Goal: Task Accomplishment & Management: Manage account settings

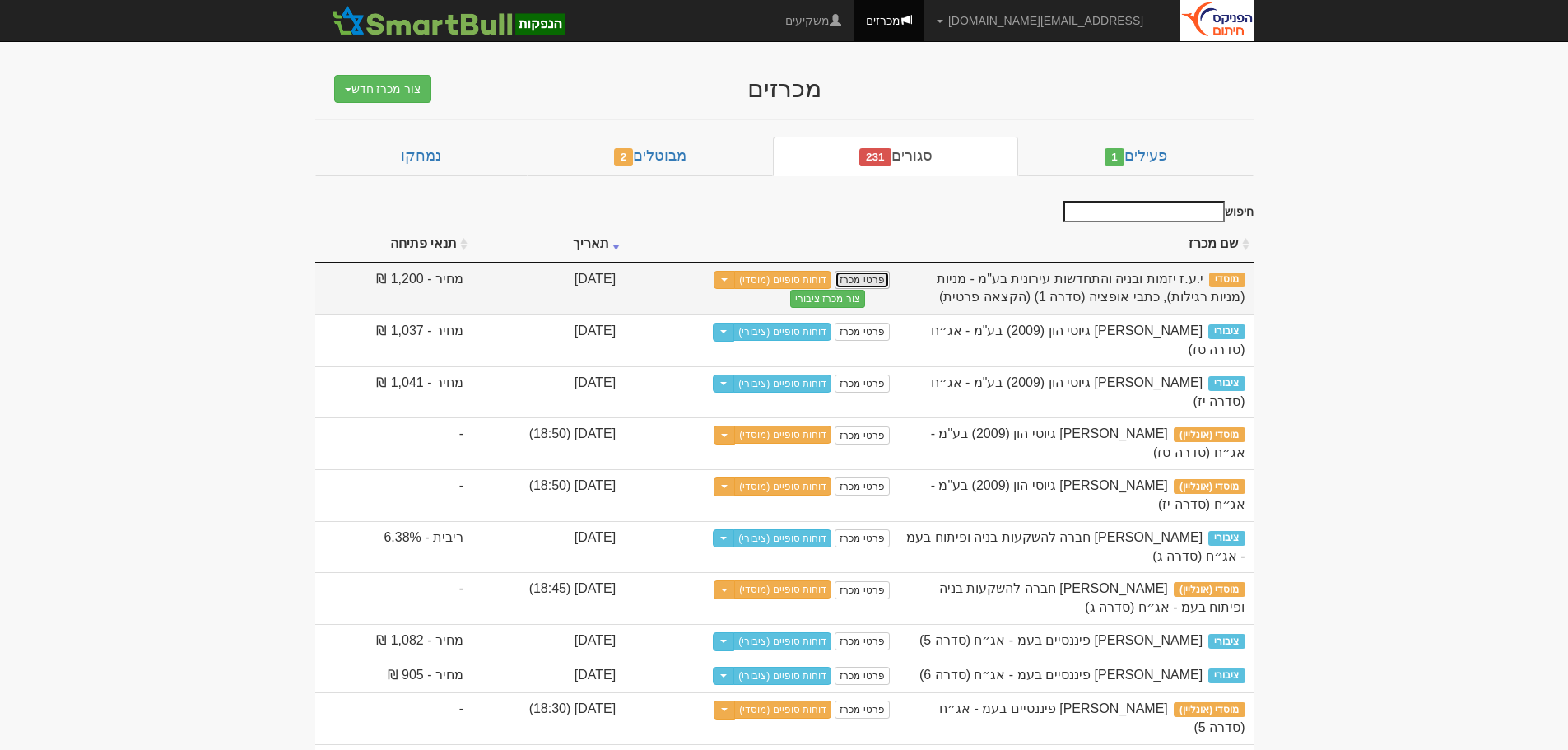
click at [889, 279] on link "פרטי מכרז" at bounding box center [862, 279] width 54 height 18
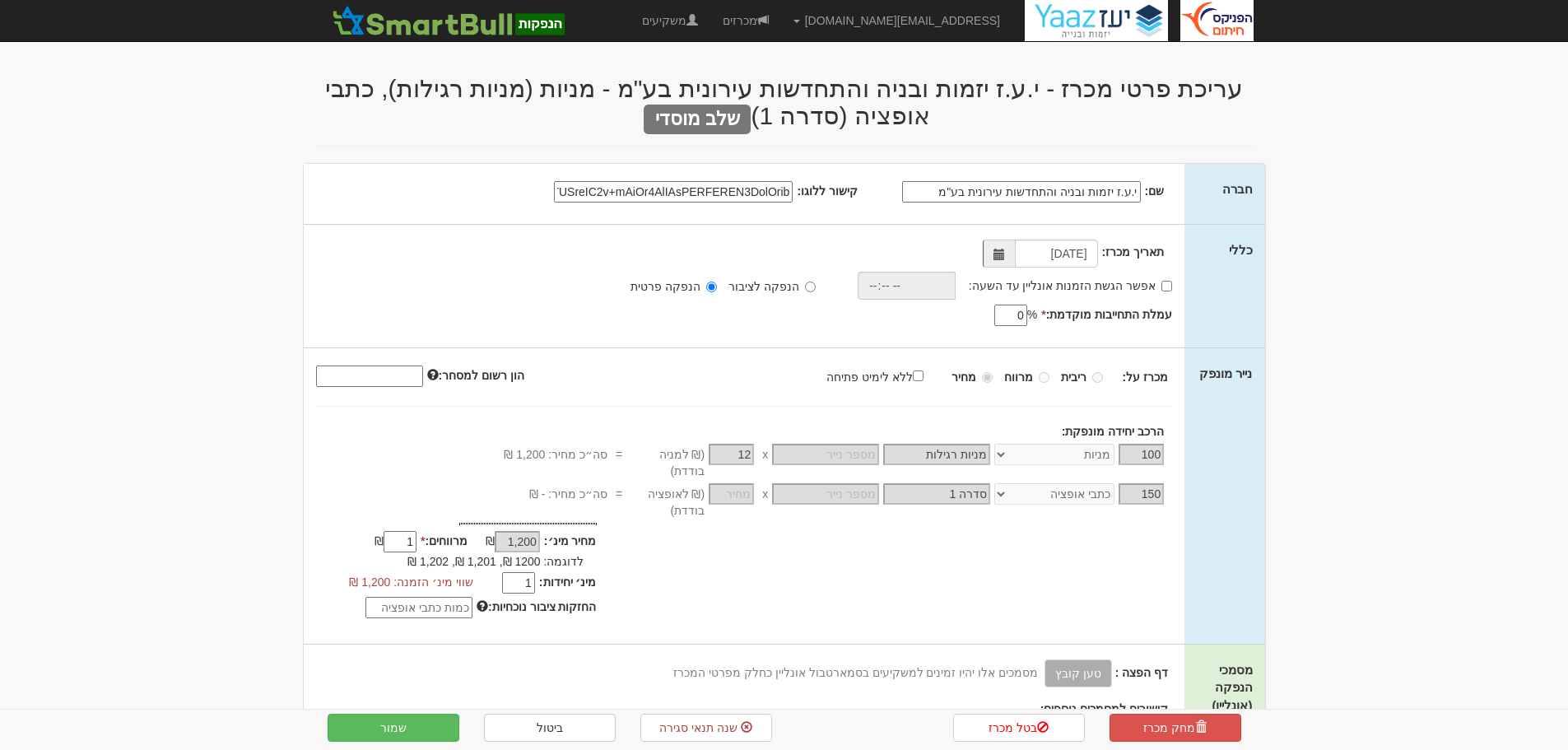
select select "מניות"
select select "כתבי אופציה"
click at [809, 289] on input "הנפקה לציבור" at bounding box center [810, 286] width 10 height 10
radio input "true"
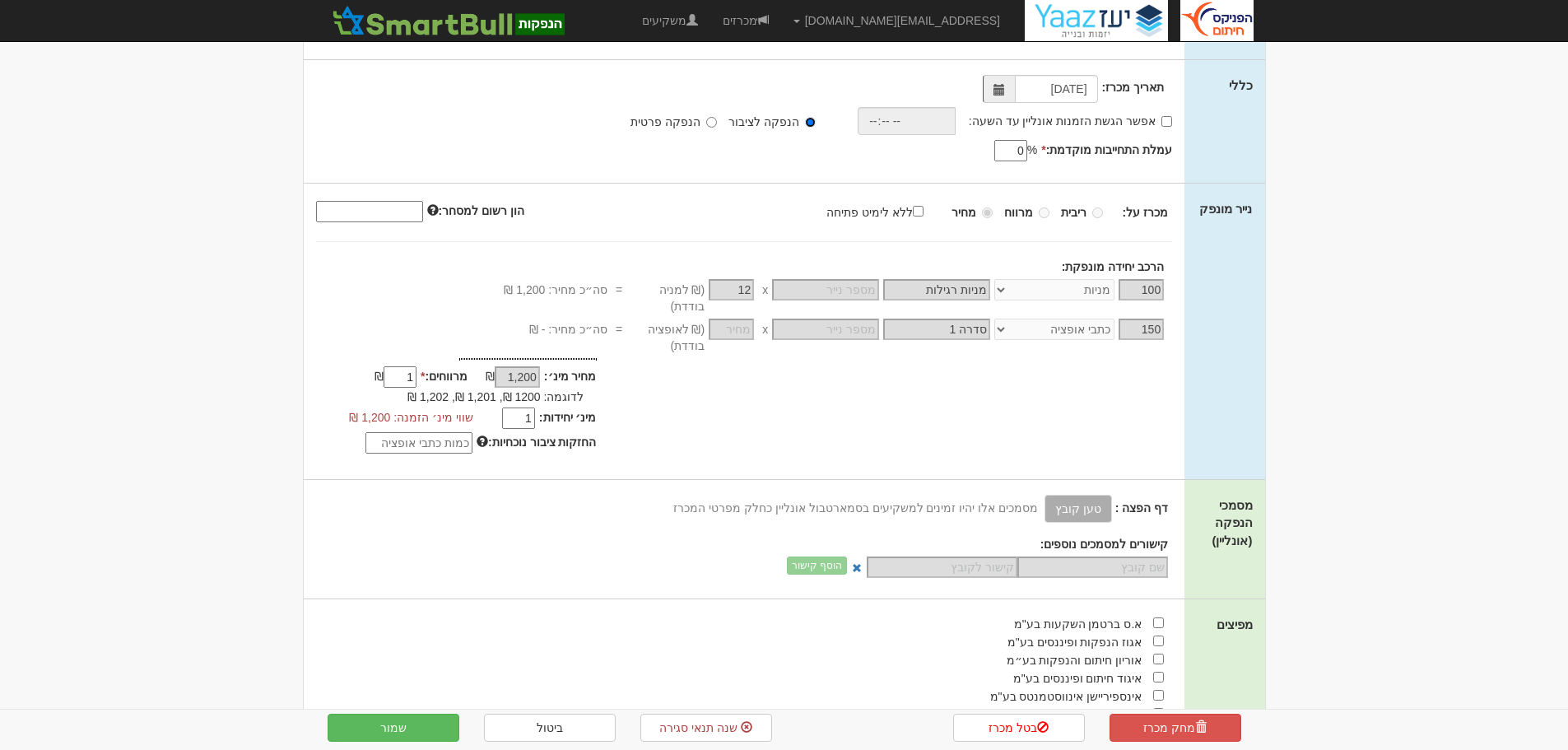
scroll to position [577, 0]
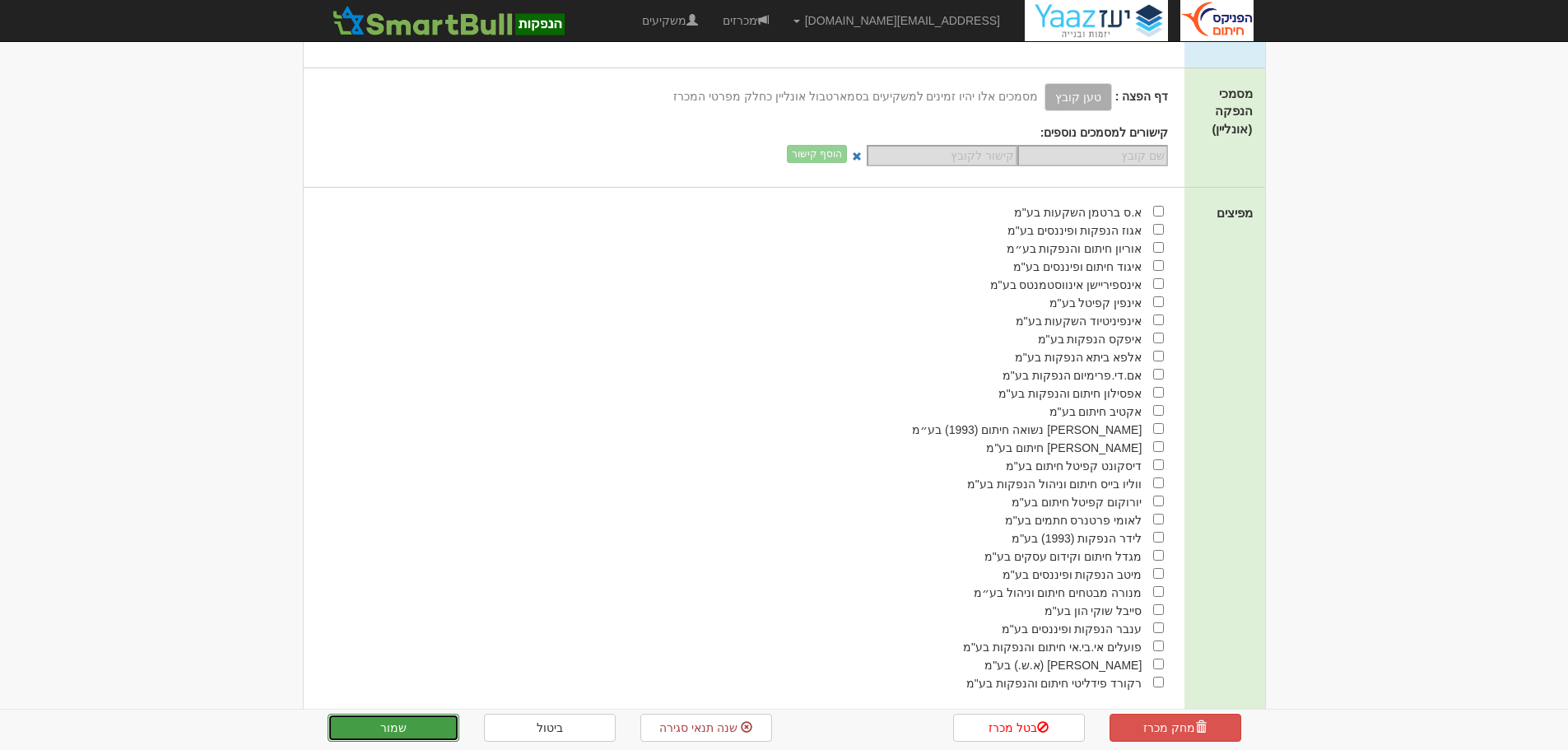
click at [415, 720] on button "שמור" at bounding box center [393, 728] width 132 height 28
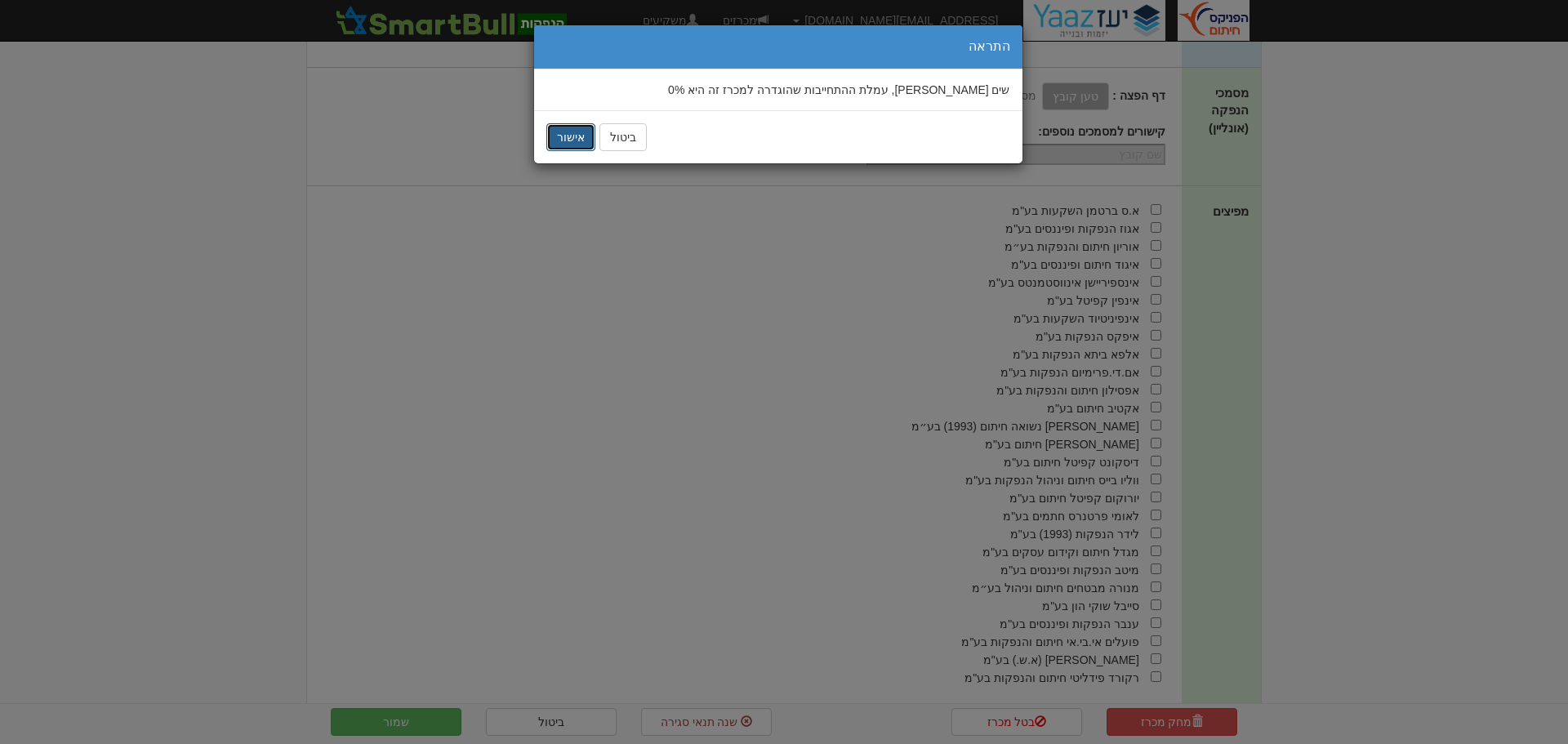
click at [559, 146] on button "אישור" at bounding box center [571, 137] width 49 height 28
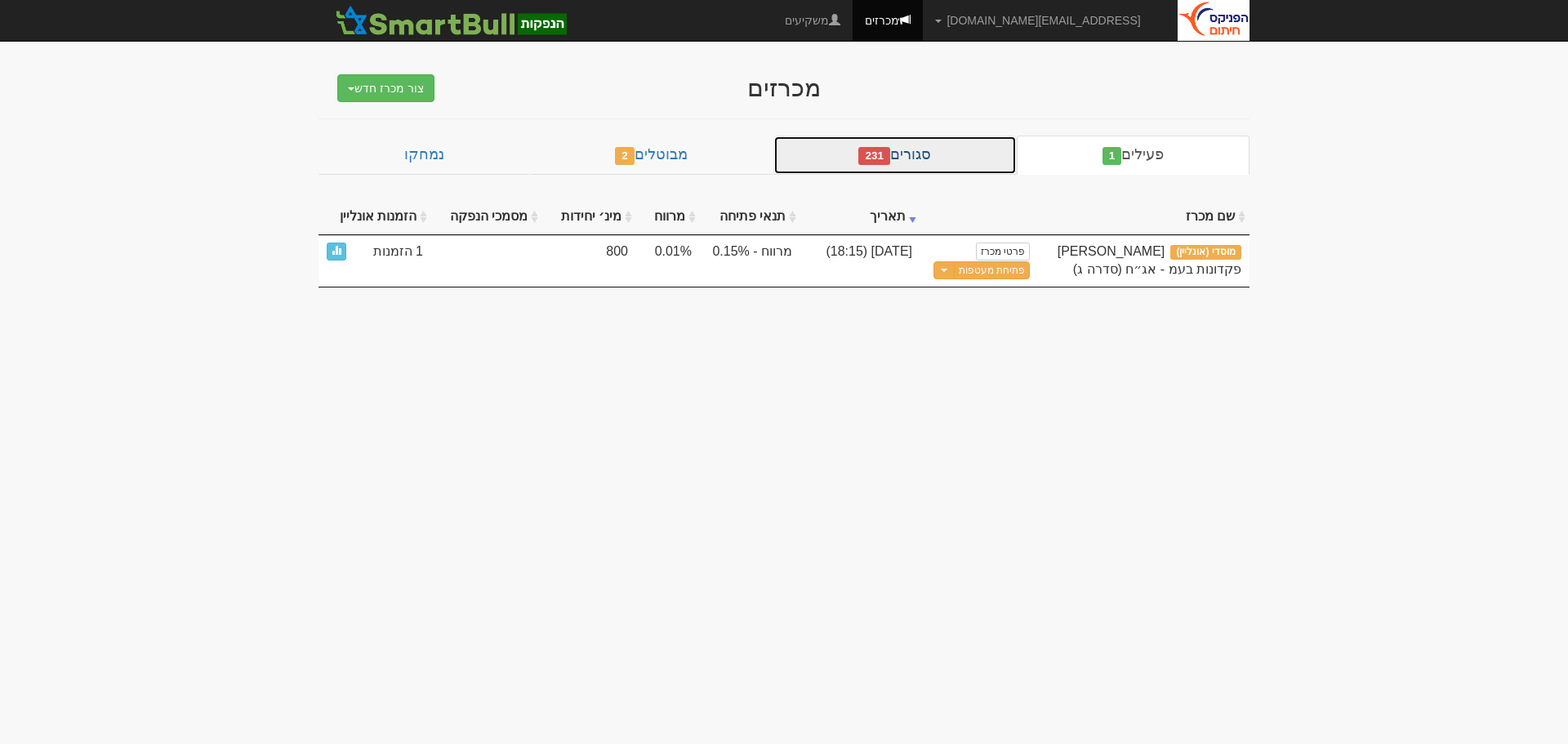
click at [930, 156] on link "סגורים 231" at bounding box center [894, 155] width 243 height 39
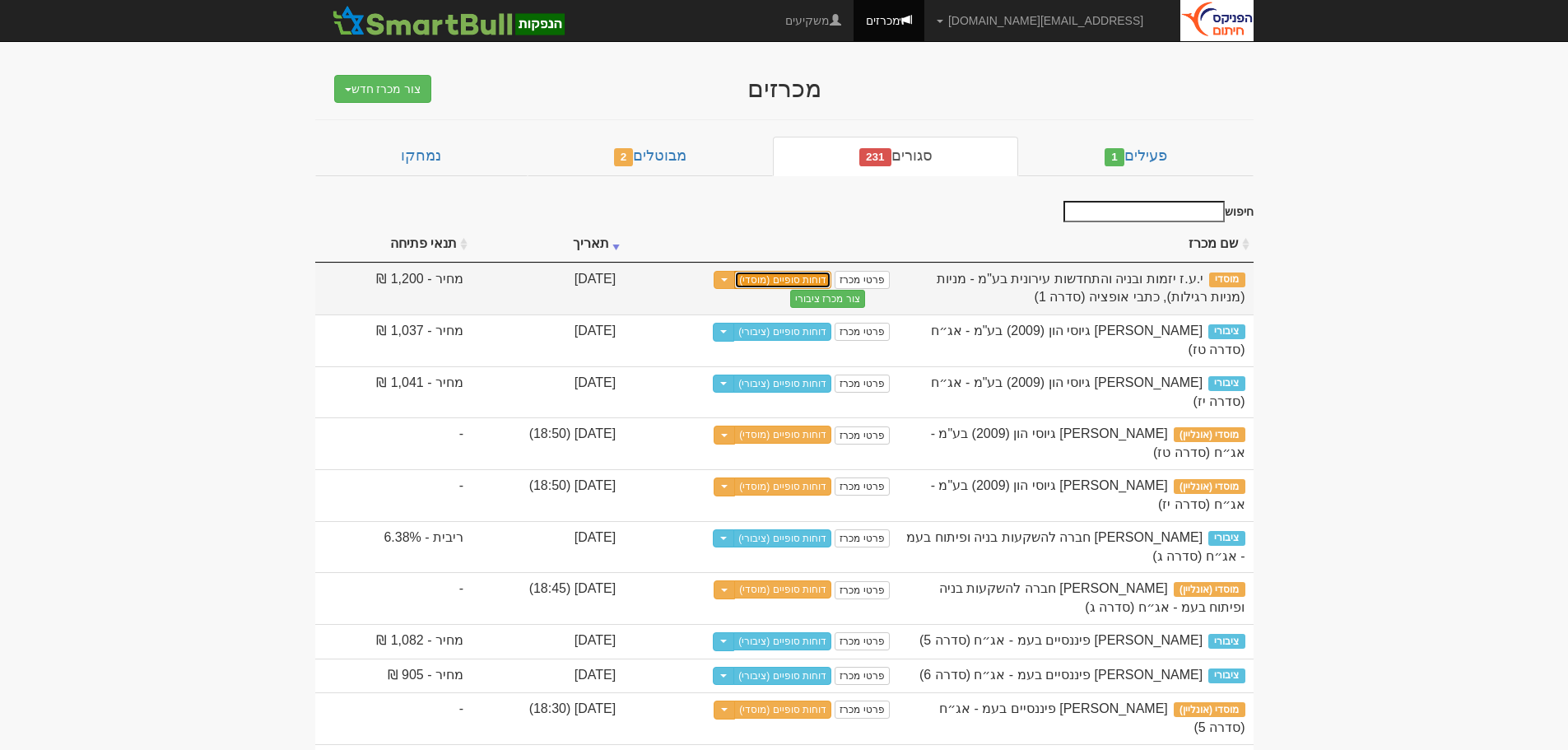
click at [831, 281] on link "דוחות סופיים (מוסדי)" at bounding box center [783, 279] width 98 height 18
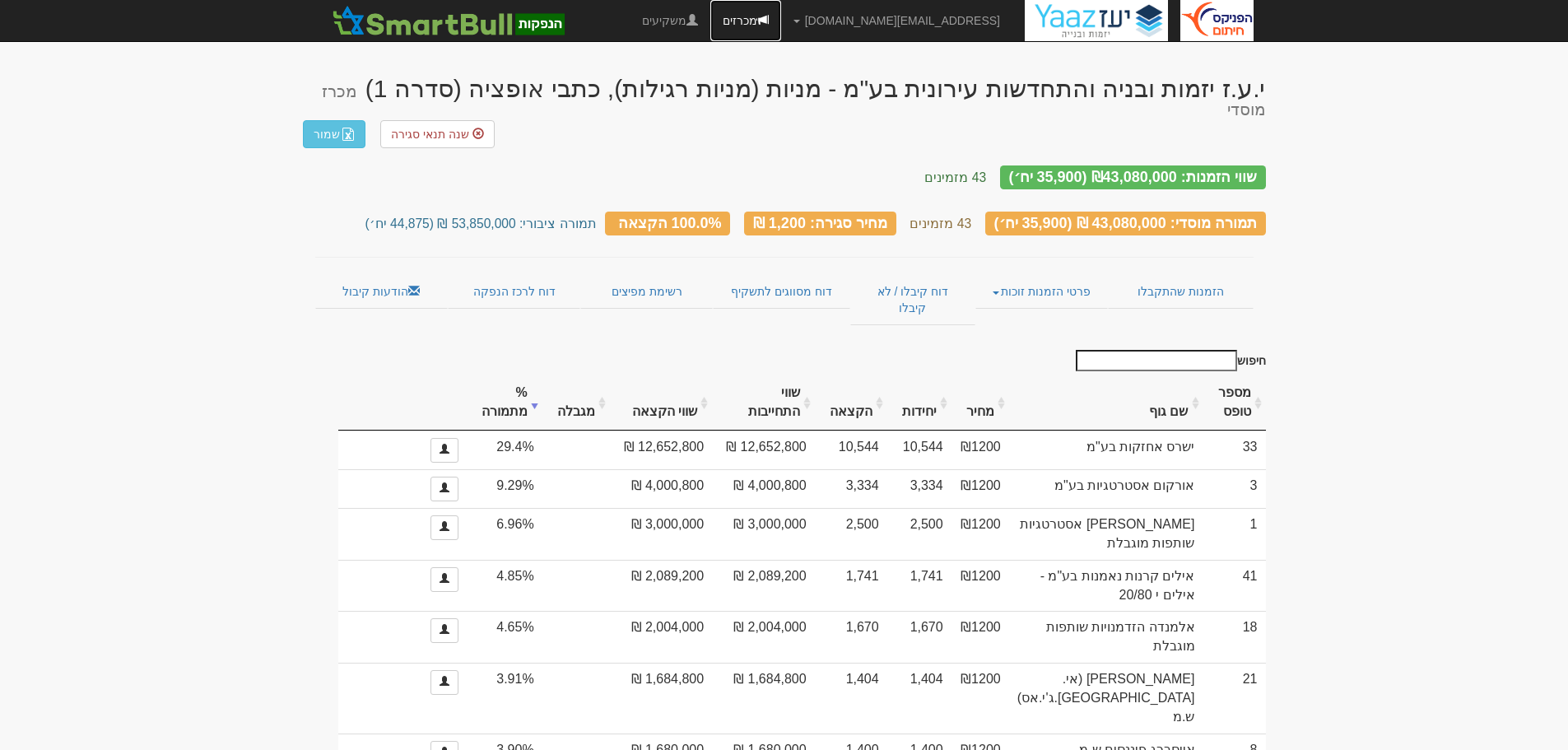
click at [781, 18] on link "מכרזים" at bounding box center [745, 20] width 71 height 41
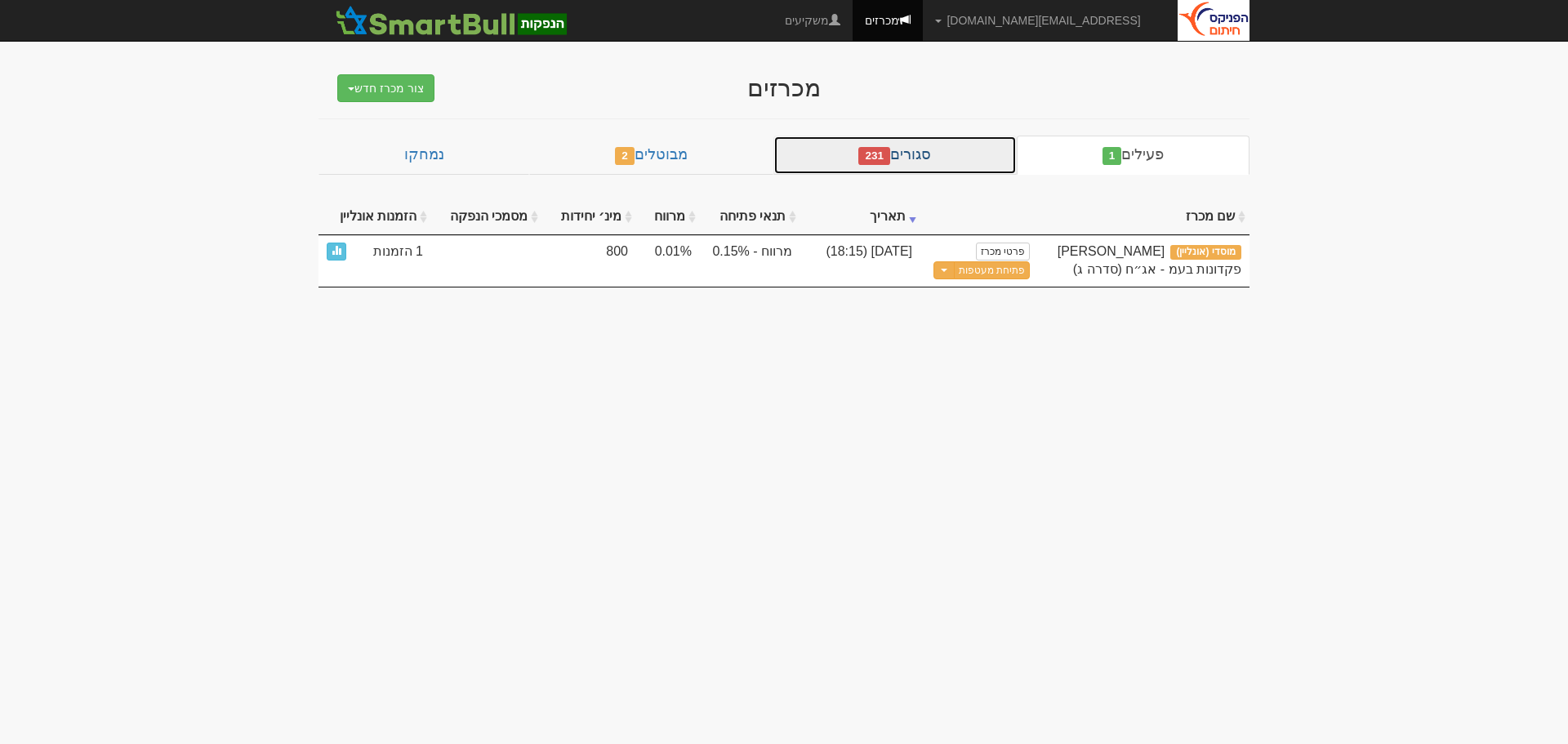
click at [929, 147] on link "סגורים 231" at bounding box center [894, 155] width 243 height 39
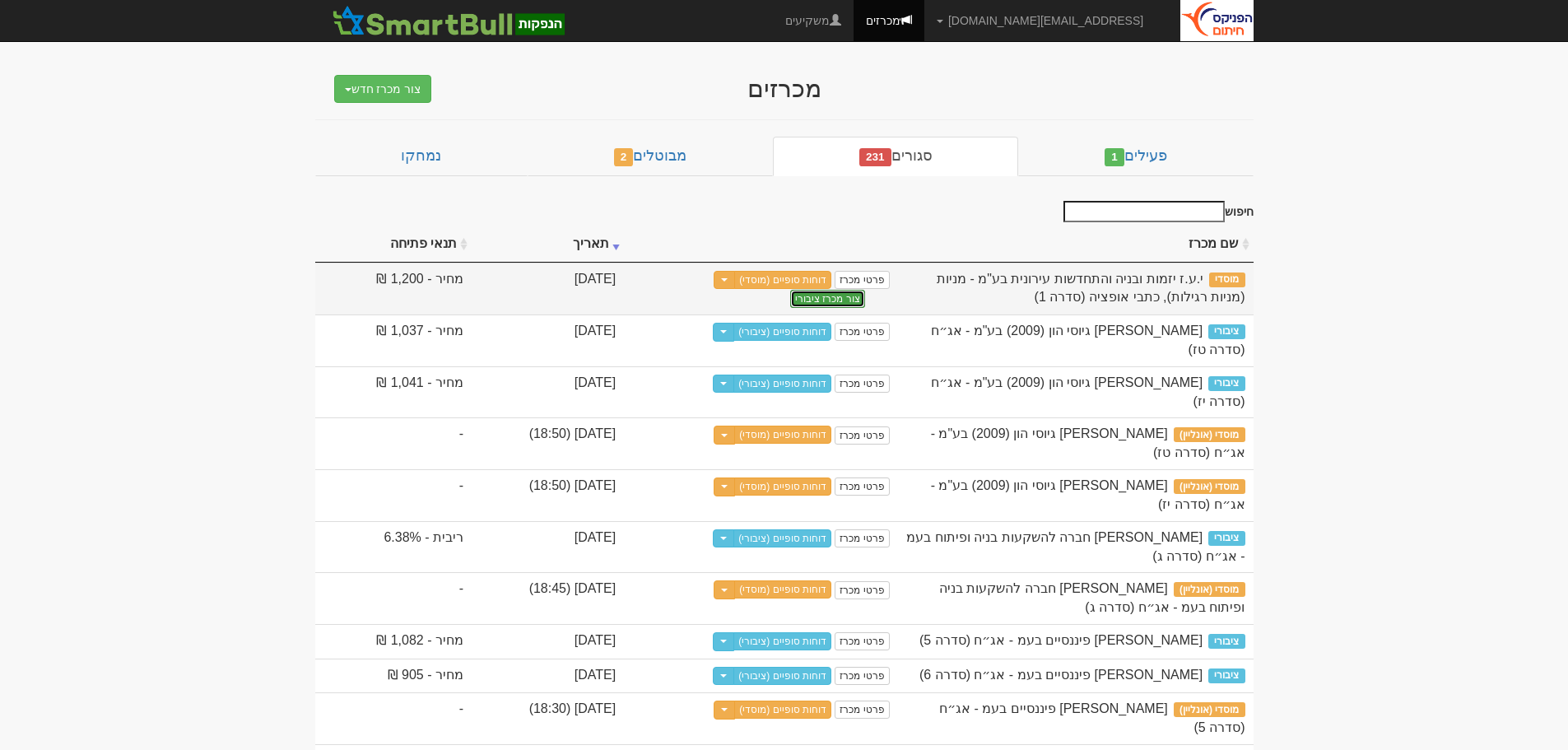
click at [791, 290] on button "צור מכרז ציבורי" at bounding box center [828, 298] width 75 height 18
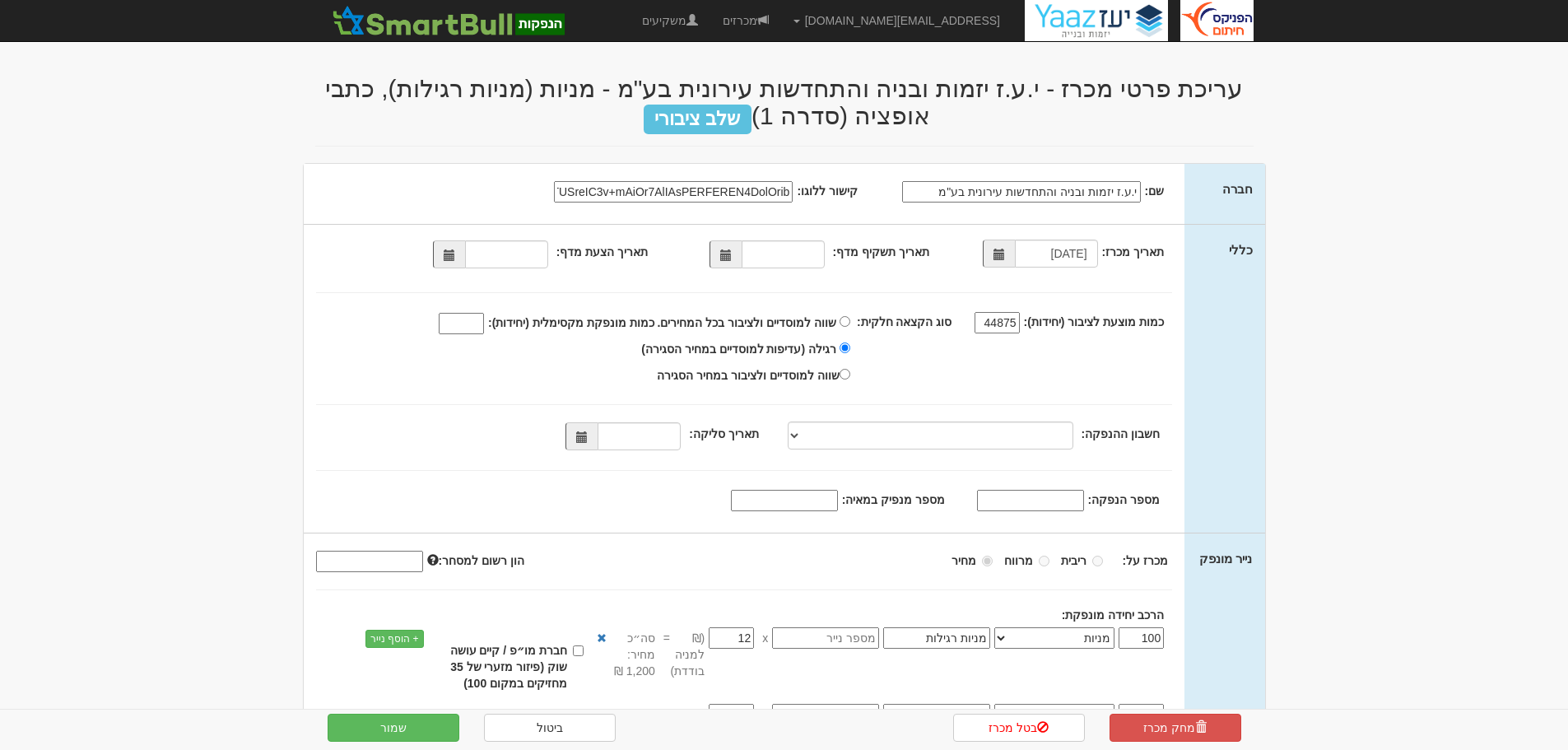
select select "מניות"
select select "כתבי אופציה"
click at [1039, 256] on input "18/08/2025" at bounding box center [1057, 254] width 83 height 28
click at [988, 256] on span at bounding box center [999, 254] width 32 height 28
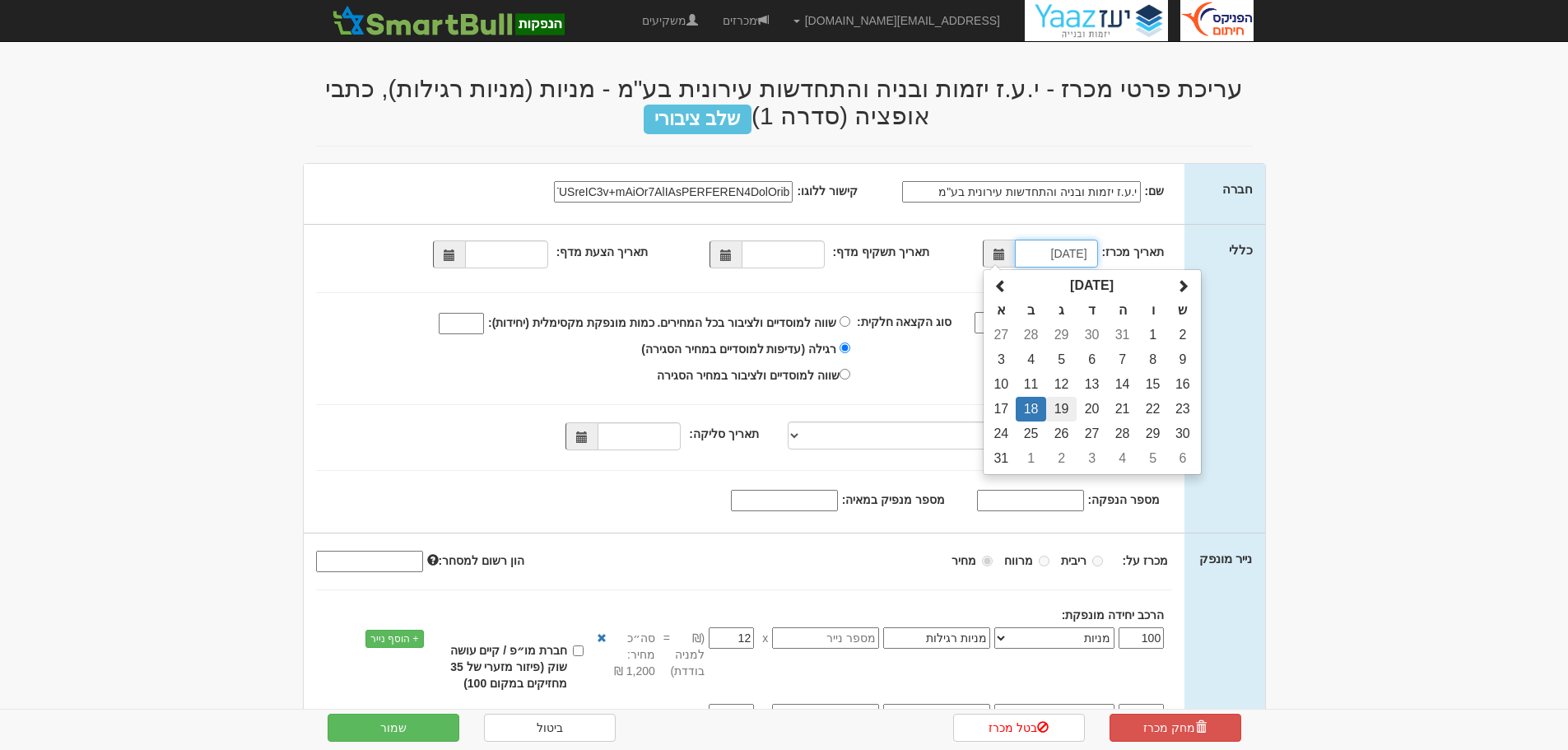
click at [1062, 406] on td "19" at bounding box center [1061, 409] width 30 height 25
type input "19/08/2025"
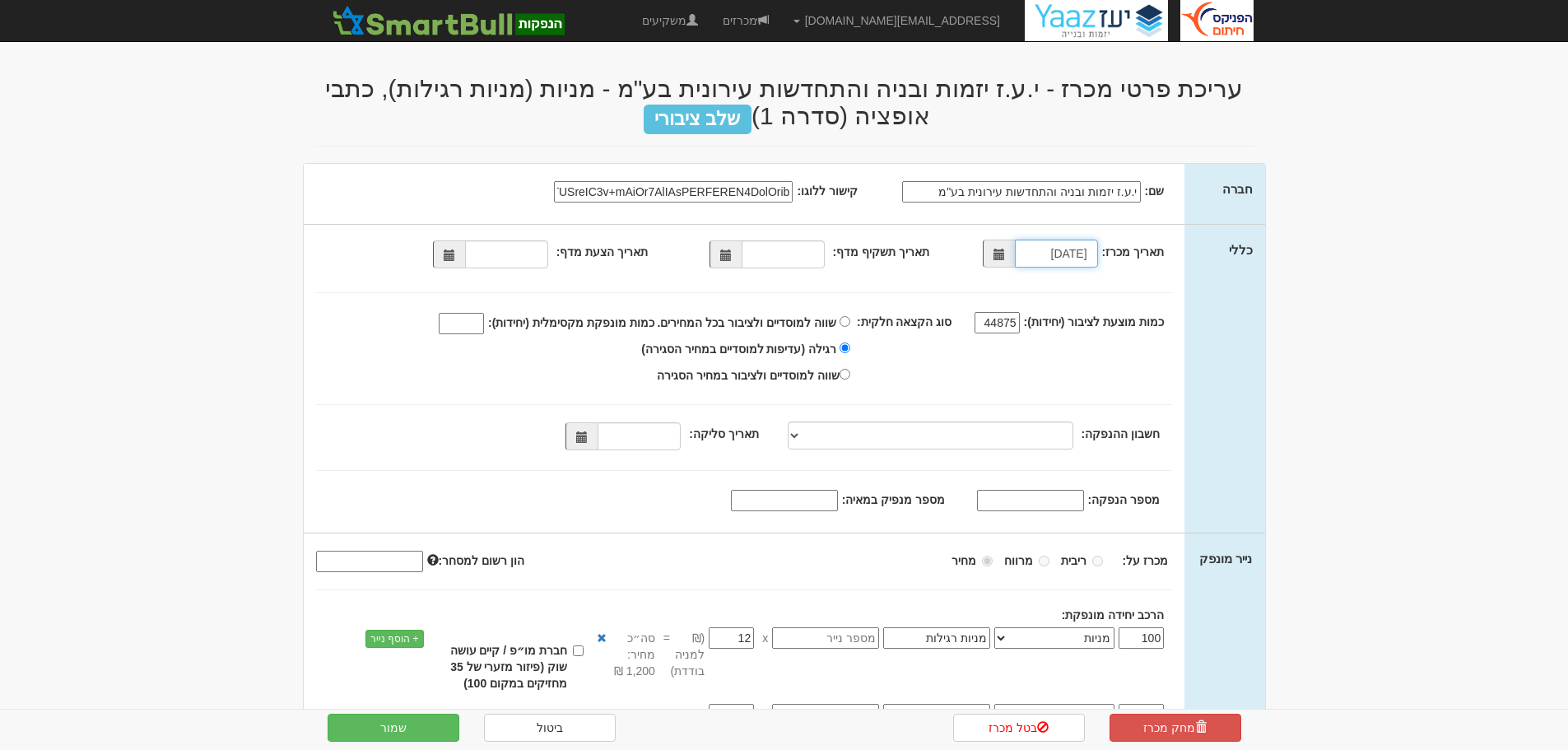
click at [728, 255] on span at bounding box center [726, 255] width 11 height 11
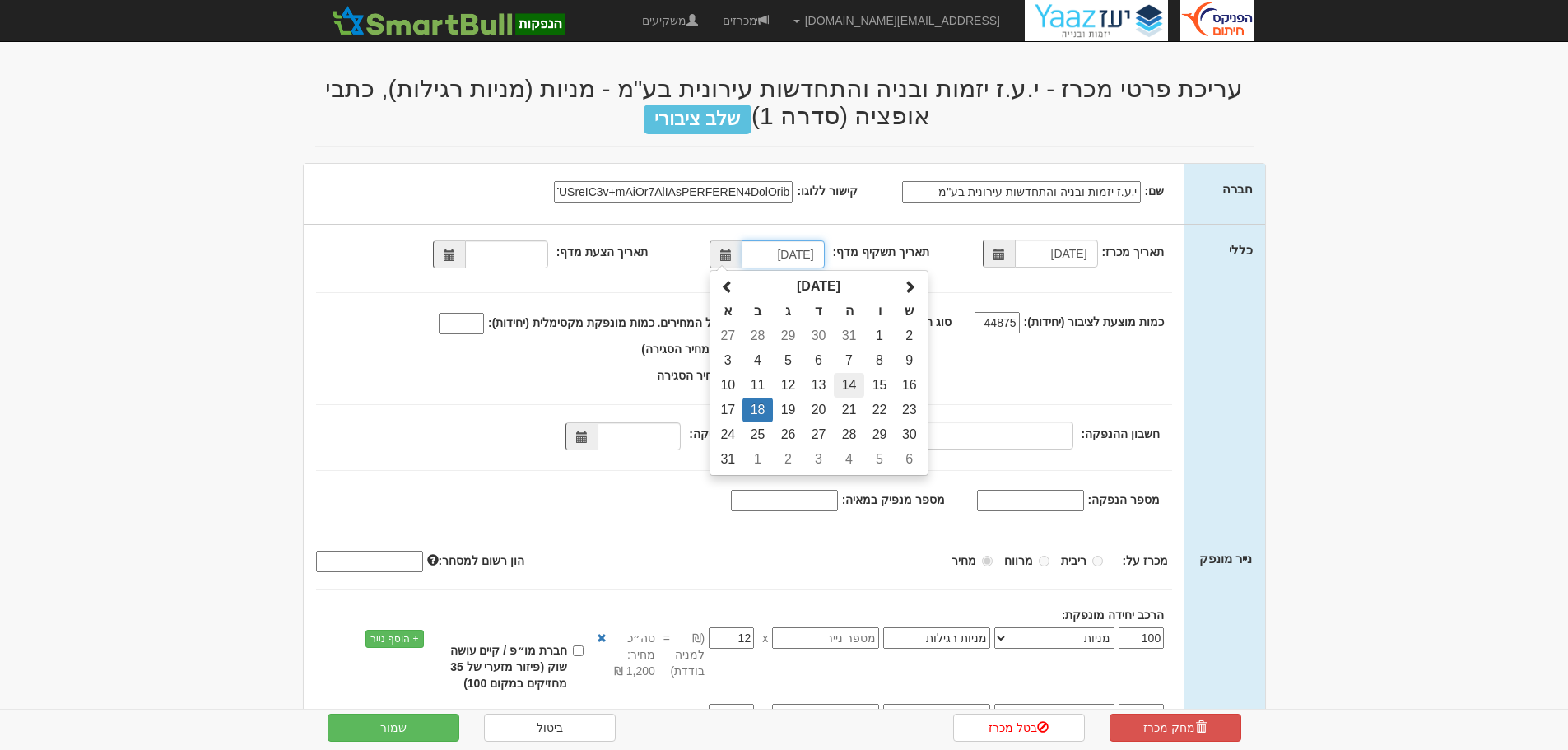
click at [846, 382] on td "14" at bounding box center [849, 385] width 30 height 25
type input "14/08/2025"
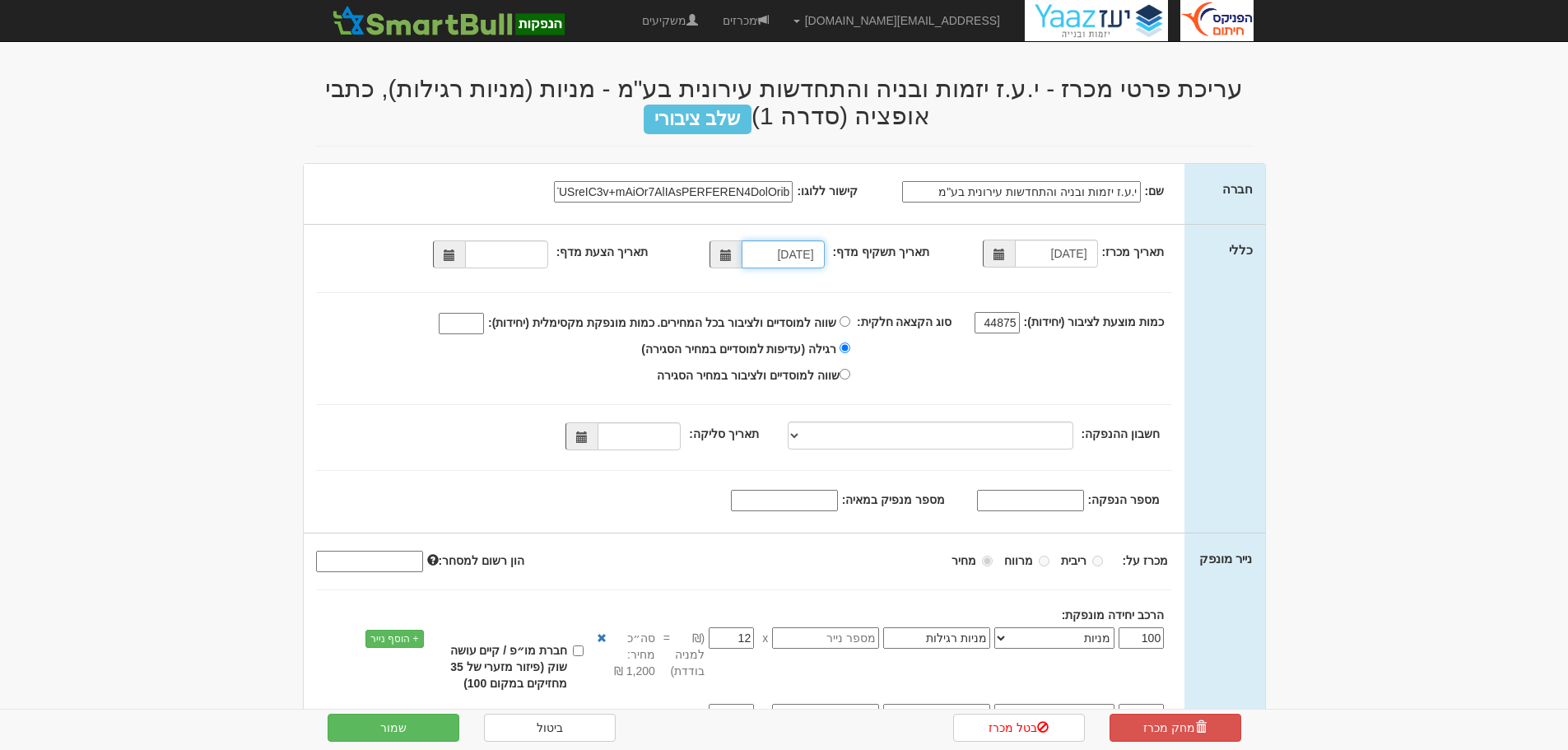
click at [451, 251] on span at bounding box center [450, 255] width 11 height 11
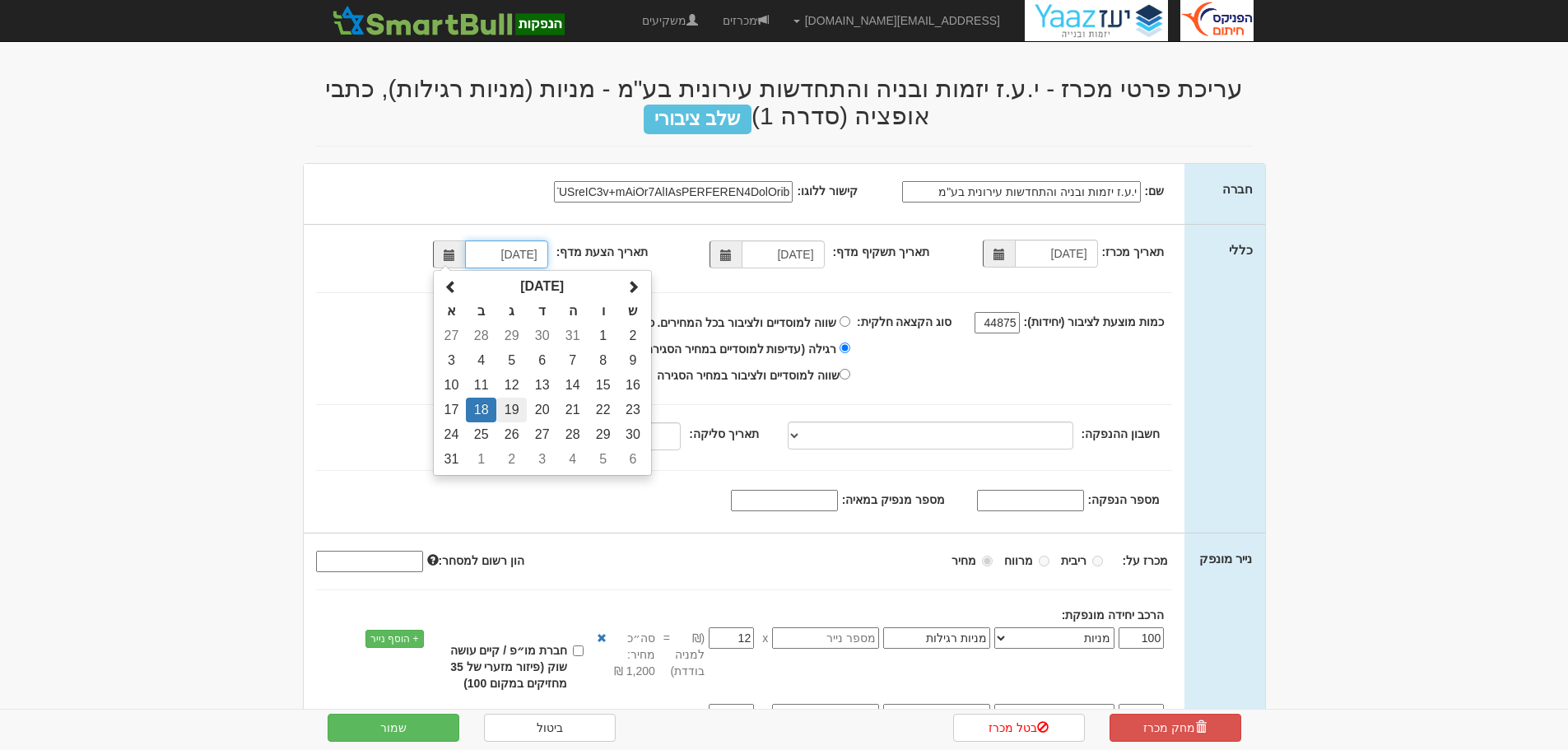
click at [506, 402] on td "19" at bounding box center [511, 410] width 30 height 25
type input "19/08/2025"
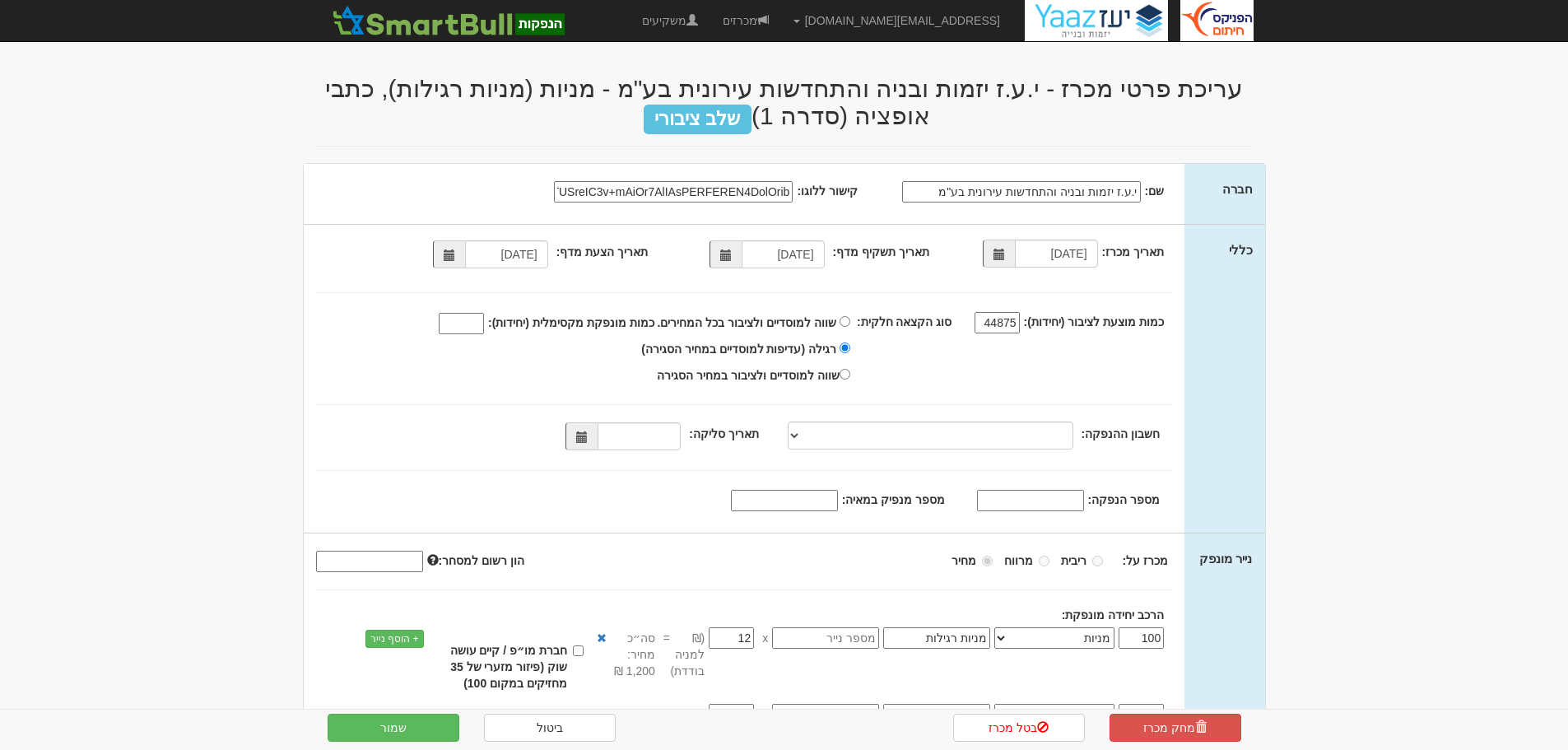
click at [997, 325] on input "44875" at bounding box center [997, 323] width 45 height 22
drag, startPoint x: 997, startPoint y: 325, endPoint x: 1004, endPoint y: 338, distance: 14.8
click at [997, 325] on input "44875" at bounding box center [997, 323] width 45 height 22
type input "35900"
click at [923, 367] on div "סוג הקצאה חלקית: שווה למוסדיים ולציבור בכל המחירים. כמות מונפקת מקסימלית (יחידו…" at bounding box center [734, 349] width 861 height 78
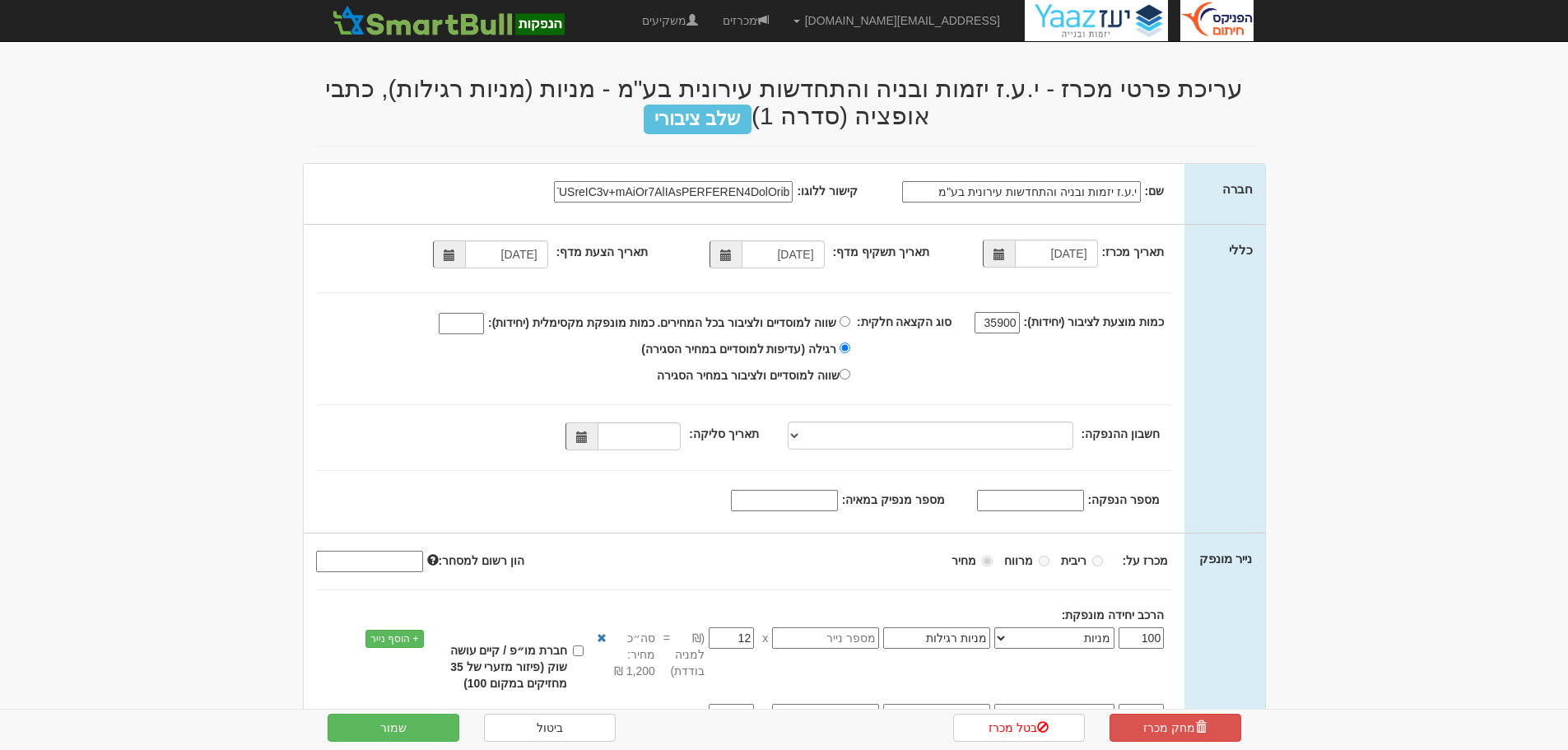
click at [585, 438] on span at bounding box center [582, 438] width 11 height 11
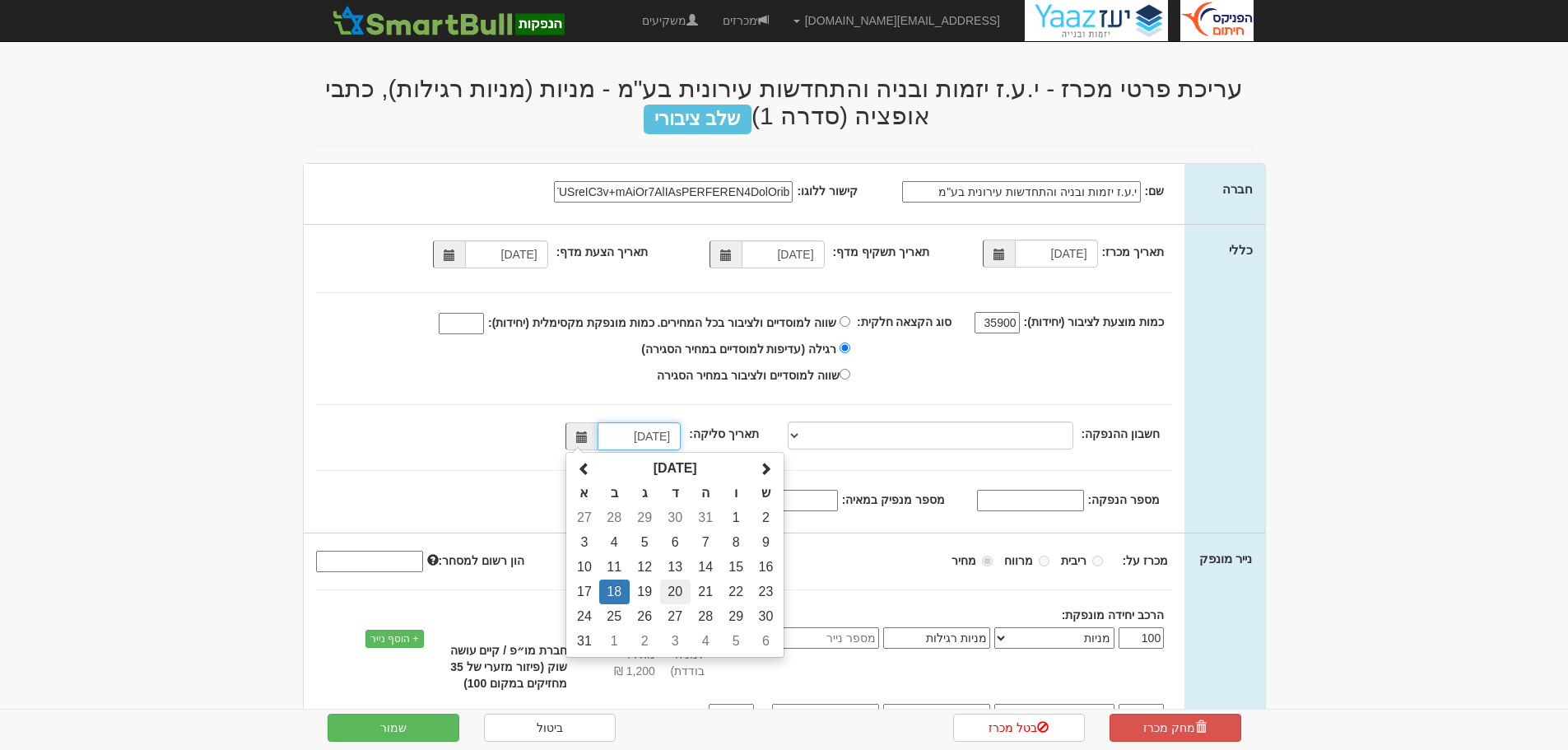
click at [678, 589] on td "20" at bounding box center [675, 592] width 30 height 25
type input "20/08/2025"
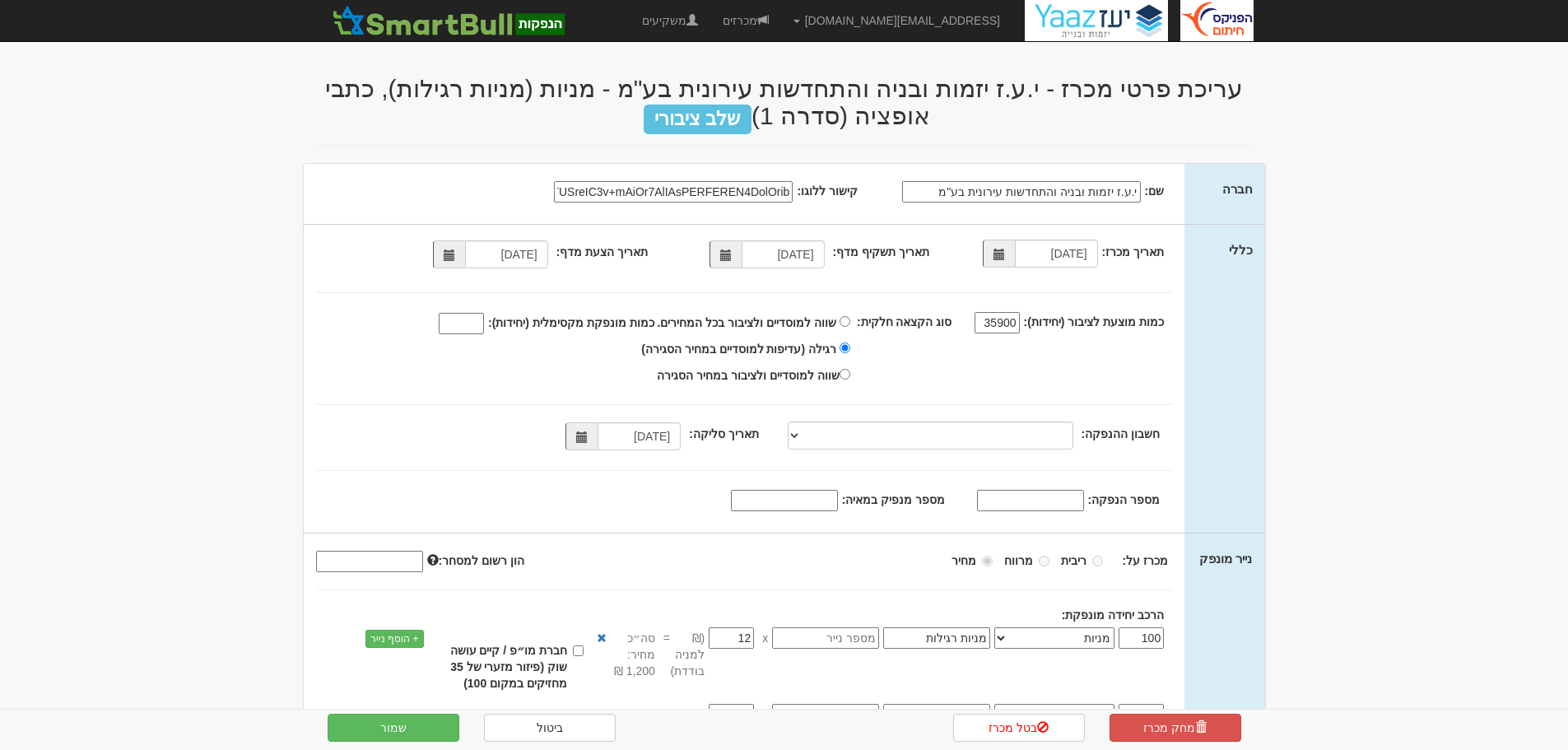
click at [909, 520] on div "תאריך מכרז: 19/08/2025 תאריך תשקיף מדף: 14/08/2025 19/08/2025 35900" at bounding box center [744, 378] width 882 height 308
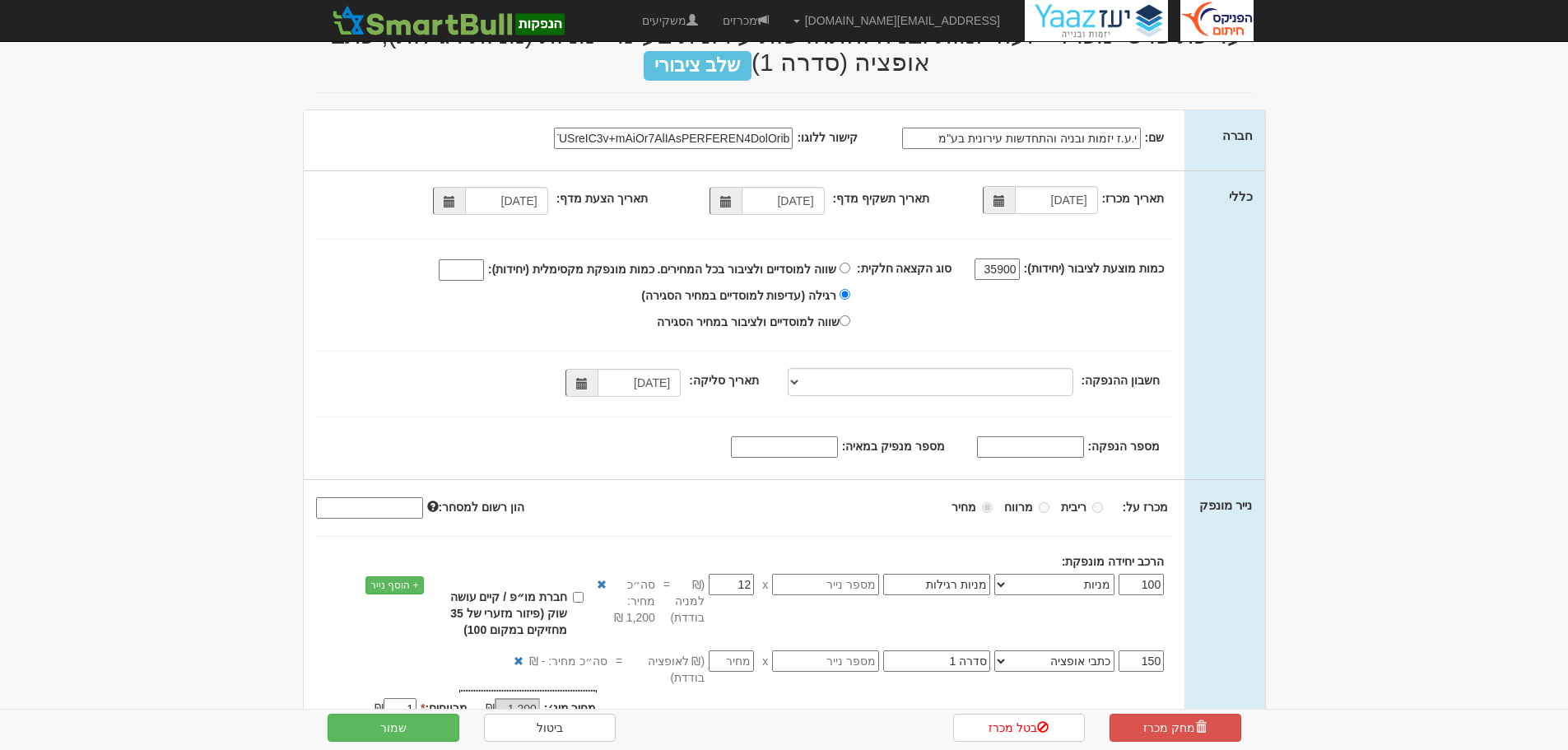
scroll to position [82, 0]
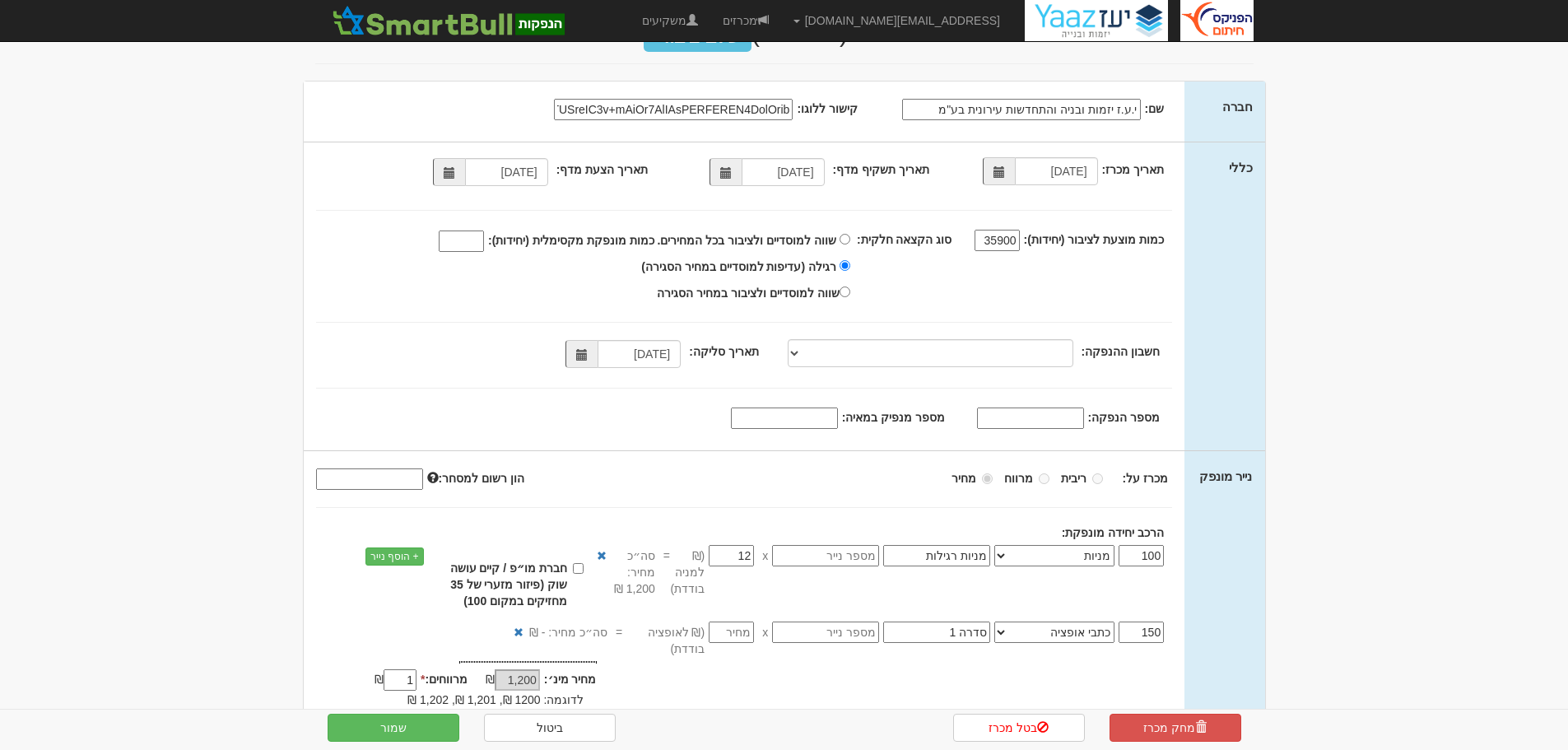
click at [838, 410] on input "מספר מנפיק במאיה:" at bounding box center [784, 418] width 107 height 22
paste input "2490"
type input "2490"
click at [1242, 421] on div "כללי תאריך מכרז: 19/08/2025 תאריך תשקיף מדף: 14/08/2025 19/08/2025 35900" at bounding box center [784, 295] width 961 height 308
click at [574, 567] on label "חברת מו״פ / קיים עושה שוק (פיזור מזערי של 35 מחזיקים במקום 100)" at bounding box center [508, 584] width 151 height 49
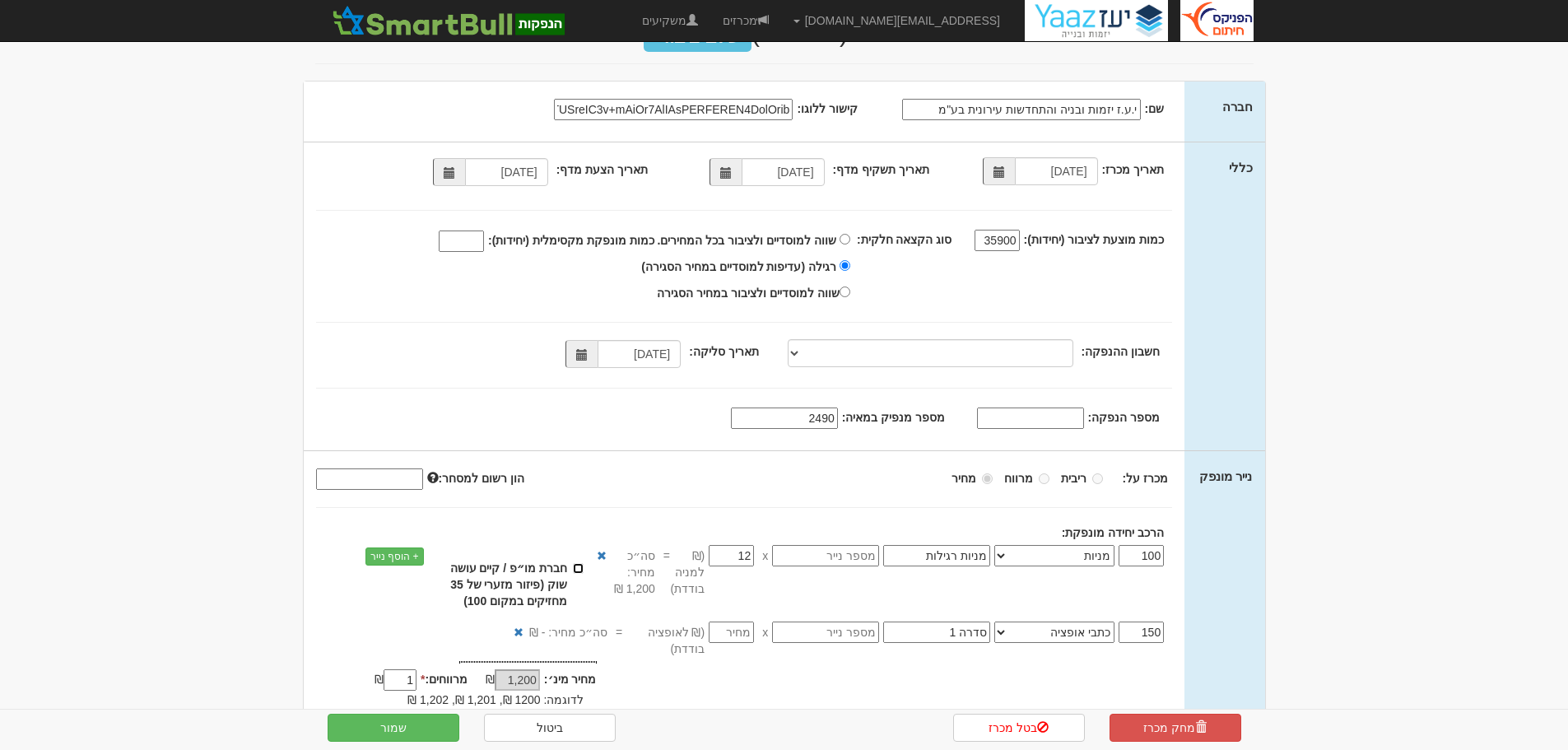
click at [574, 567] on input "חברת מו״פ / קיים עושה שוק (פיזור מזערי של 35 מחזיקים במקום 100)" at bounding box center [578, 568] width 10 height 10
checkbox input "true"
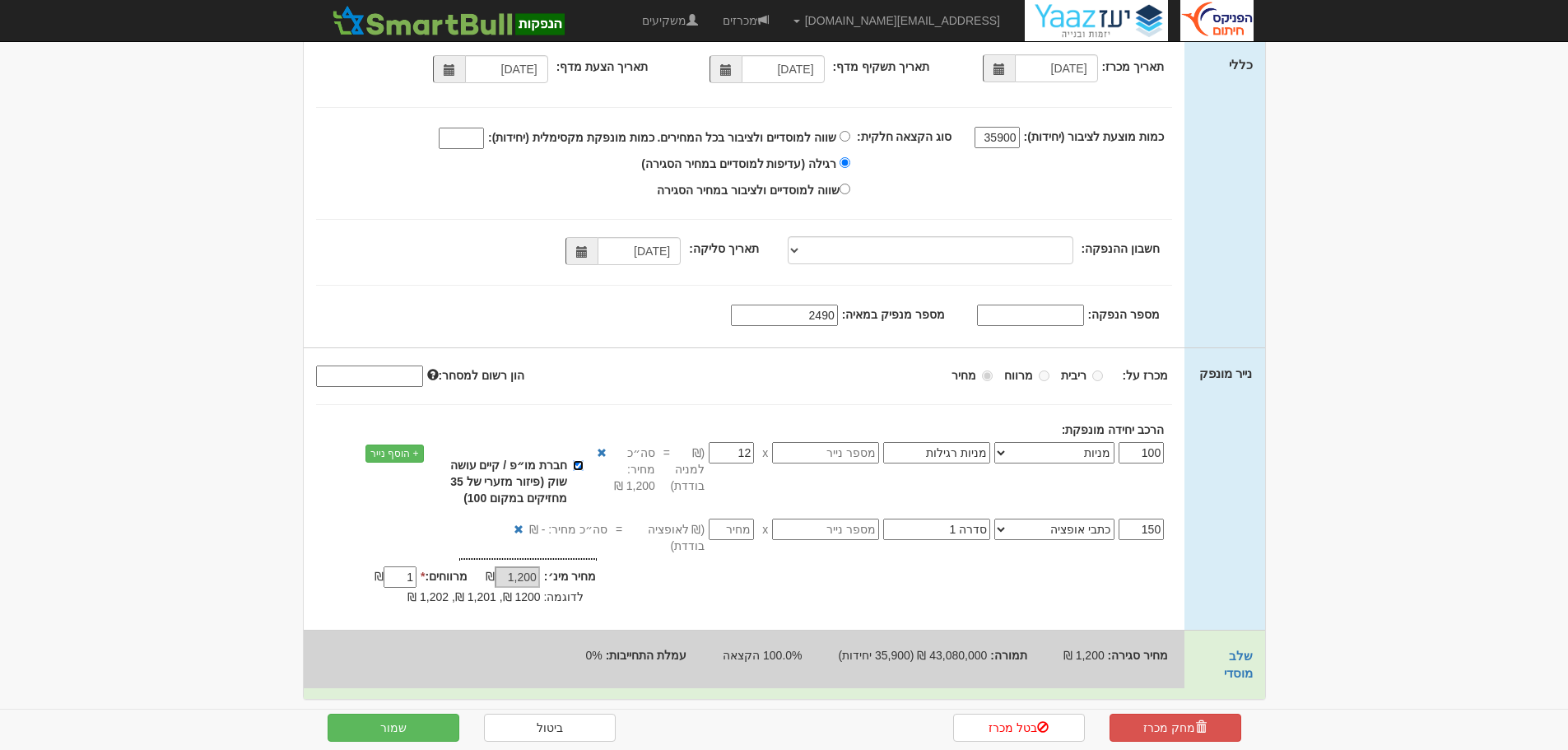
scroll to position [103, 0]
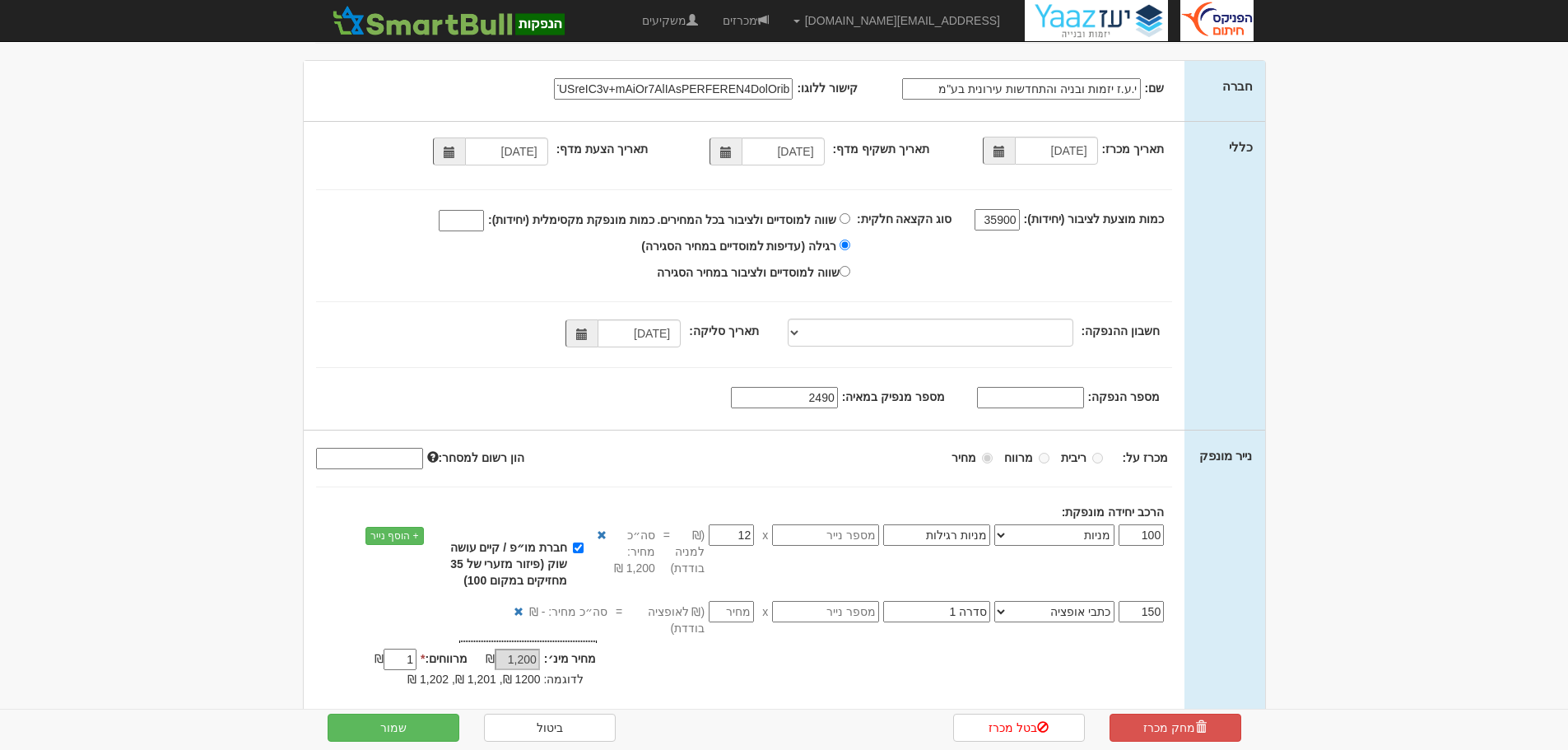
click at [1055, 401] on input "מספר הנפקה:" at bounding box center [1030, 398] width 107 height 22
click at [1310, 400] on body "yoavf@fnxu.co.il הגדרות חשבונות הנפקה תבניות הודעות קיבול" at bounding box center [784, 369] width 1568 height 946
click at [392, 720] on button "שמור" at bounding box center [393, 728] width 132 height 28
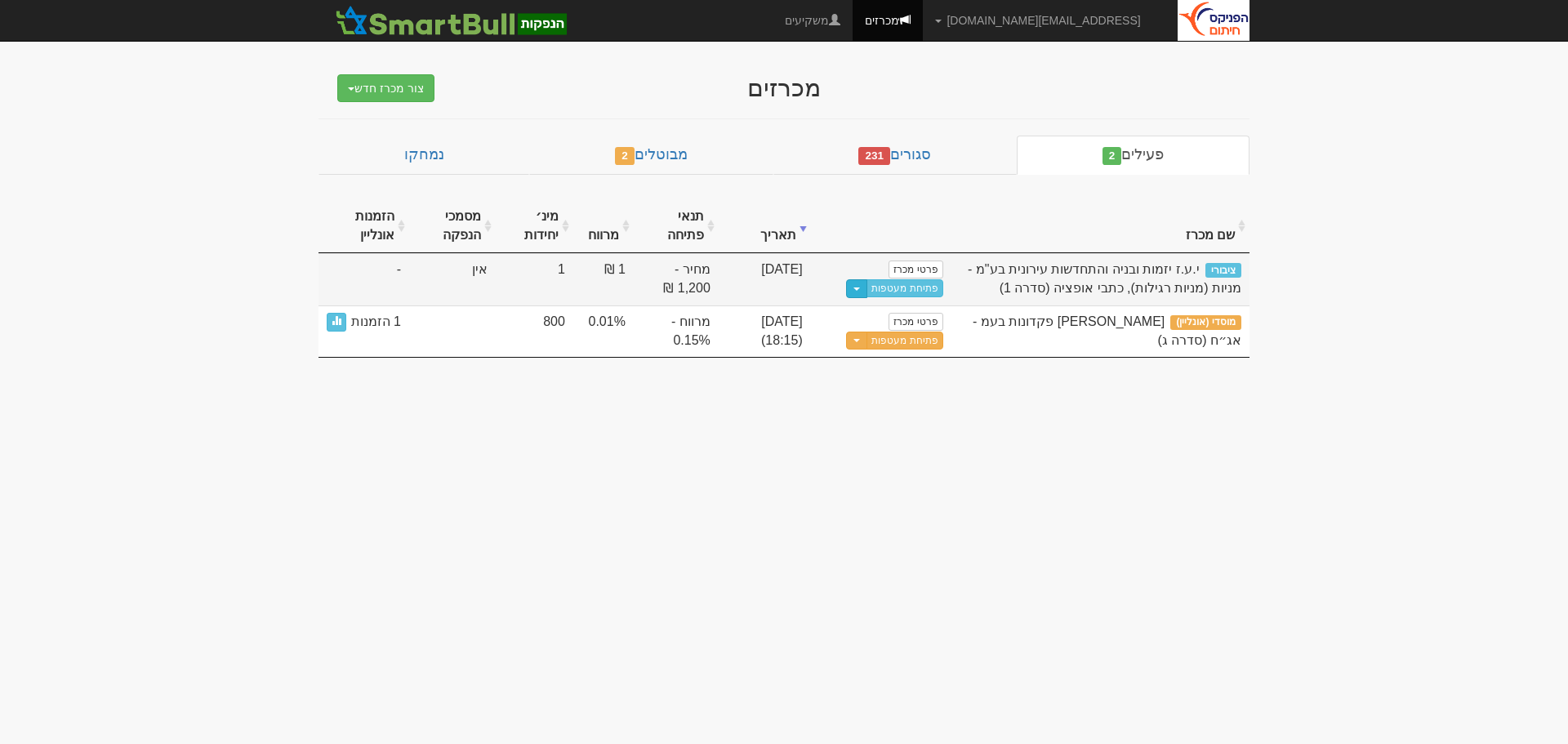
click at [863, 285] on button "Toggle Dropdown" at bounding box center [857, 288] width 22 height 19
click at [913, 287] on link "פתיחת מעטפות" at bounding box center [904, 287] width 76 height 18
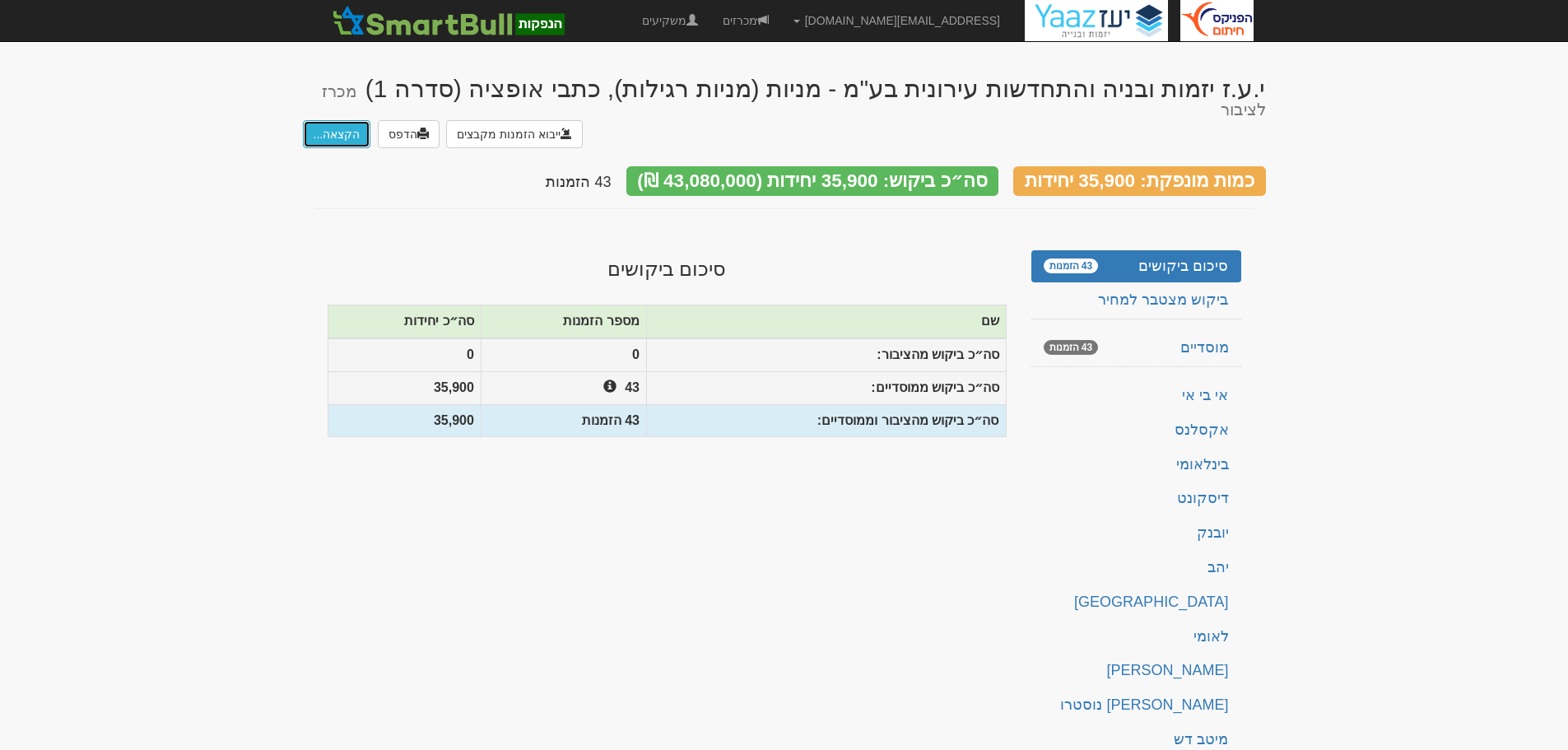
click at [340, 120] on button "הקצאה..." at bounding box center [337, 134] width 68 height 28
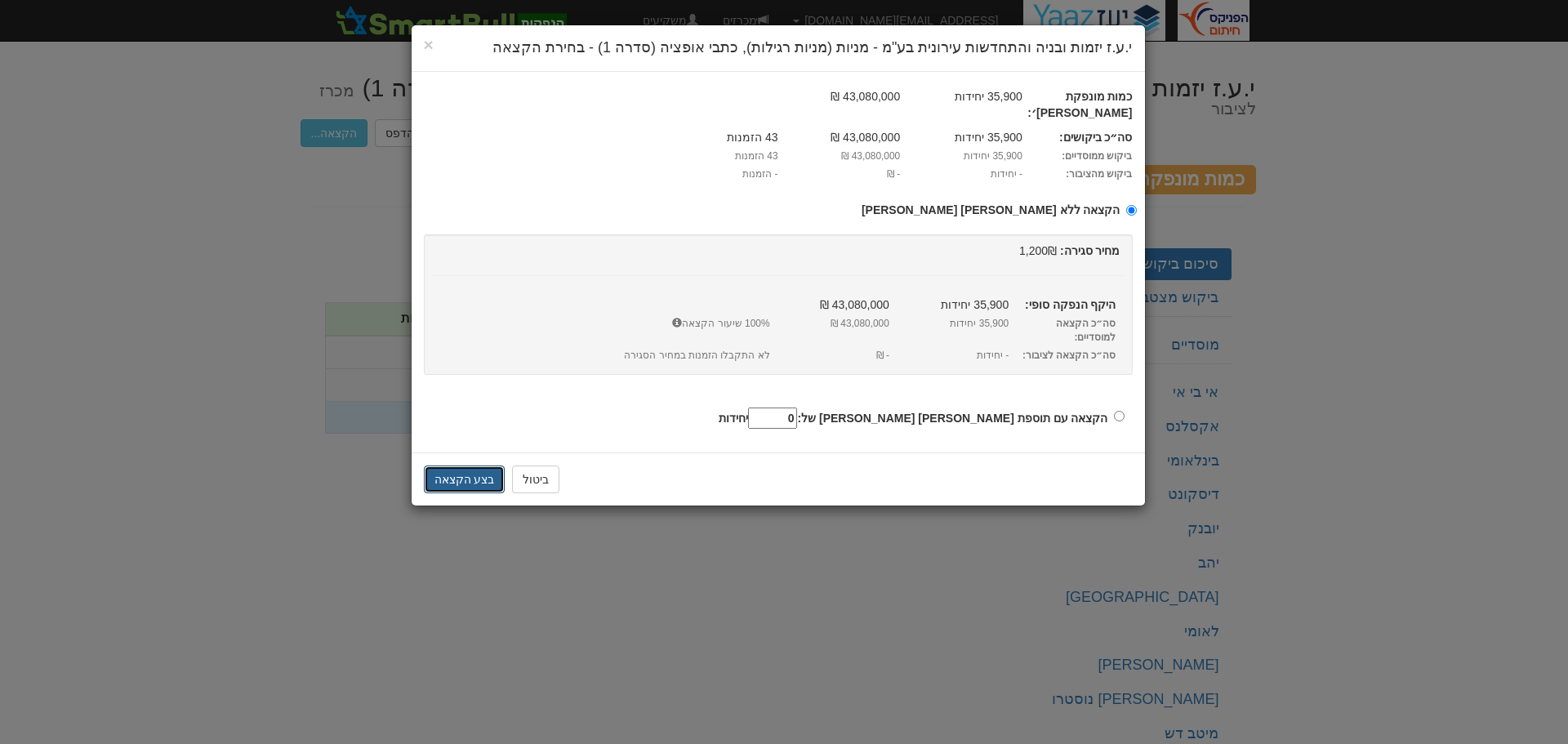
click at [471, 466] on button "בצע הקצאה" at bounding box center [464, 480] width 82 height 28
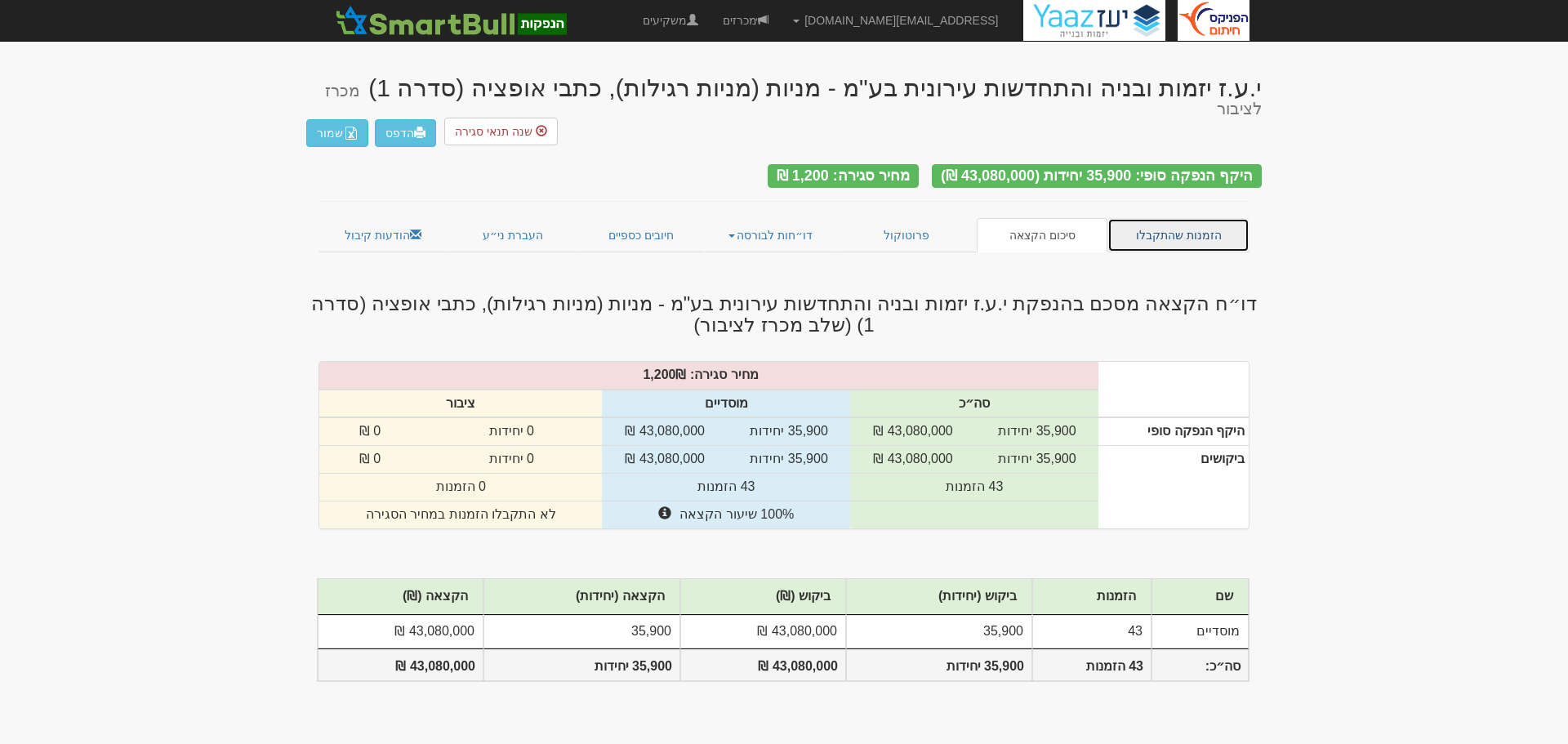
click at [1172, 218] on link "הזמנות שהתקבלו" at bounding box center [1178, 235] width 142 height 35
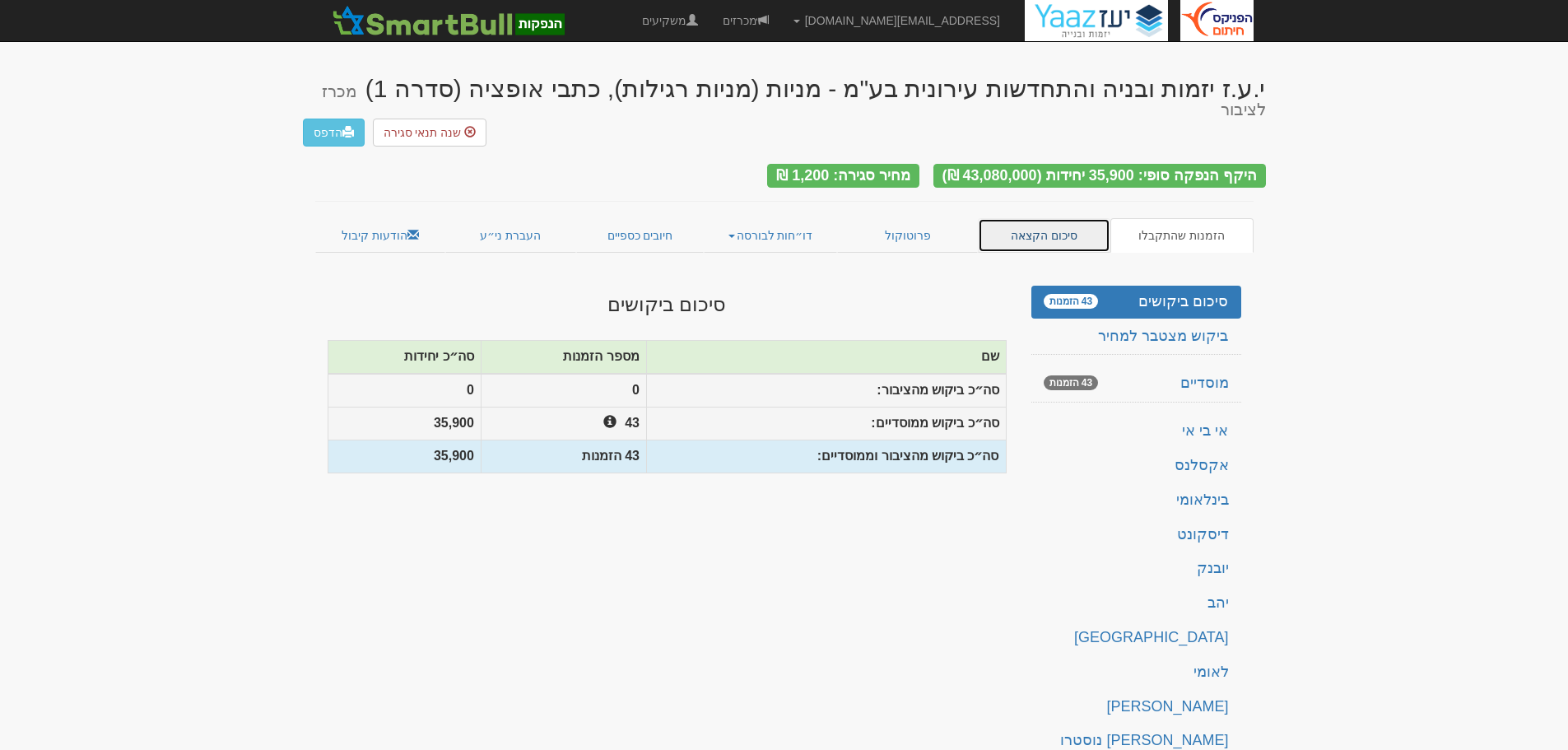
click at [1073, 218] on link "סיכום הקצאה" at bounding box center [1044, 235] width 133 height 35
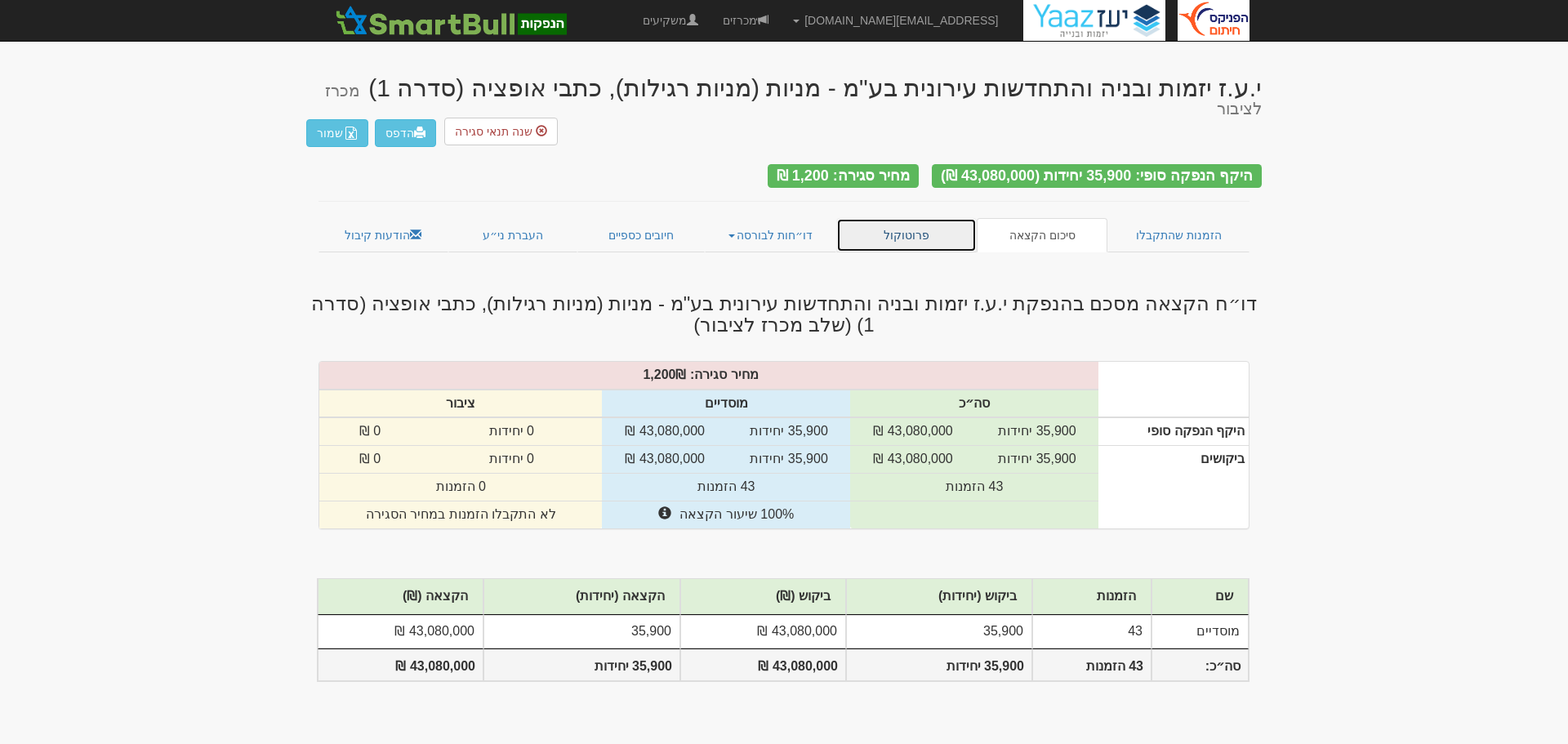
click at [916, 218] on link "פרוטוקול" at bounding box center [907, 235] width 141 height 35
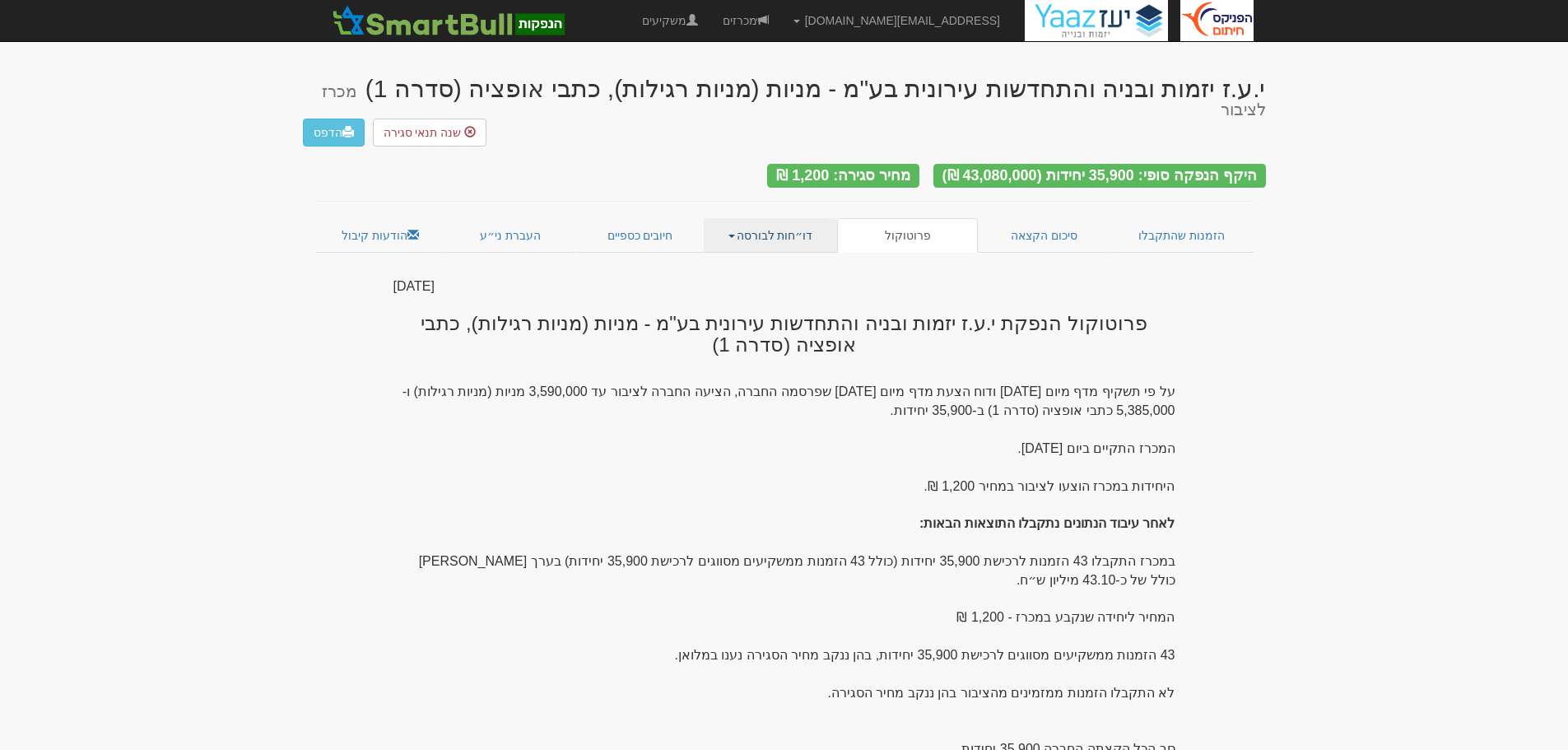
click at [786, 218] on link "דו״חות לבורסה" at bounding box center [770, 235] width 134 height 35
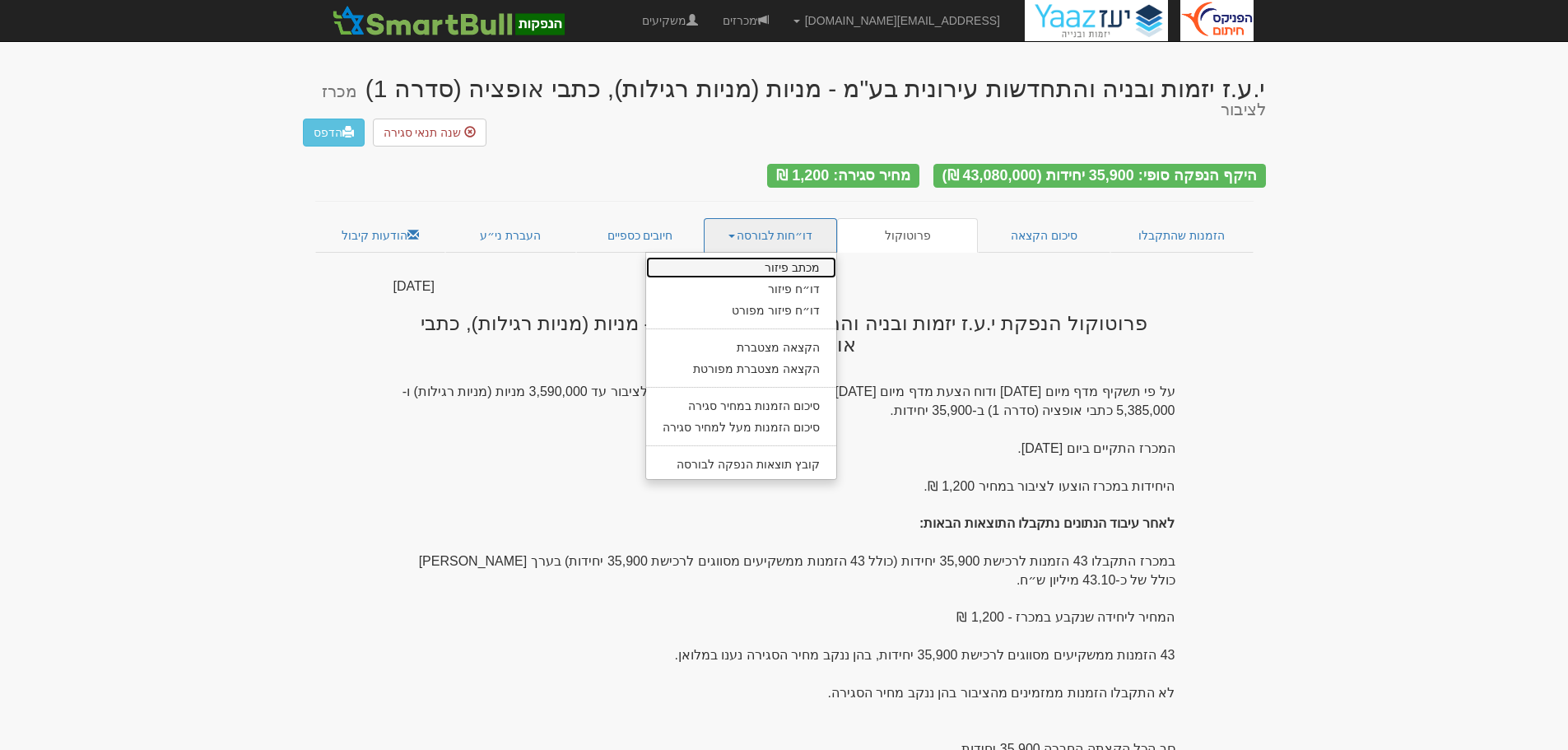
click at [782, 257] on link "מכתב פיזור" at bounding box center [740, 267] width 190 height 22
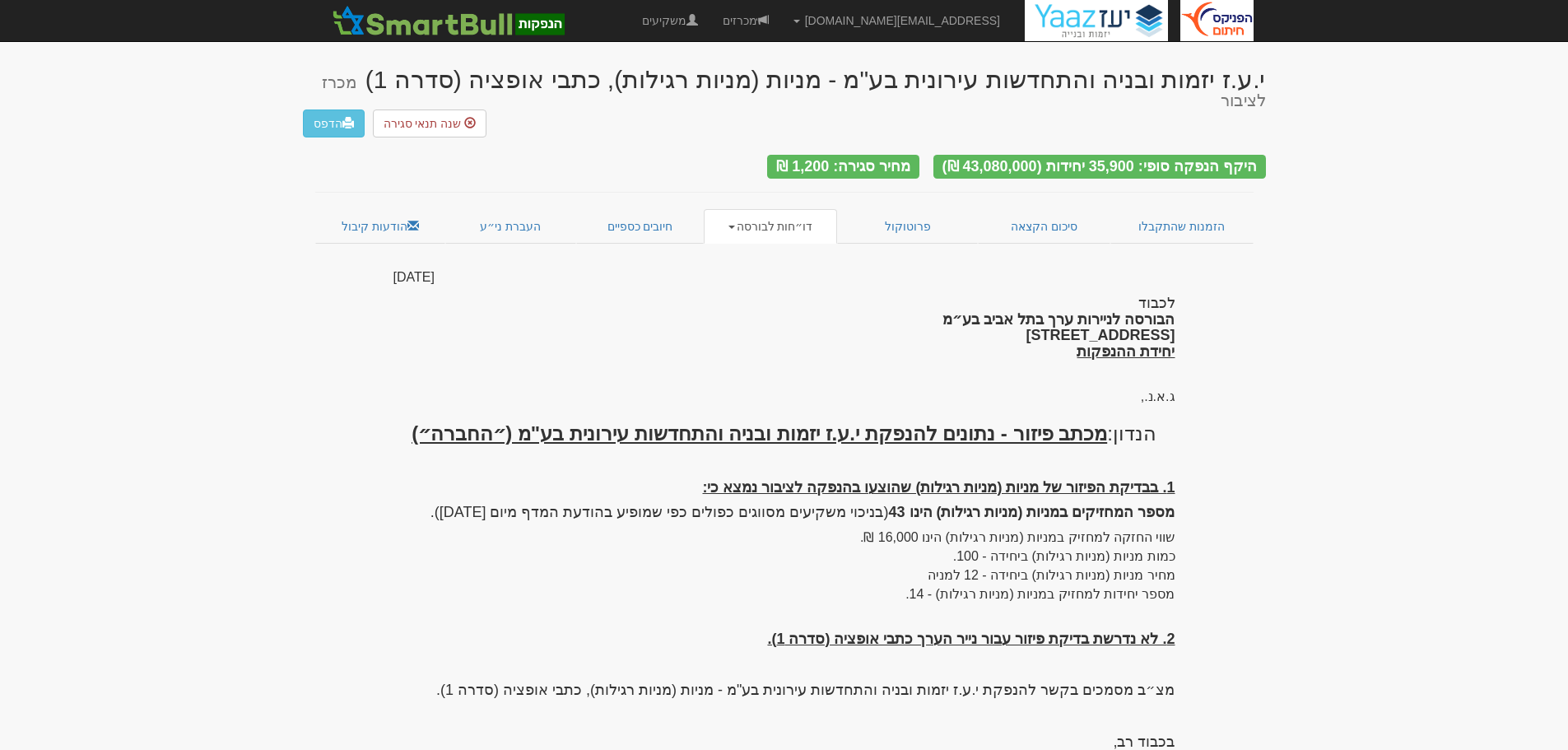
scroll to position [11, 0]
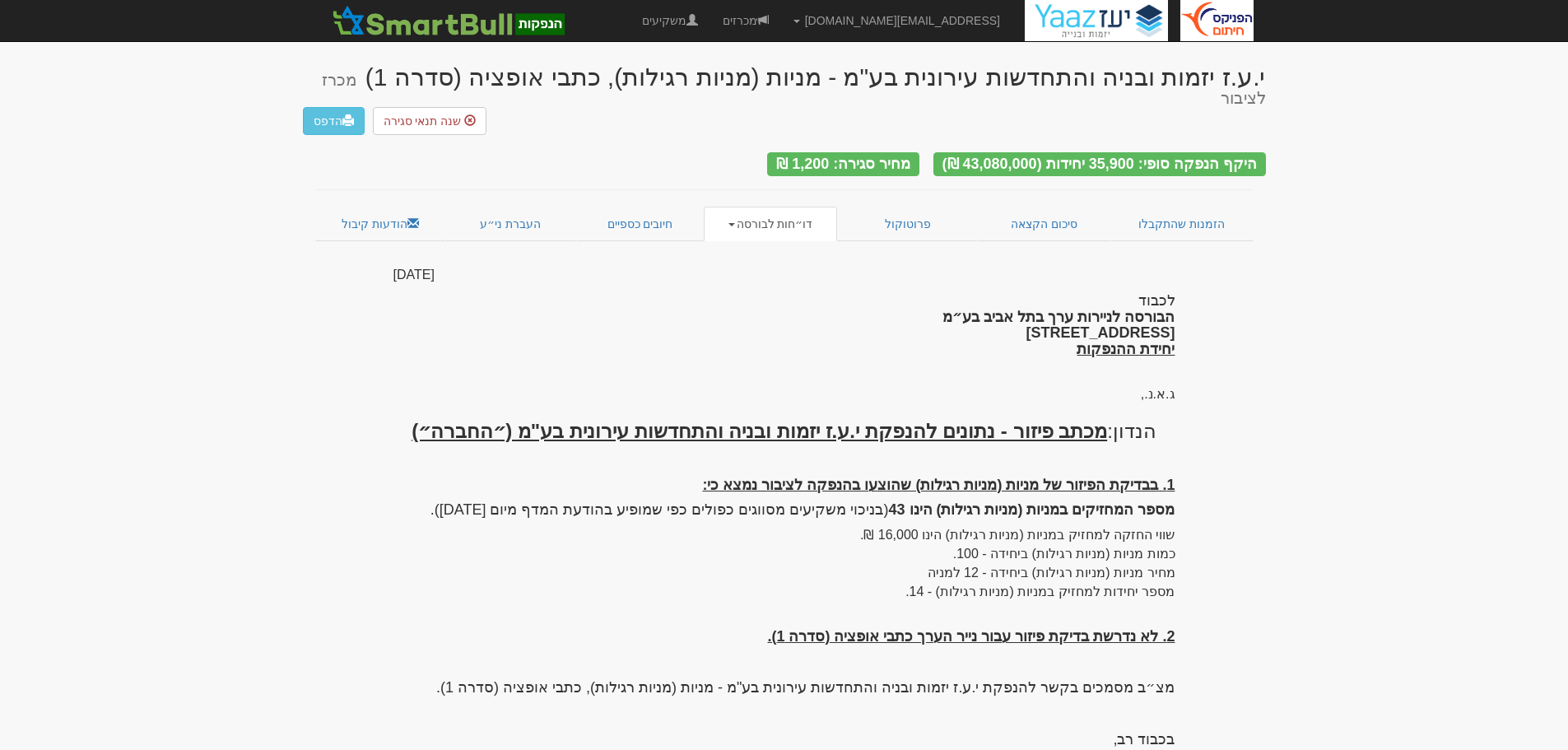
click at [1114, 501] on strong "מספר המחזיקים במניות (מניות רגילות) הינו 43" at bounding box center [1031, 509] width 287 height 16
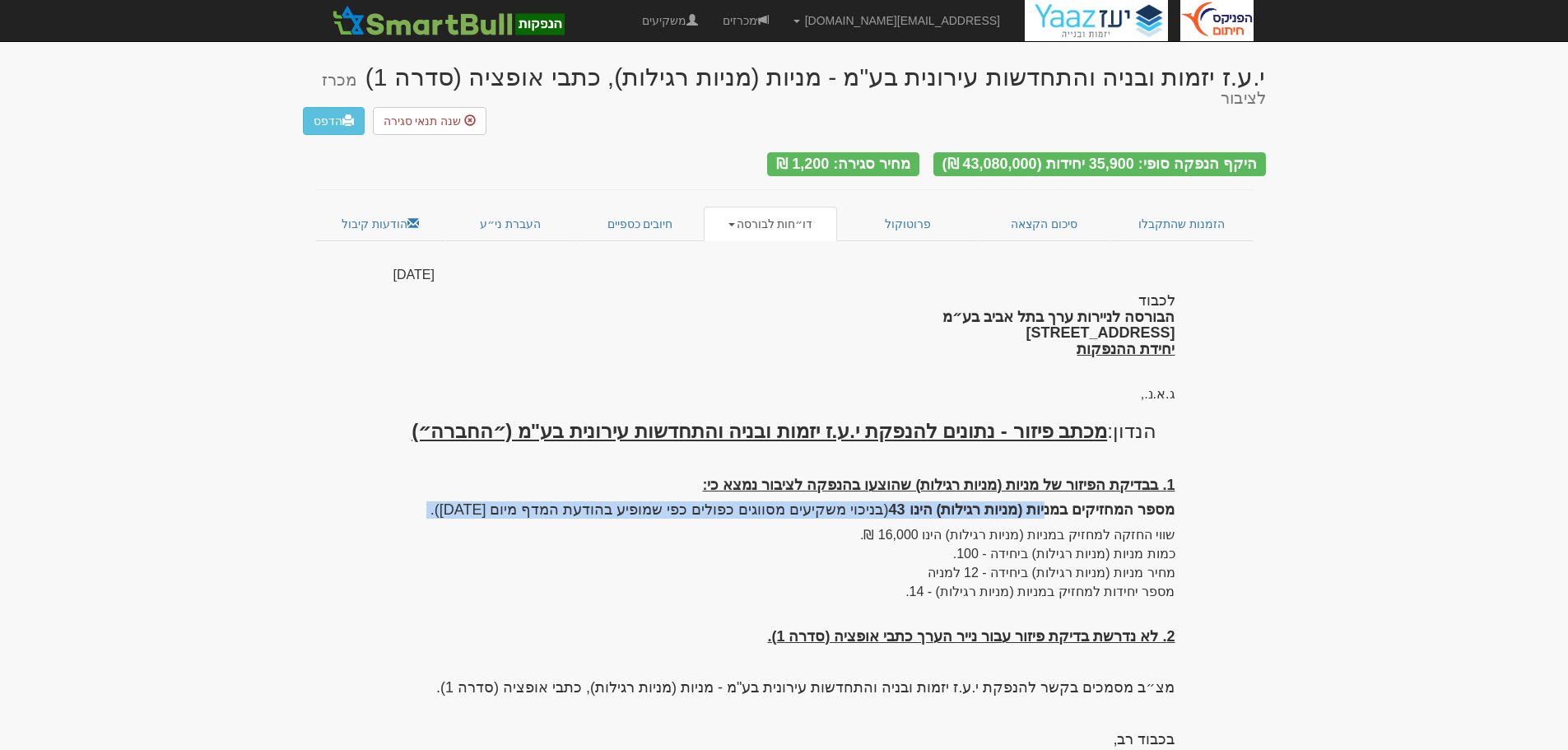
click at [1114, 501] on strong "מספר המחזיקים במניות (מניות רגילות) הינו 43" at bounding box center [1031, 509] width 287 height 16
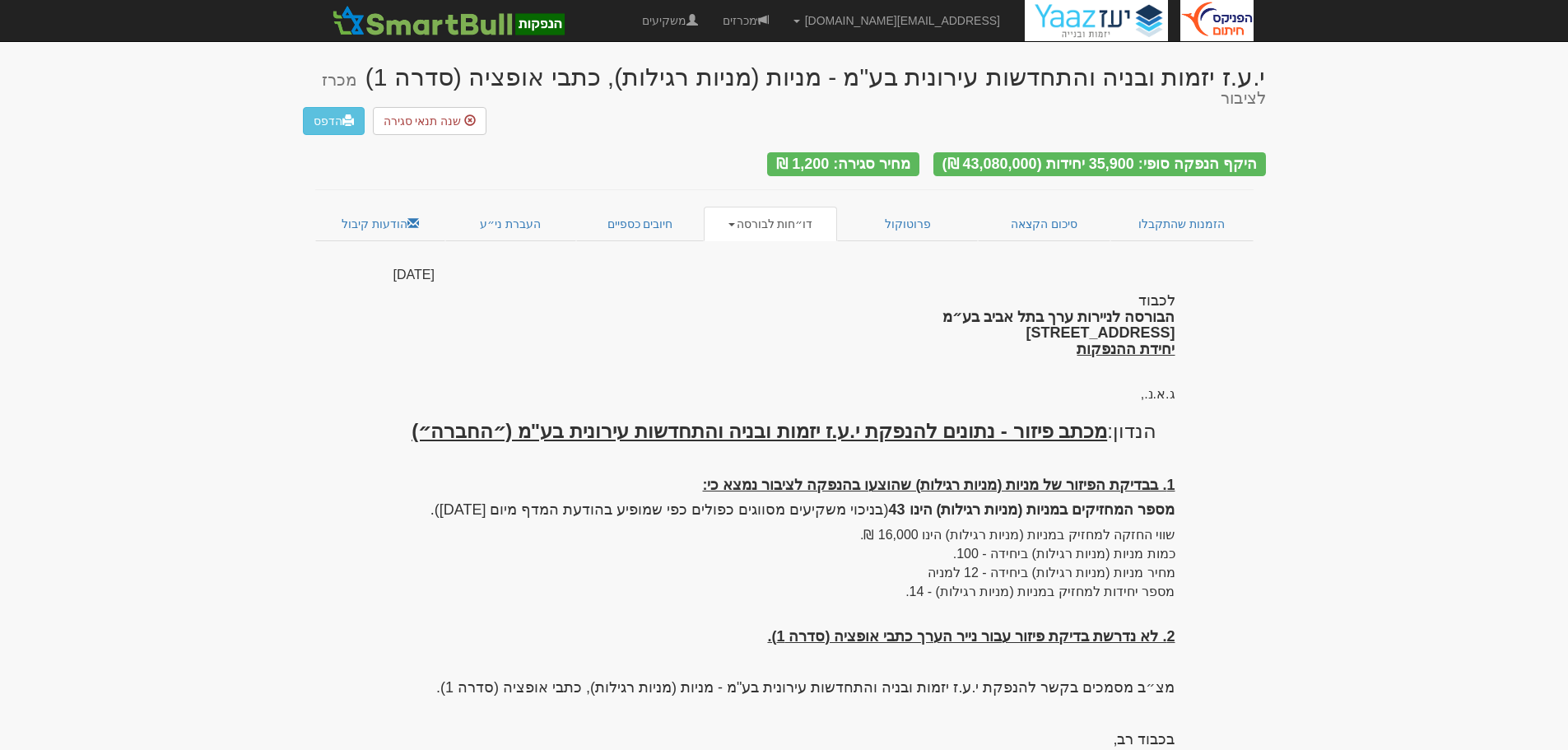
click at [1139, 512] on div "1. בבדיקת הפיזור של מניות (מניות רגילות) שהוצעו בהנפקה לציבור נמצא כי: מספר המח…" at bounding box center [785, 536] width 782 height 133
click at [1200, 540] on div "י.ע.ז יזמות ובניה והתחדשות עירונית בע"מ - מניות (מניות רגילות), כתבי אופציה (סד…" at bounding box center [784, 410] width 963 height 726
click at [974, 548] on div "1. בבדיקת הפיזור של מניות (מניות רגילות) שהוצעו בהנפקה לציבור נמצא כי: מספר המח…" at bounding box center [785, 536] width 782 height 133
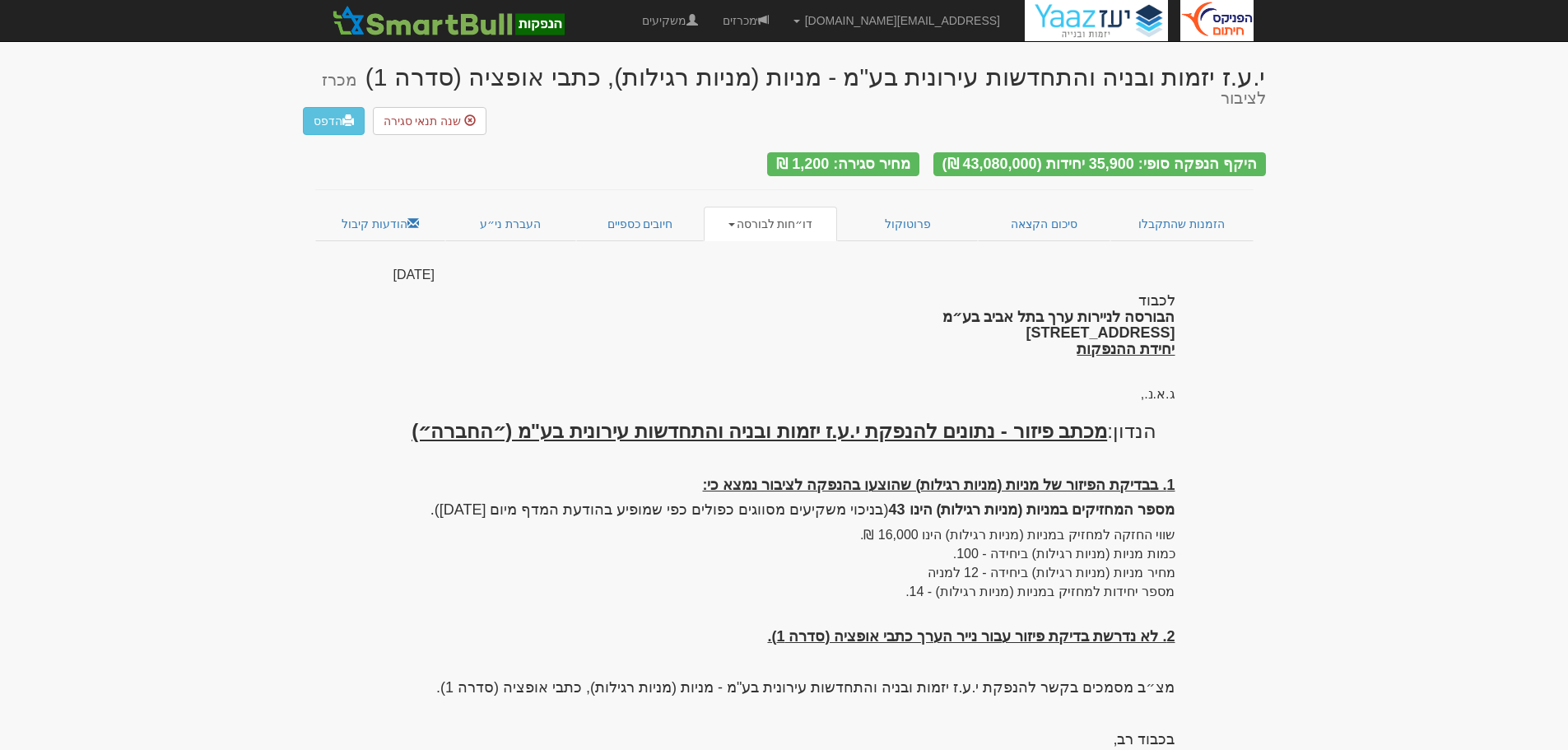
click at [974, 548] on div "1. בבדיקת הפיזור של מניות (מניות רגילות) שהוצעו בהנפקה לציבור נמצא כי: מספר המח…" at bounding box center [785, 536] width 782 height 133
click at [764, 578] on div "19 אוגוסט 2025 לכבוד הבורסה לניירות ערך בתל אביב בע״מ רחוב אחוזת בית 2, תל אביב…" at bounding box center [785, 520] width 782 height 508
click at [737, 206] on link "דו״חות לבורסה" at bounding box center [770, 223] width 134 height 35
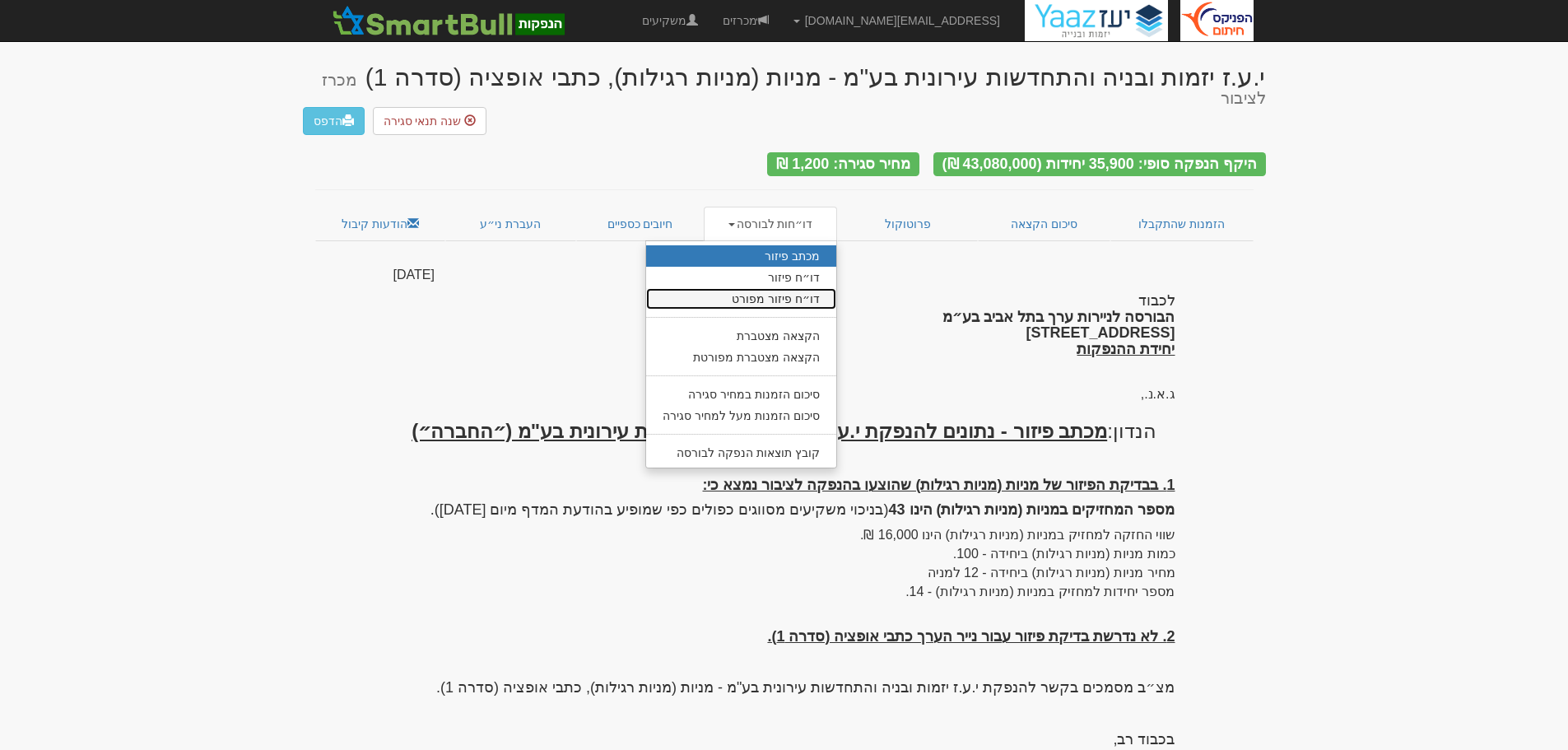
click at [767, 288] on link "דו״ח פיזור מפורט" at bounding box center [740, 298] width 190 height 22
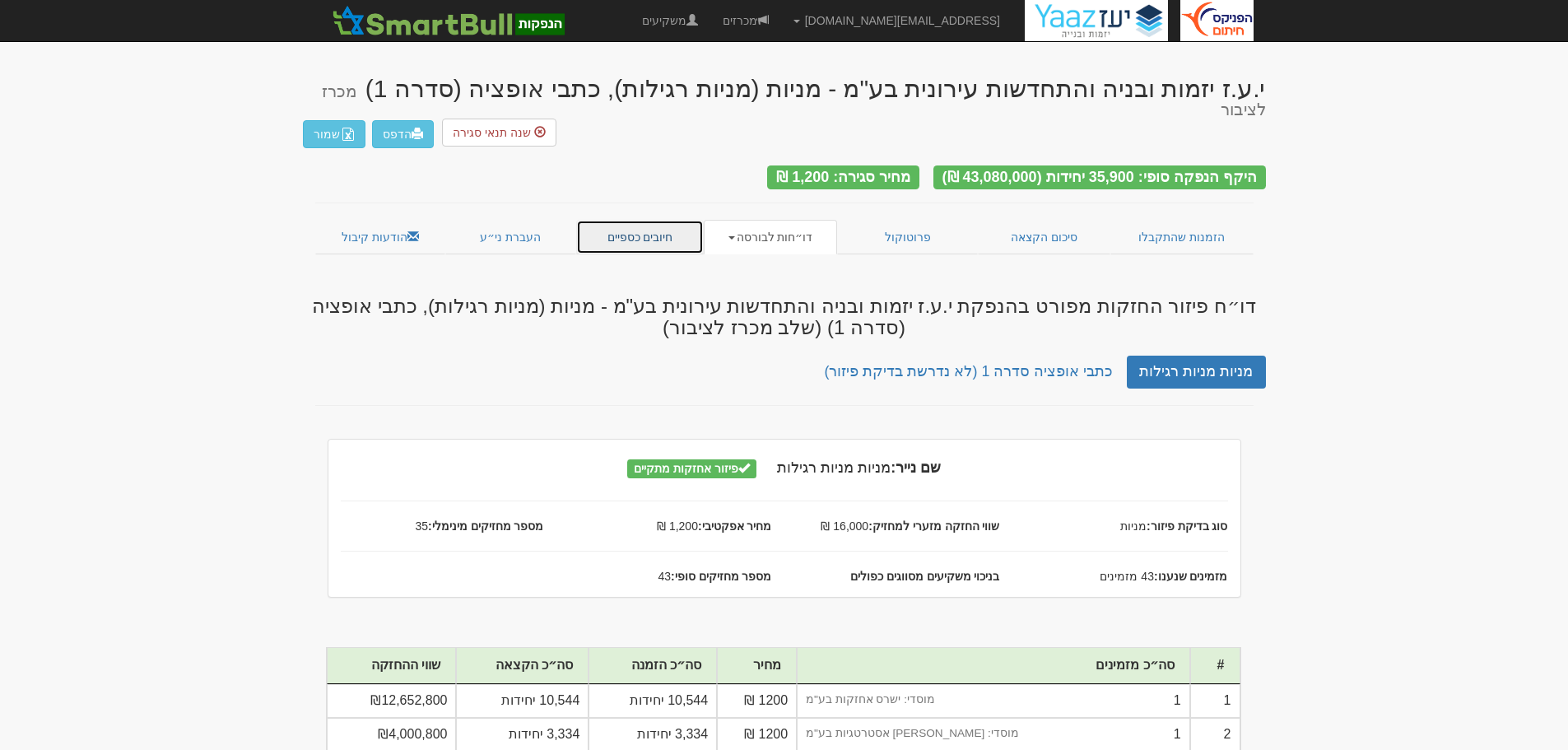
click at [650, 220] on link "חיובים כספיים" at bounding box center [641, 237] width 129 height 35
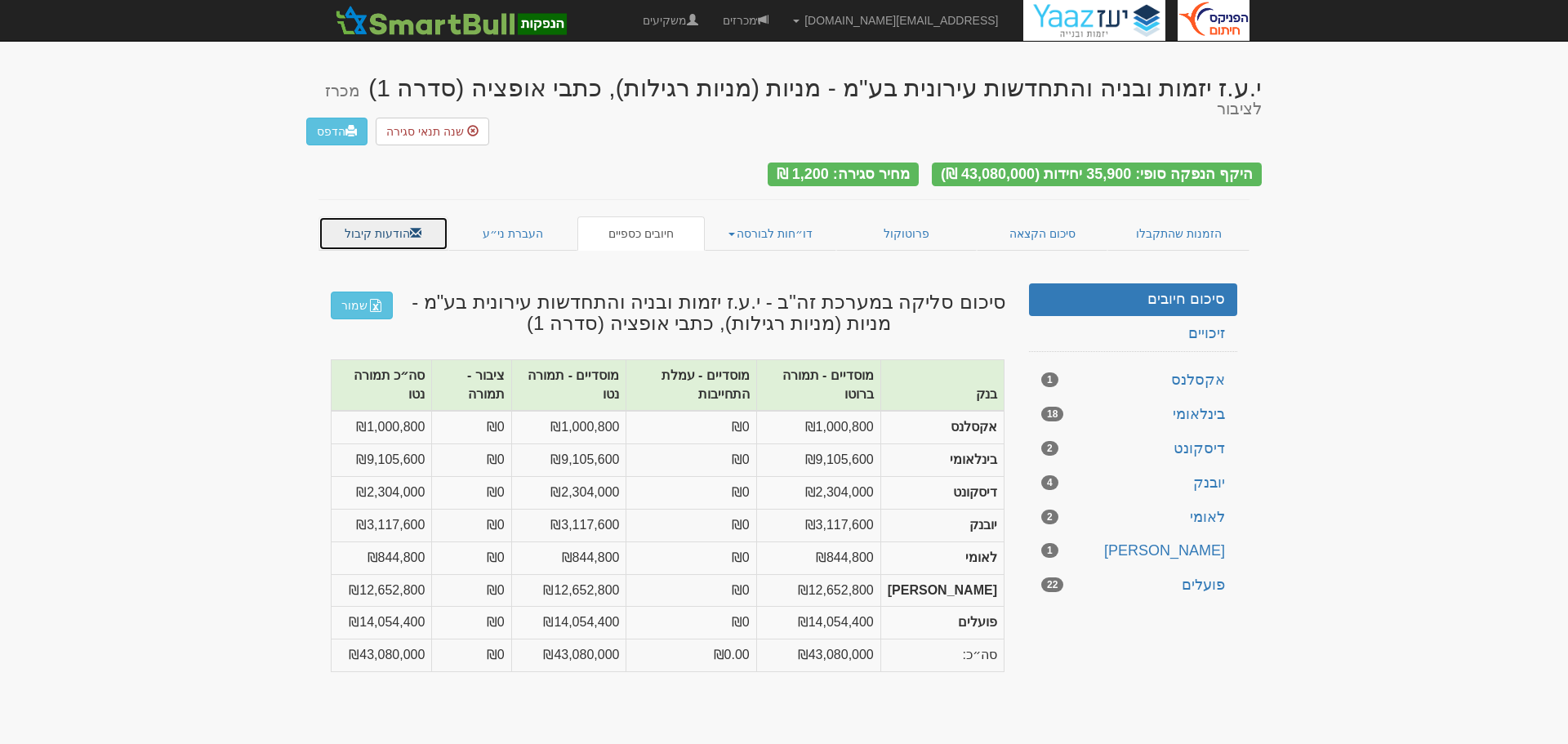
click at [370, 216] on link "הודעות קיבול" at bounding box center [383, 233] width 130 height 35
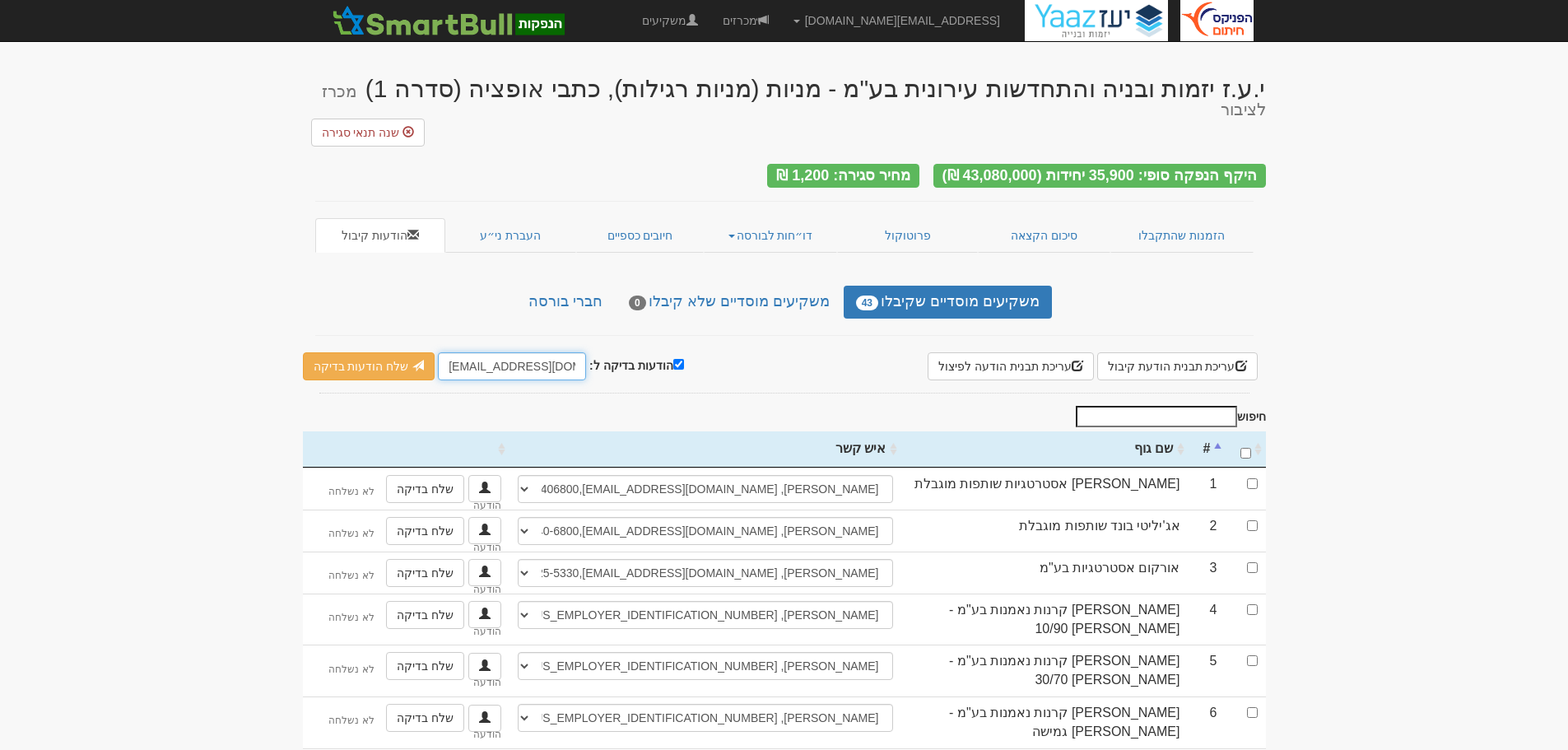
click at [457, 352] on input "[EMAIL_ADDRESS][DOMAIN_NAME]" at bounding box center [512, 366] width 148 height 28
type input "[EMAIL_ADDRESS][DOMAIN_NAME]"
click at [1256, 478] on input "checkbox" at bounding box center [1252, 483] width 10 height 10
checkbox input "true"
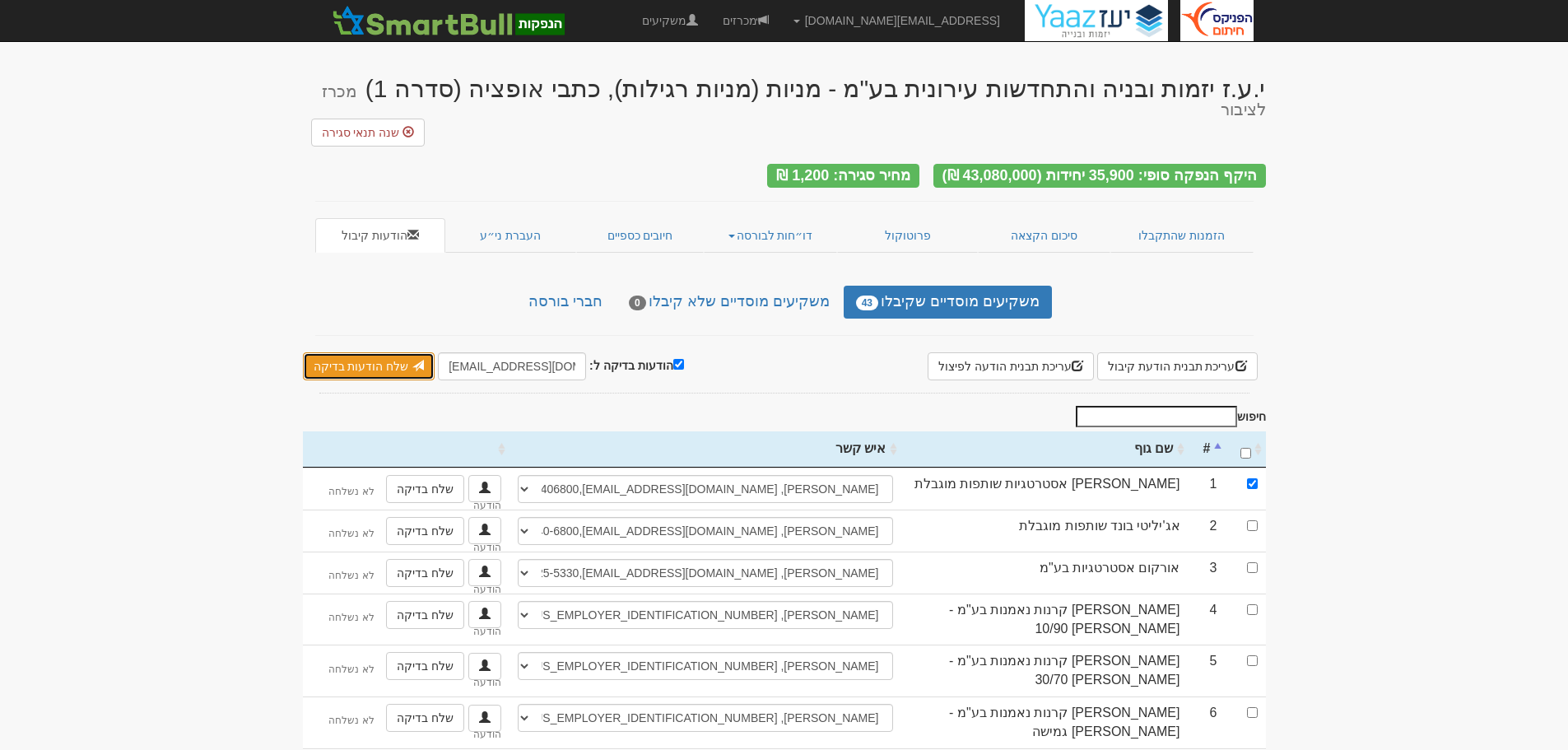
click at [343, 352] on link "שלח הודעות בדיקה" at bounding box center [369, 366] width 133 height 28
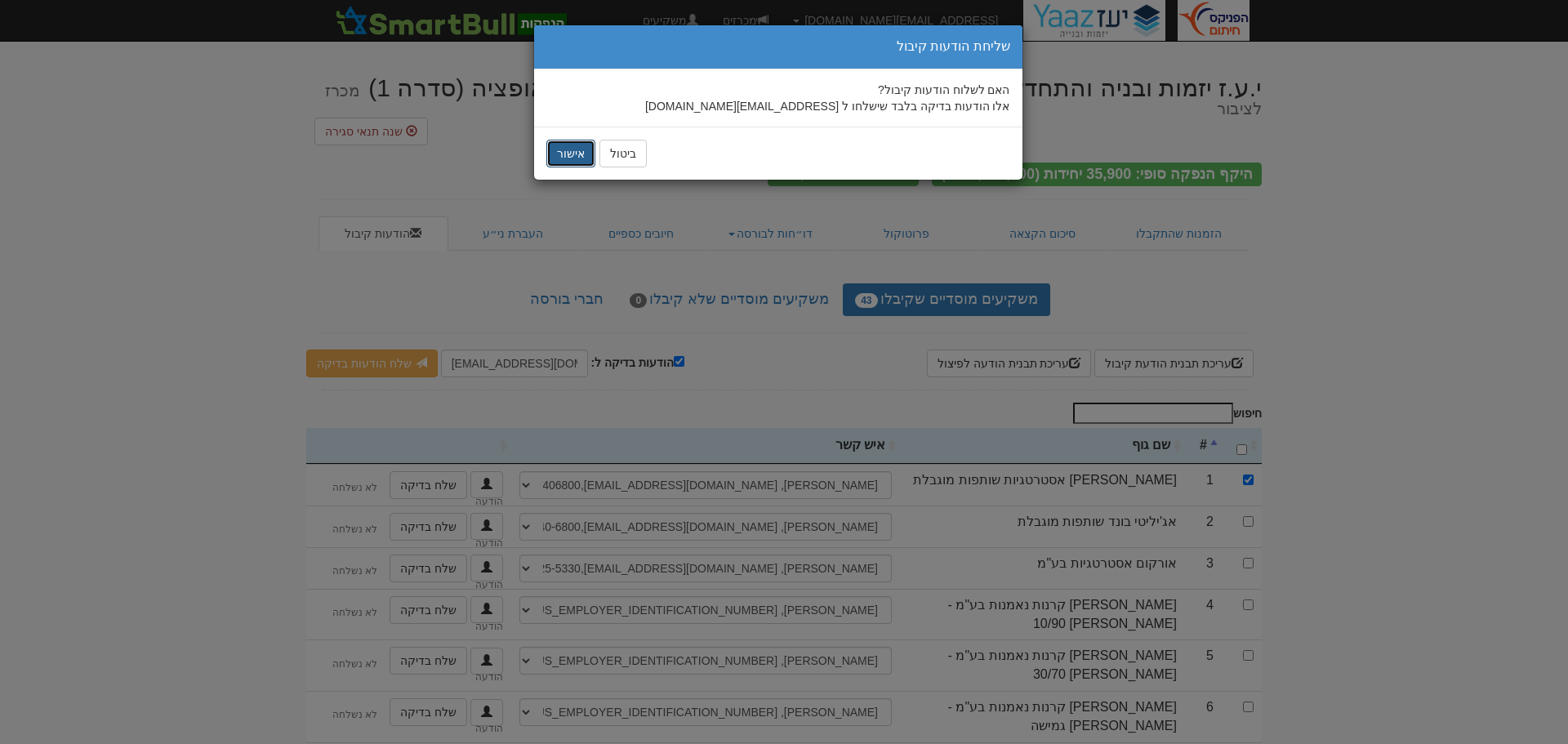
click at [567, 154] on button "אישור" at bounding box center [571, 154] width 49 height 28
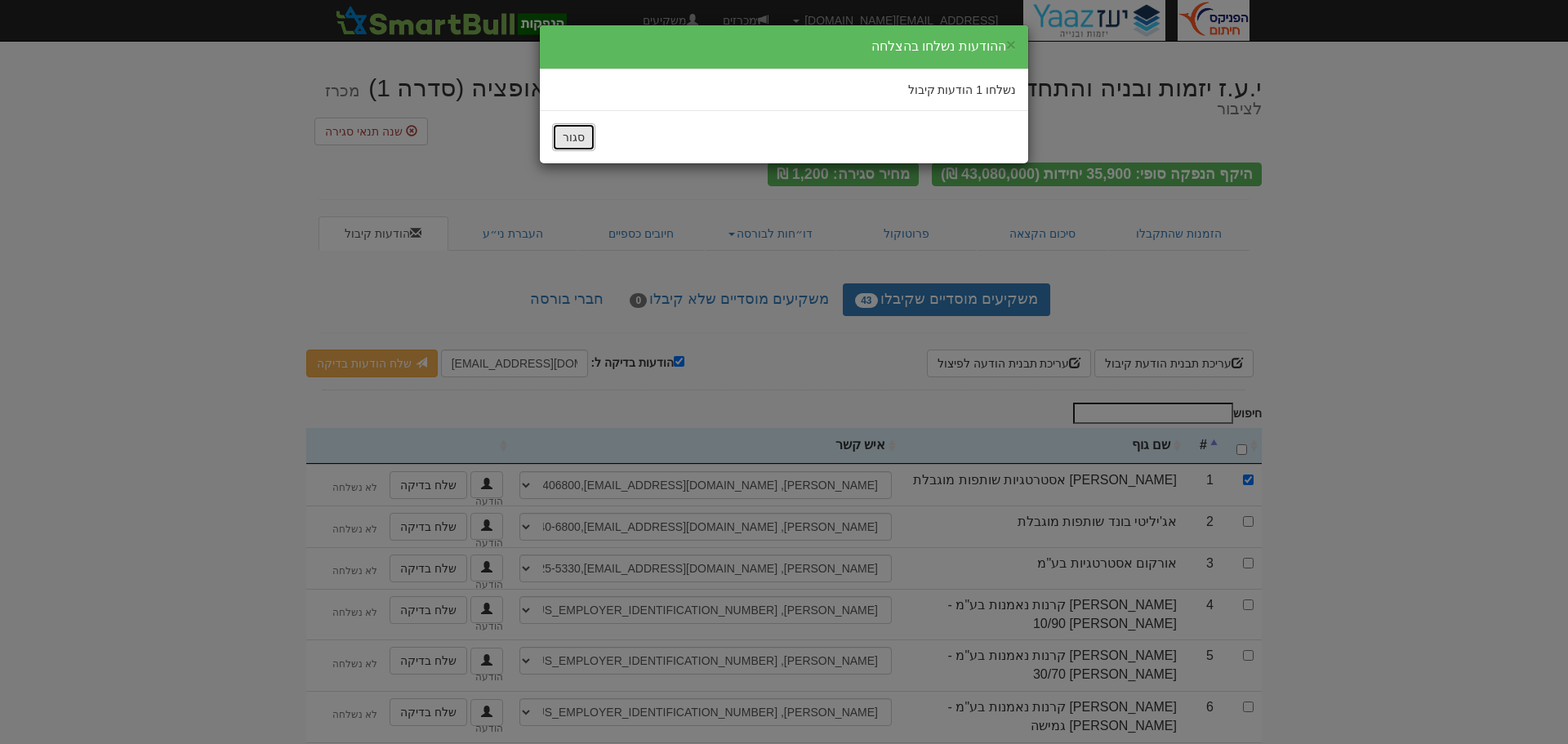
click at [577, 141] on button "סגור" at bounding box center [574, 137] width 43 height 28
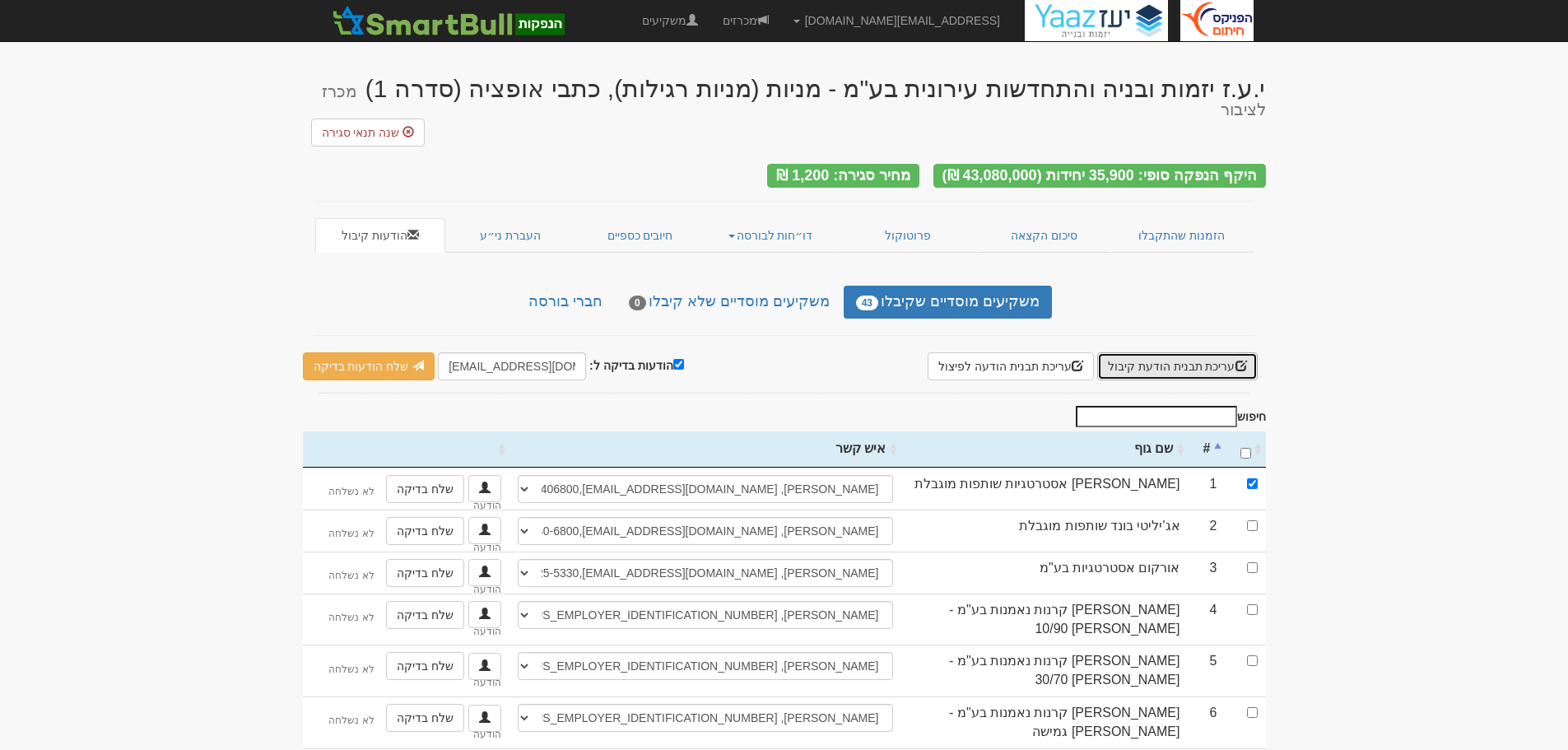
click at [1191, 352] on button "עריכת תבנית הודעת קיבול" at bounding box center [1178, 366] width 161 height 28
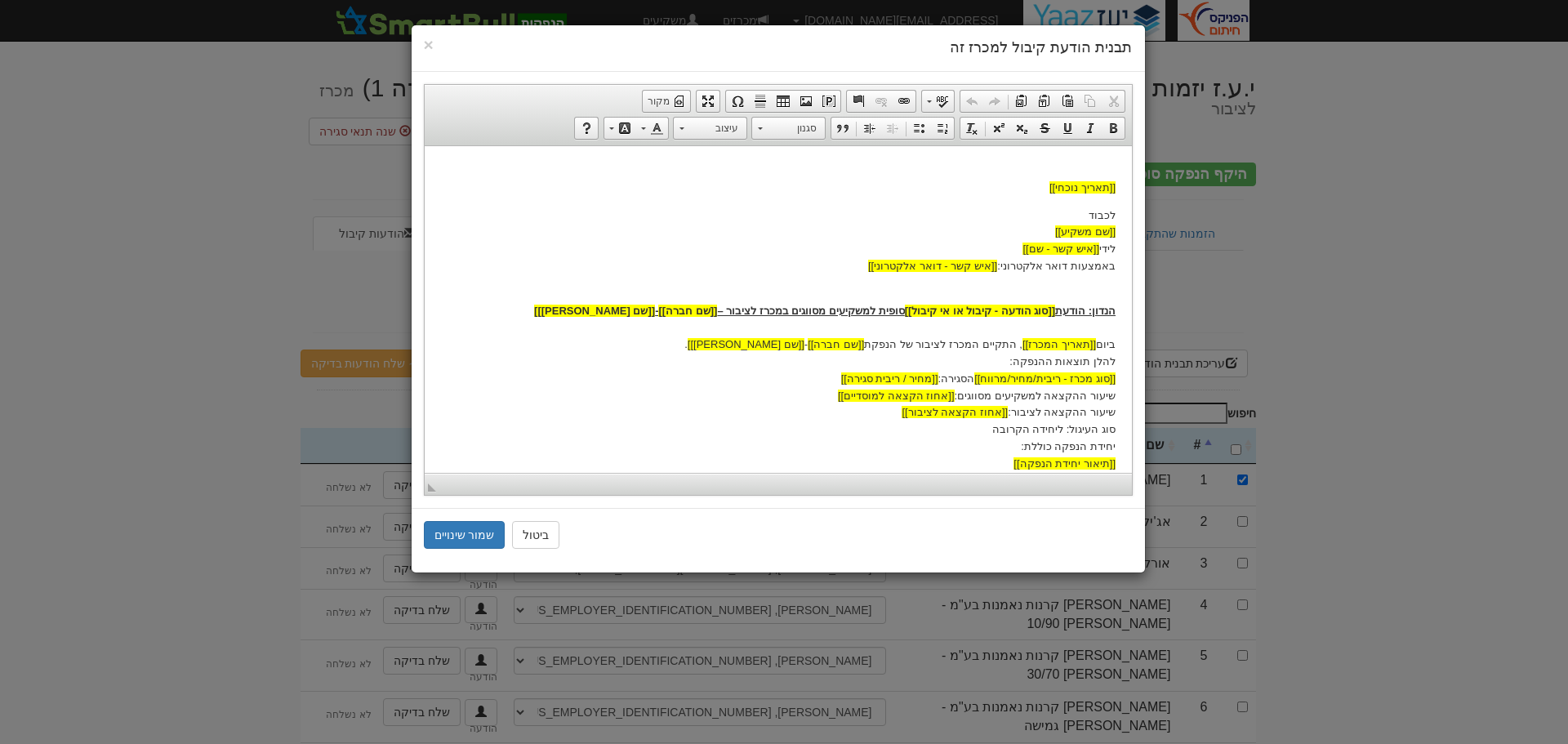
click at [822, 311] on u "הנדון: הודעת [[סוג הודעה - קיבול או אי קיבול]] סופית למשקיעים מסווגים במכרז לצי…" at bounding box center [824, 309] width 582 height 12
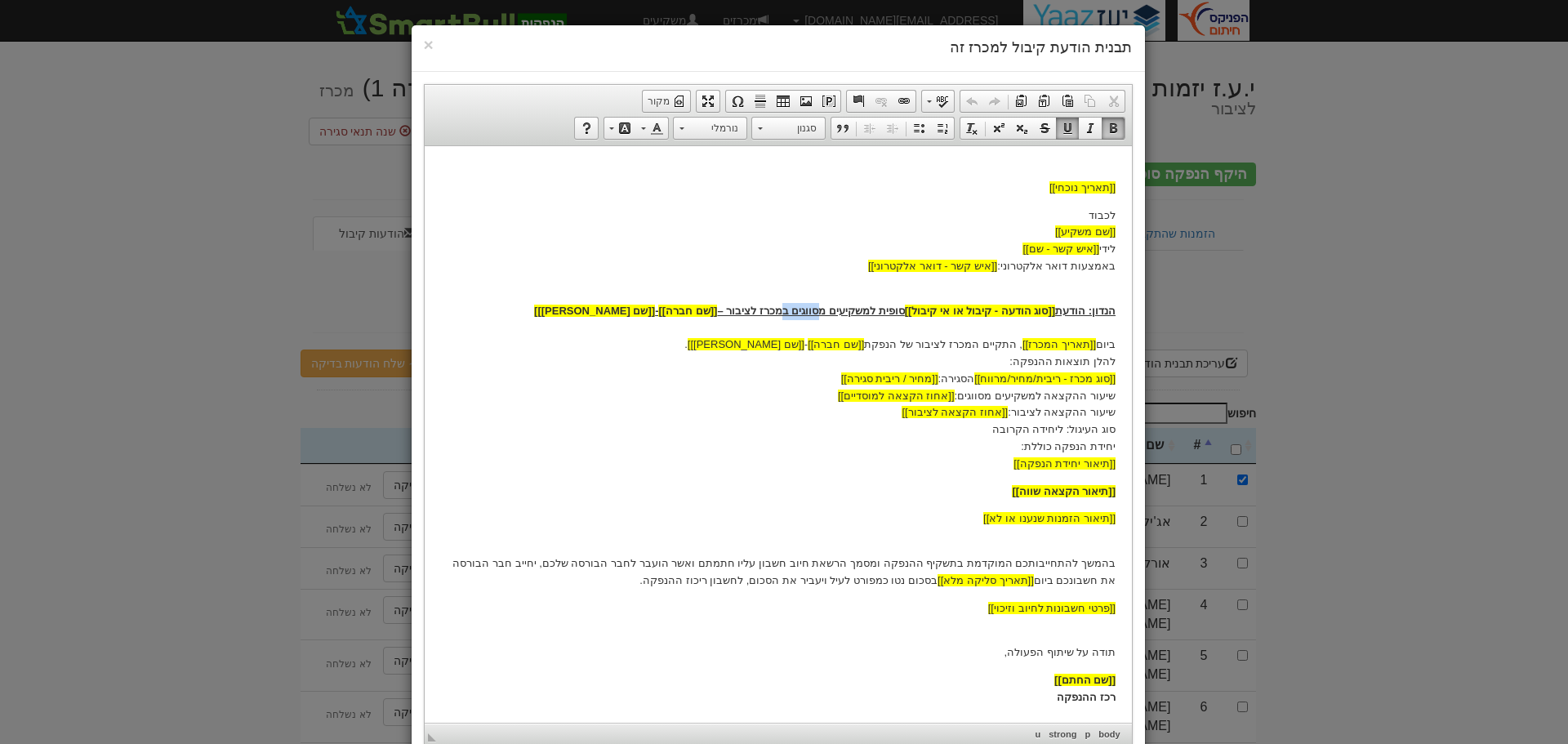
click at [816, 311] on u "הנדון: הודעת [[סוג הודעה - קיבול או אי קיבול]] סופית למשקיעים מסווגים במכרז לצי…" at bounding box center [824, 309] width 582 height 12
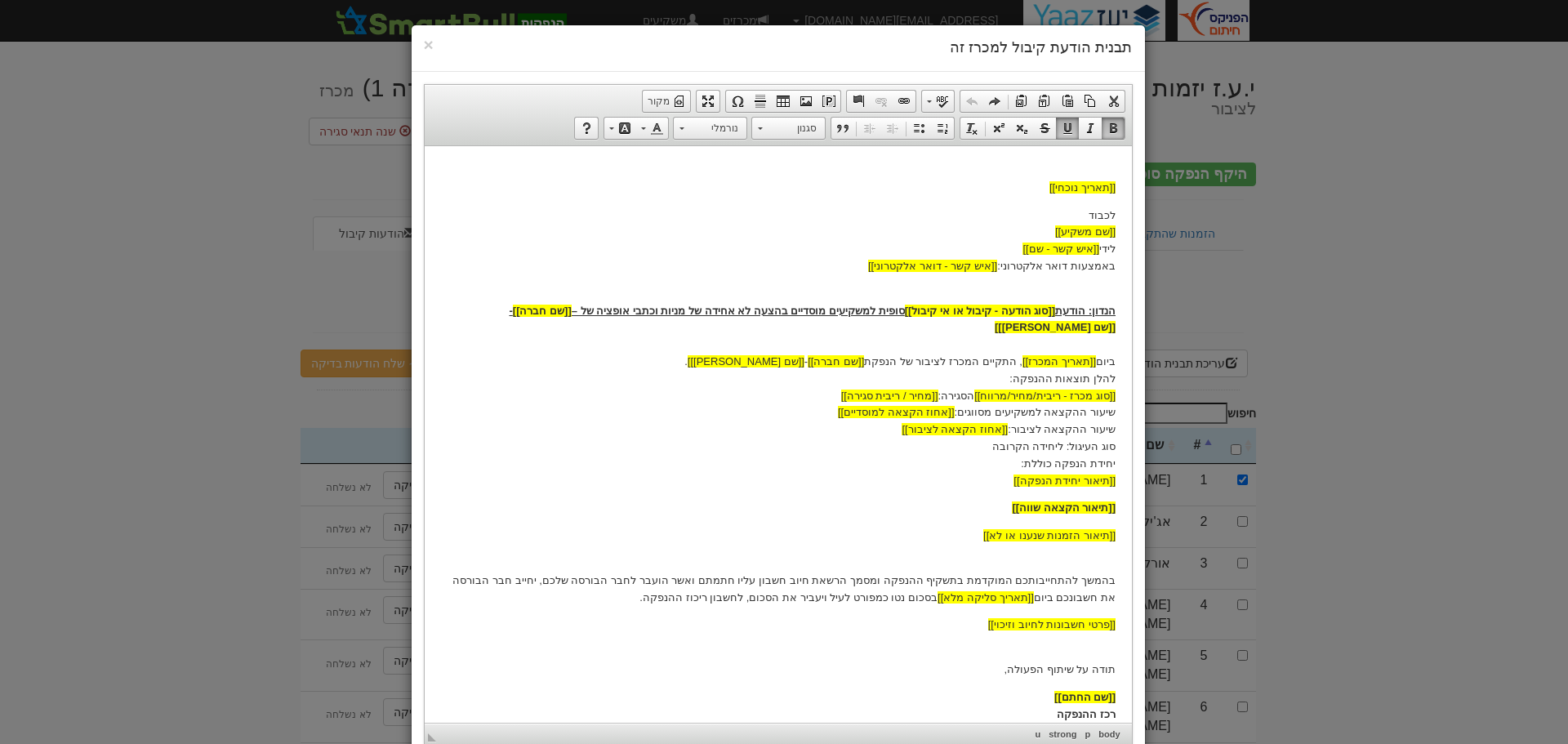
click at [746, 310] on u "הנדון: הודעת [[סוג הודעה - קיבול או אי קיבול]] סופית למשקיעים מוסדיים בהצעה לא …" at bounding box center [812, 318] width 607 height 29
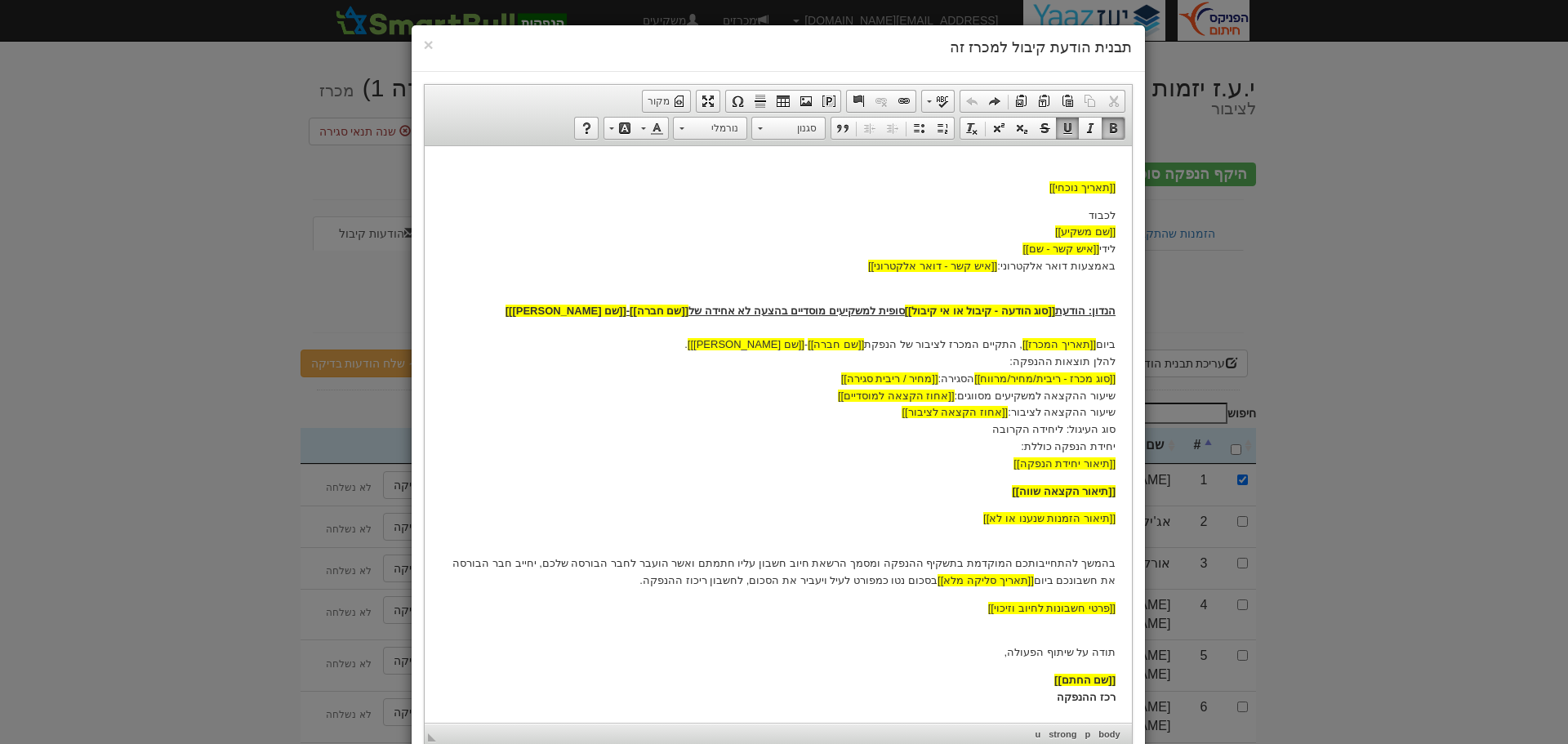
drag, startPoint x: 1017, startPoint y: 344, endPoint x: 1017, endPoint y: 352, distance: 8.0
click at [1017, 344] on p "הנדון: הודעת [[סוג הודעה - קיבול או אי קיבול]] סופית למשקיעים מוסדיים בהצעה לא …" at bounding box center [778, 378] width 675 height 187
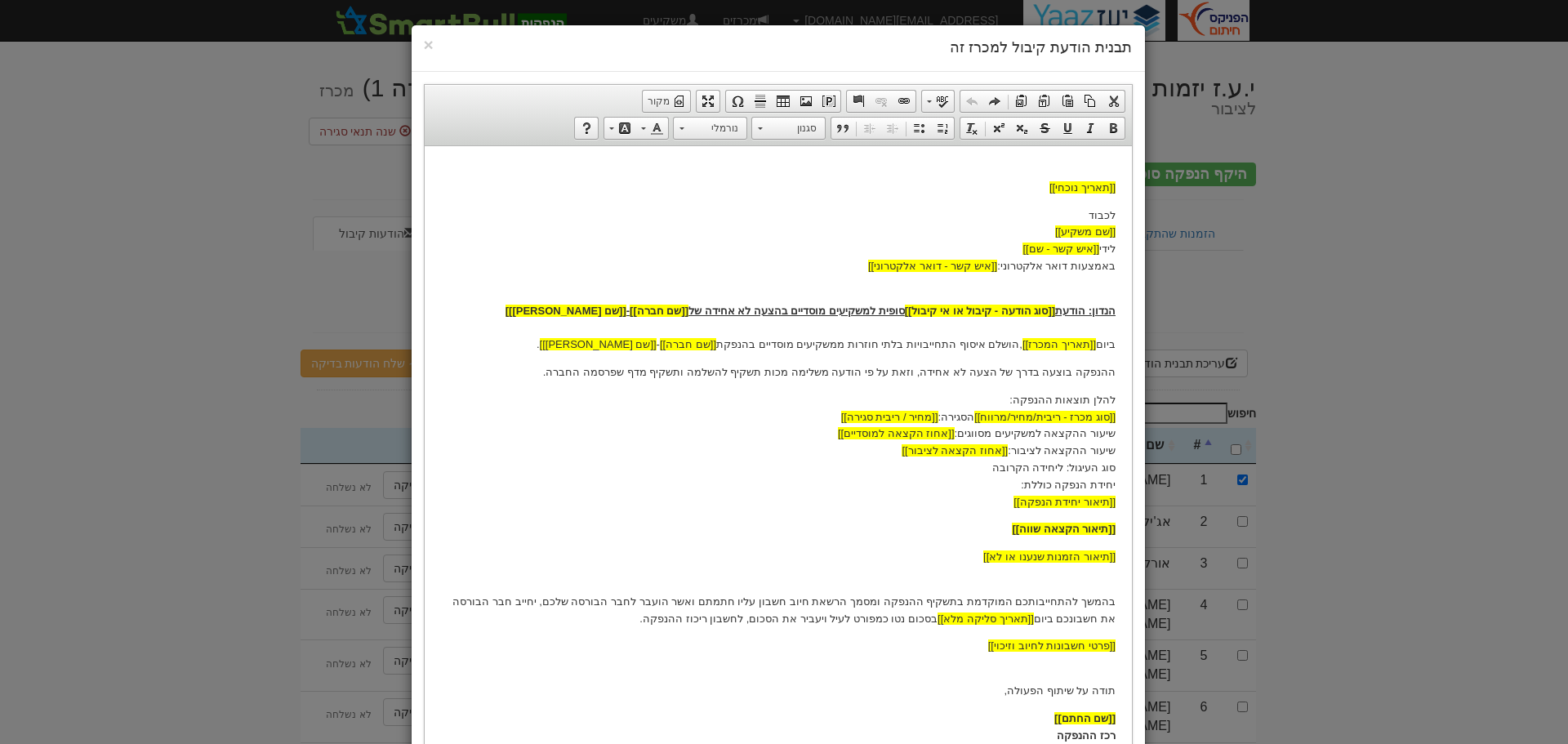
click at [894, 308] on u "הנדון: הודעת [[סוג הודעה - קיבול או אי קיבול]] סופית למשקיעים מוסדיים בהצעה לא …" at bounding box center [809, 309] width 610 height 12
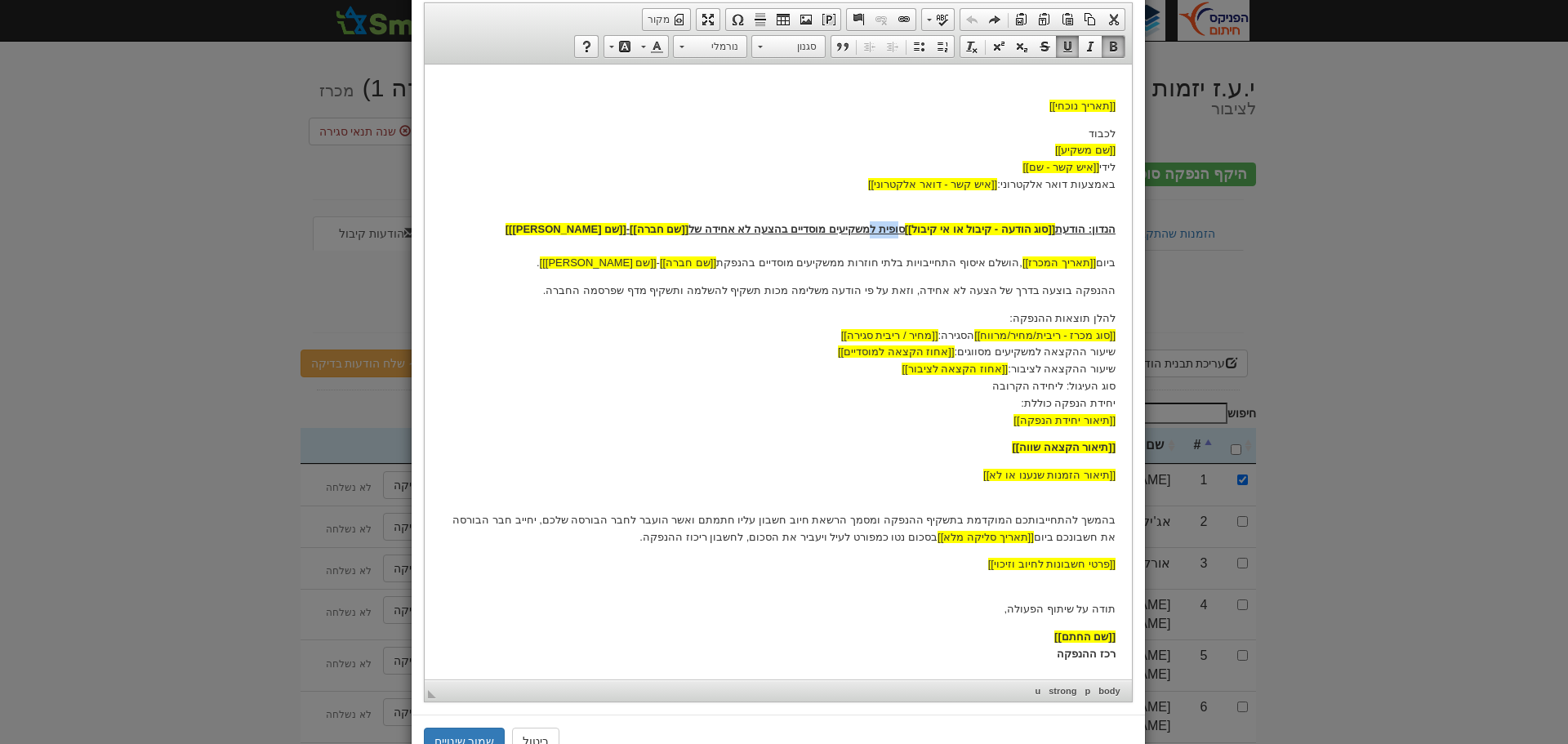
scroll to position [142, 0]
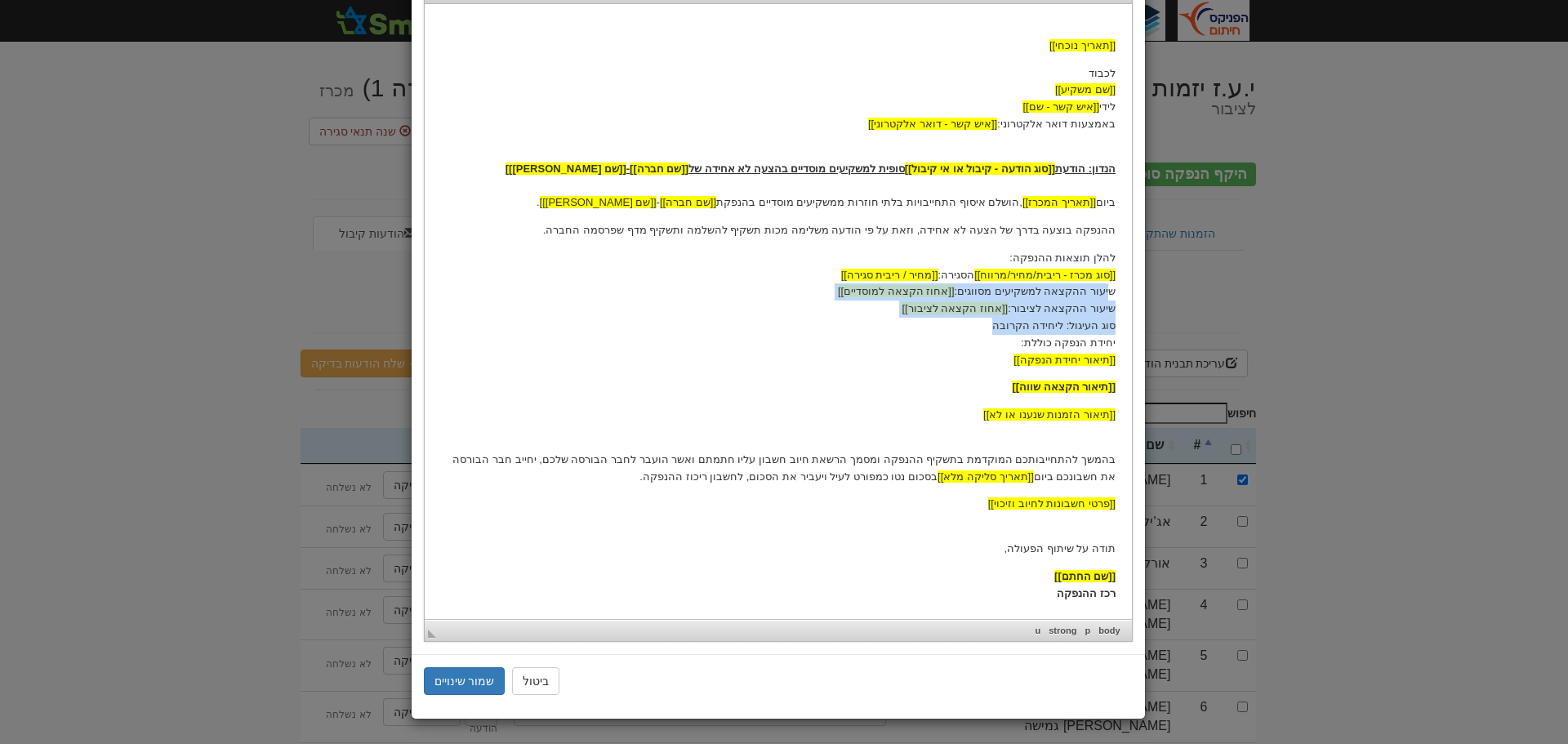
drag, startPoint x: 1110, startPoint y: 291, endPoint x: 993, endPoint y: 321, distance: 120.8
click at [993, 321] on p "להלן תוצאות ההנפקה: [[סוג מכרז - ריבית/מחיר/מרווח]] הסגירה: [[מחיר / ריבית סגיר…" at bounding box center [778, 308] width 675 height 119
click at [1074, 298] on p "להלן תוצאות ההנפקה: [[סוג מכרז - ריבית/מחיר/מרווח]] הסגירה: [[מחיר / ריבית סגיר…" at bounding box center [778, 308] width 675 height 119
drag, startPoint x: 1115, startPoint y: 289, endPoint x: 971, endPoint y: 323, distance: 148.0
click at [971, 323] on html "[[תאריך נוכחי]] לכבוד [[שם משקיע]] לידי [[איש קשר - שם]] באמצעות דואר אלקטרוני:…" at bounding box center [777, 310] width 707 height 614
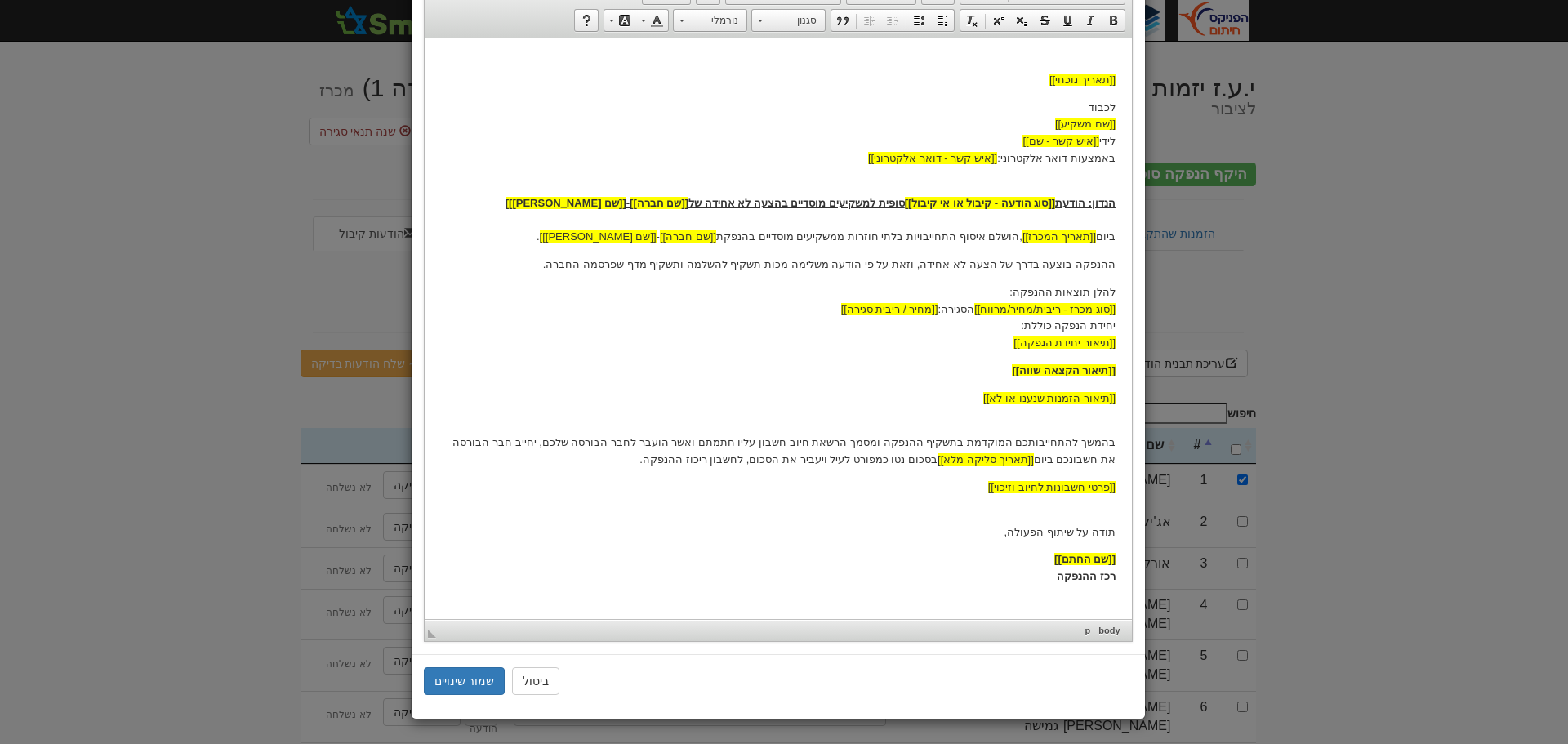
scroll to position [91, 0]
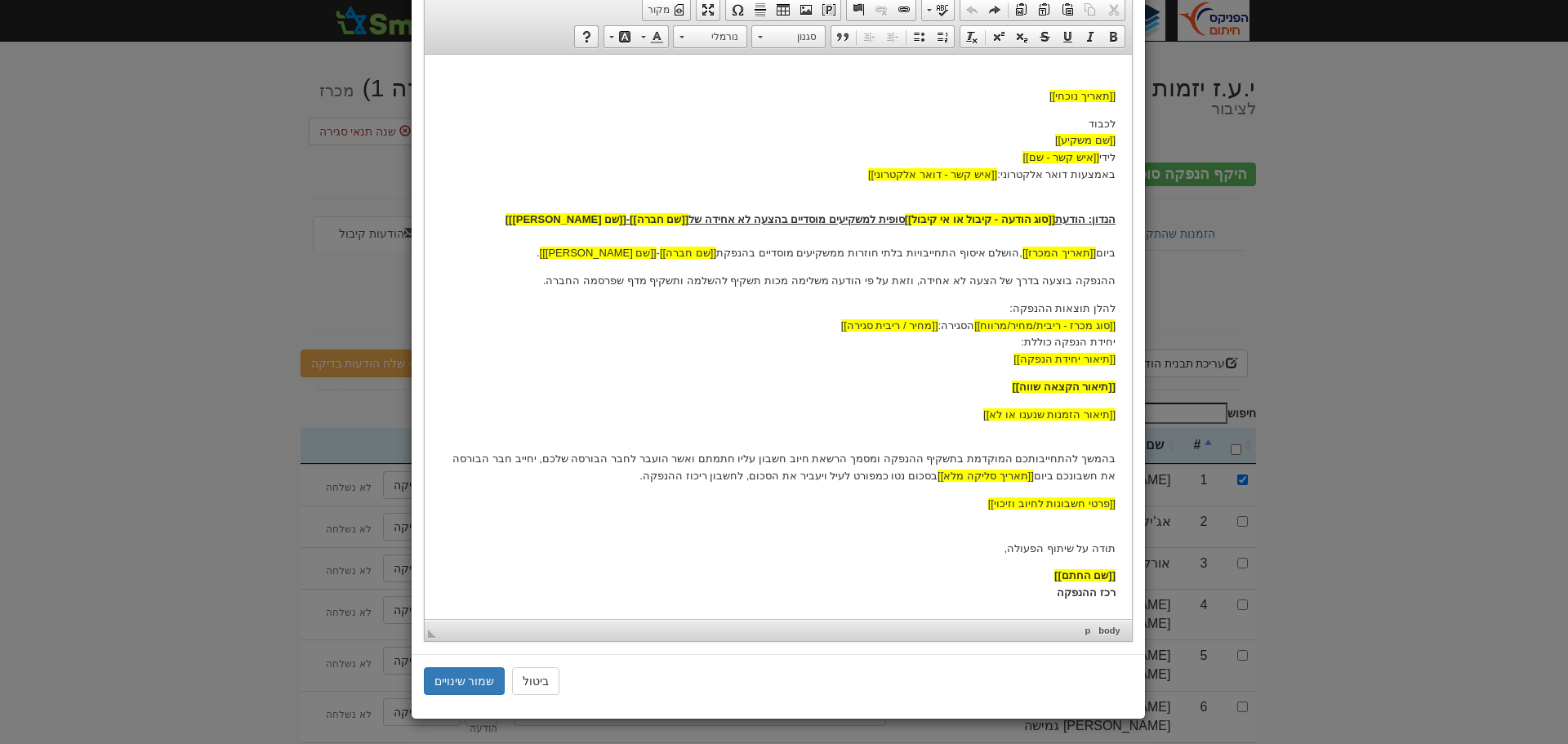
click at [1096, 336] on p "להלן תוצאות ההנפקה: [[סוג מכרז - ריבית/מחיר/מרווח]] הסגירה: [[מחיר / ריבית סגיר…" at bounding box center [778, 333] width 675 height 68
click at [983, 395] on p "[[תיאור הקצאה שווה]]" at bounding box center [778, 387] width 675 height 17
click at [995, 375] on body "[[תאריך נוכחי]] לכבוד [[שם משקיע]] לידי [[איש קשר - שם]] באמצעות דואר אלקטרוני:…" at bounding box center [778, 335] width 675 height 531
click at [1023, 414] on span "[[תיאור הזמנות שנענו או לא]]" at bounding box center [1048, 413] width 132 height 12
click at [1116, 412] on html "[[תאריך נוכחי]] לכבוד [[שם משקיע]] לידי [[איש קשר - שם]] באמצעות דואר אלקטרוני:…" at bounding box center [777, 335] width 707 height 564
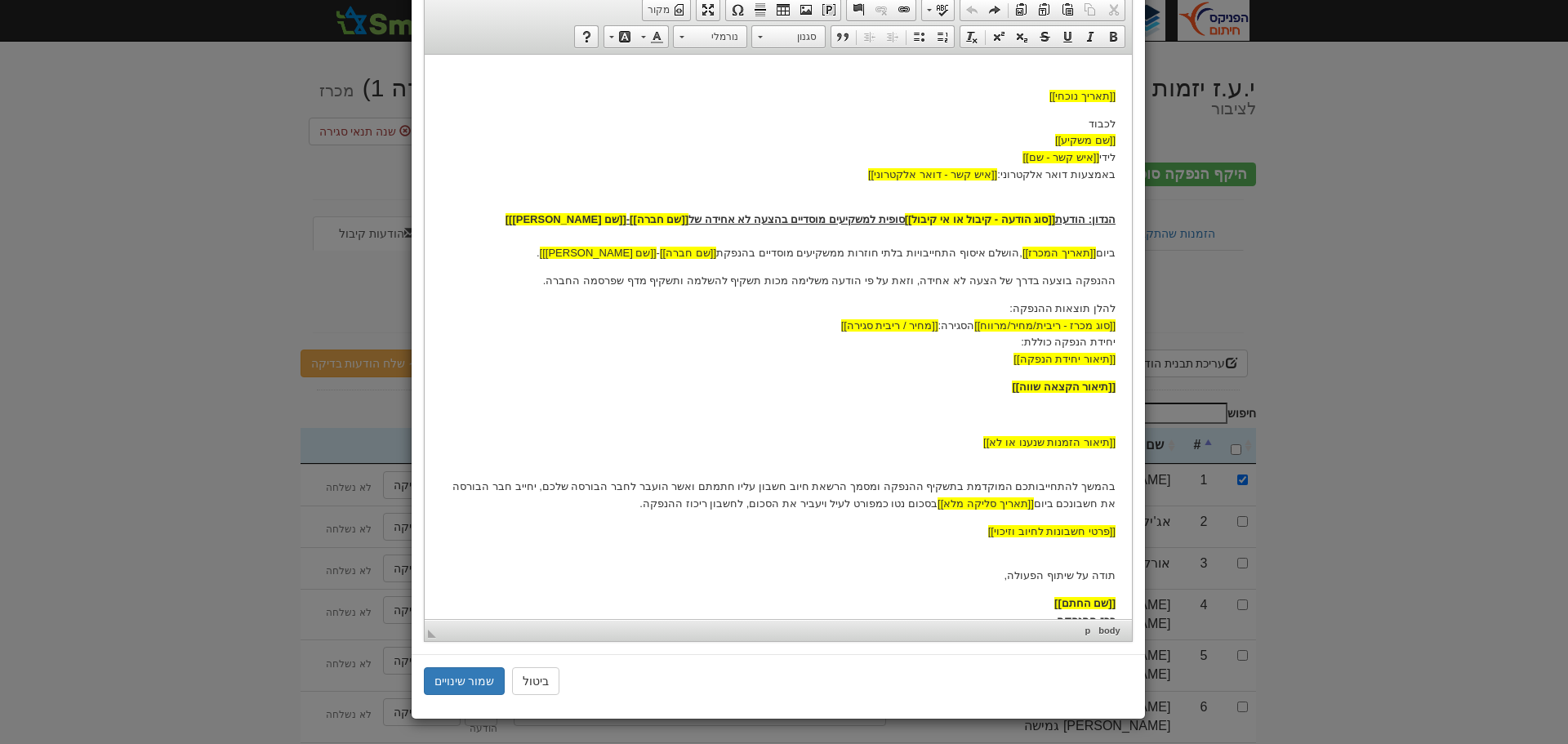
scroll to position [118, 0]
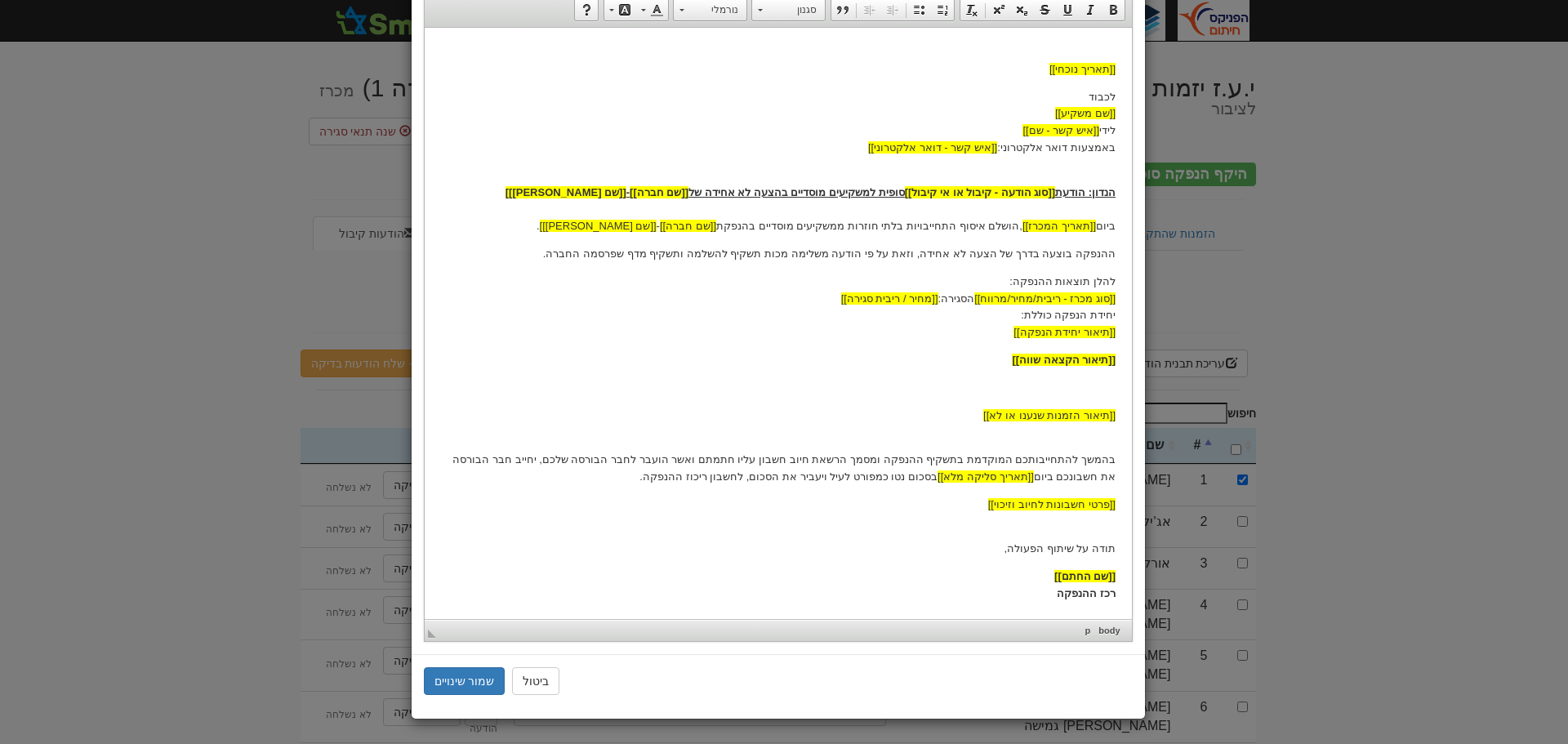
click at [1110, 398] on body "[[תאריך נוכחי]] לכבוד [[שם משקיע]] לידי [[איש קשר - שם]] באמצעות דואר אלקטרוני:…" at bounding box center [778, 322] width 675 height 559
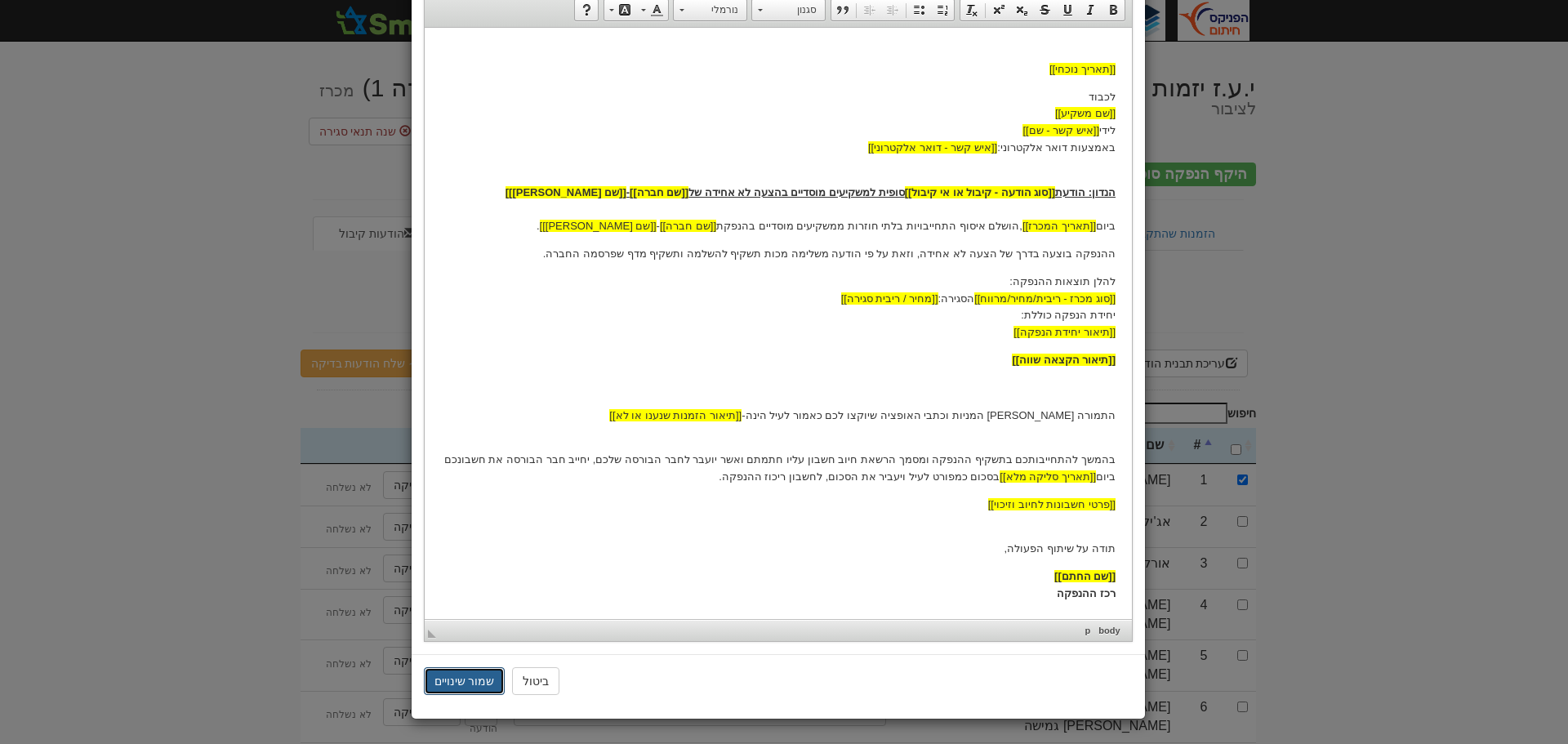
click at [472, 678] on button "שמור שינויים" at bounding box center [464, 681] width 82 height 28
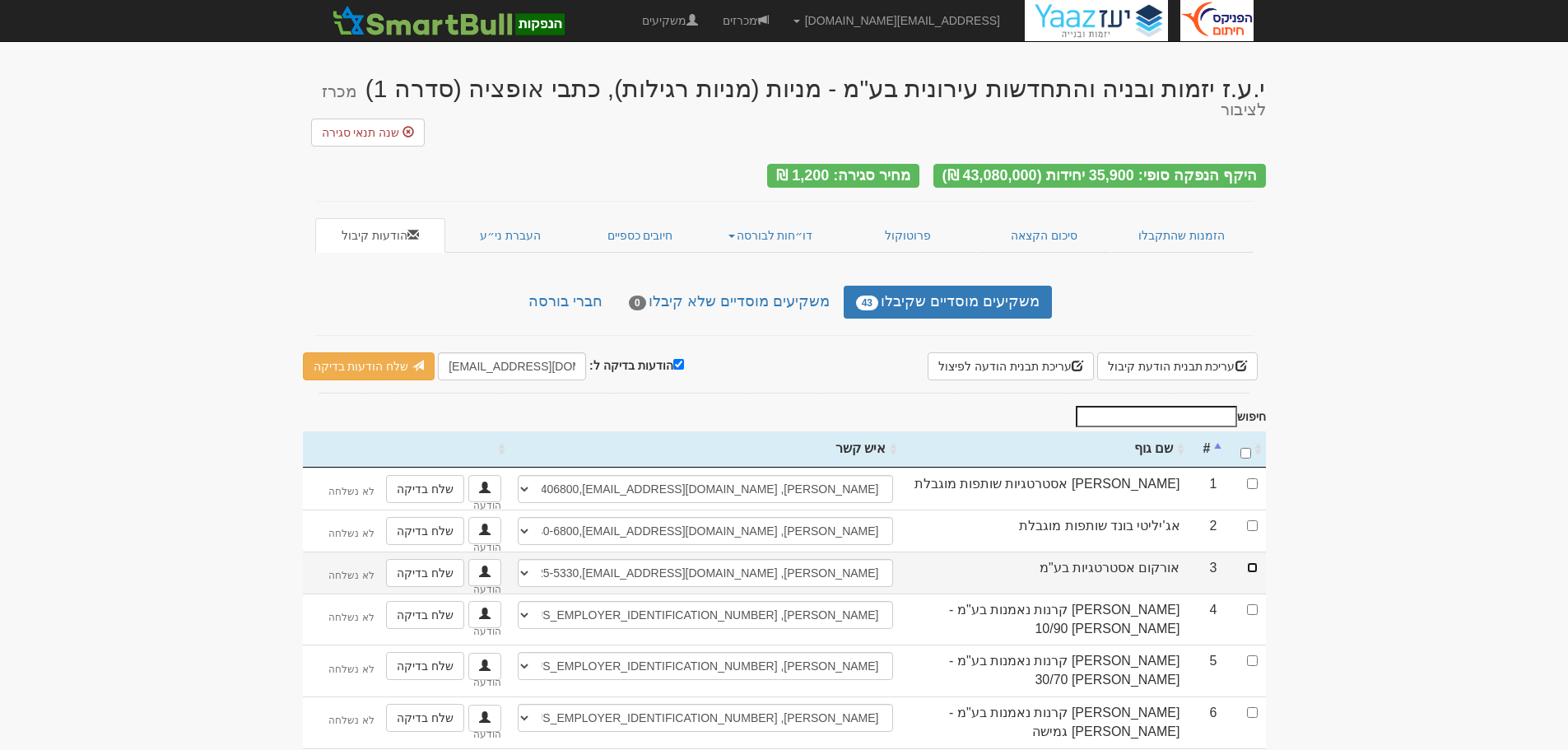
click at [1253, 562] on input "checkbox" at bounding box center [1252, 567] width 10 height 10
checkbox input "true"
click at [444, 352] on input "[EMAIL_ADDRESS][DOMAIN_NAME]" at bounding box center [512, 366] width 148 height 28
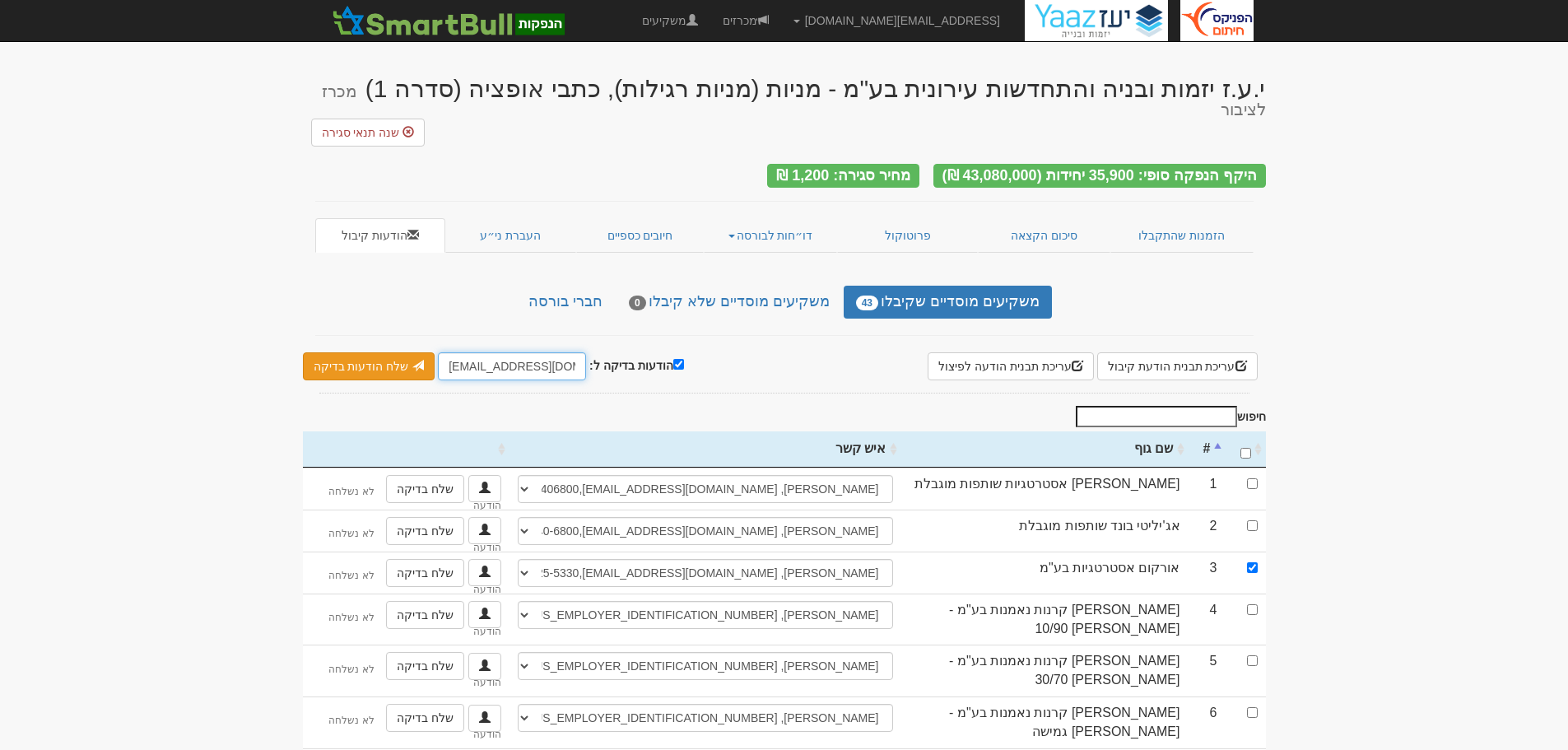
type input "[EMAIL_ADDRESS][DOMAIN_NAME]"
click at [356, 352] on link "שלח הודעות בדיקה" at bounding box center [369, 366] width 133 height 28
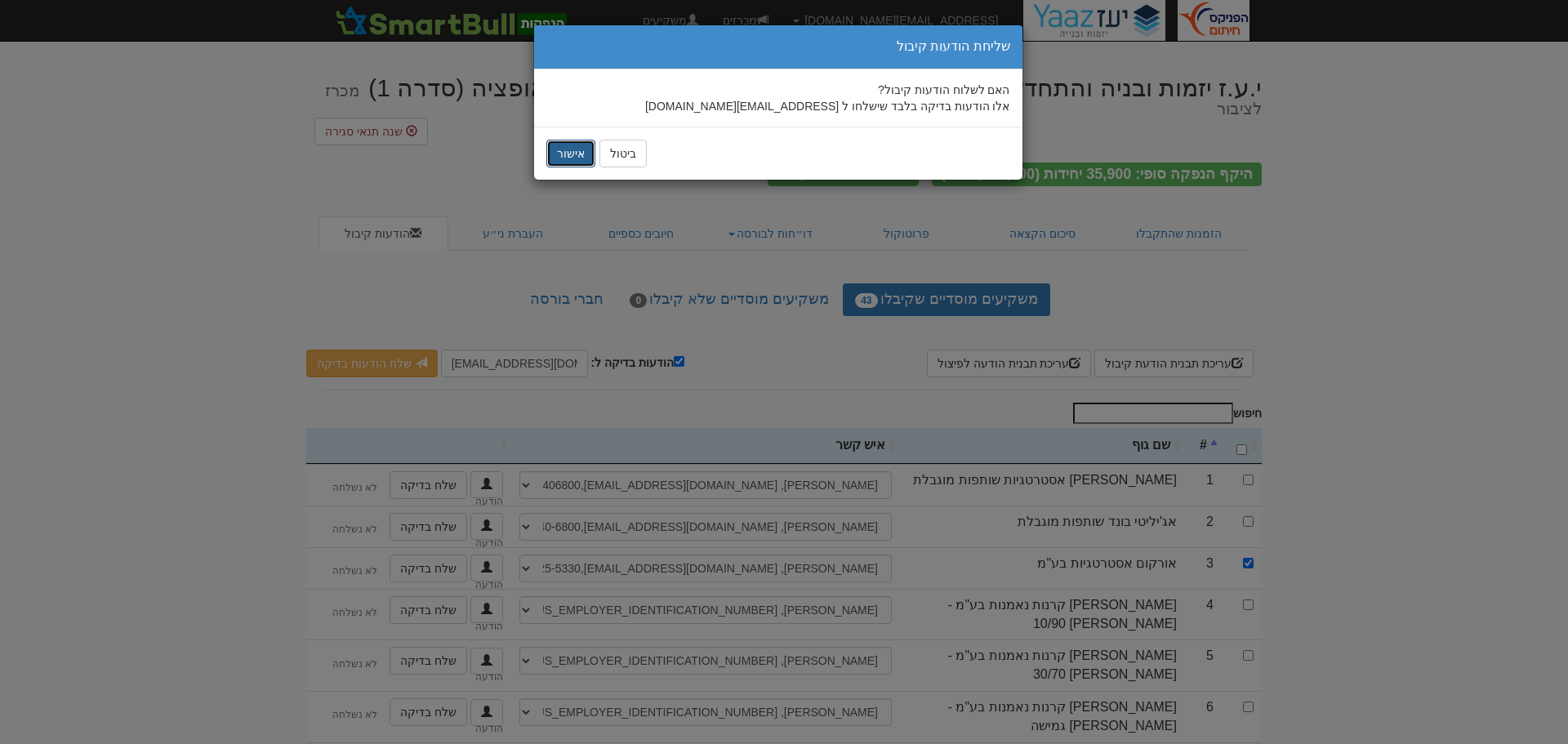
click at [565, 149] on button "אישור" at bounding box center [571, 154] width 49 height 28
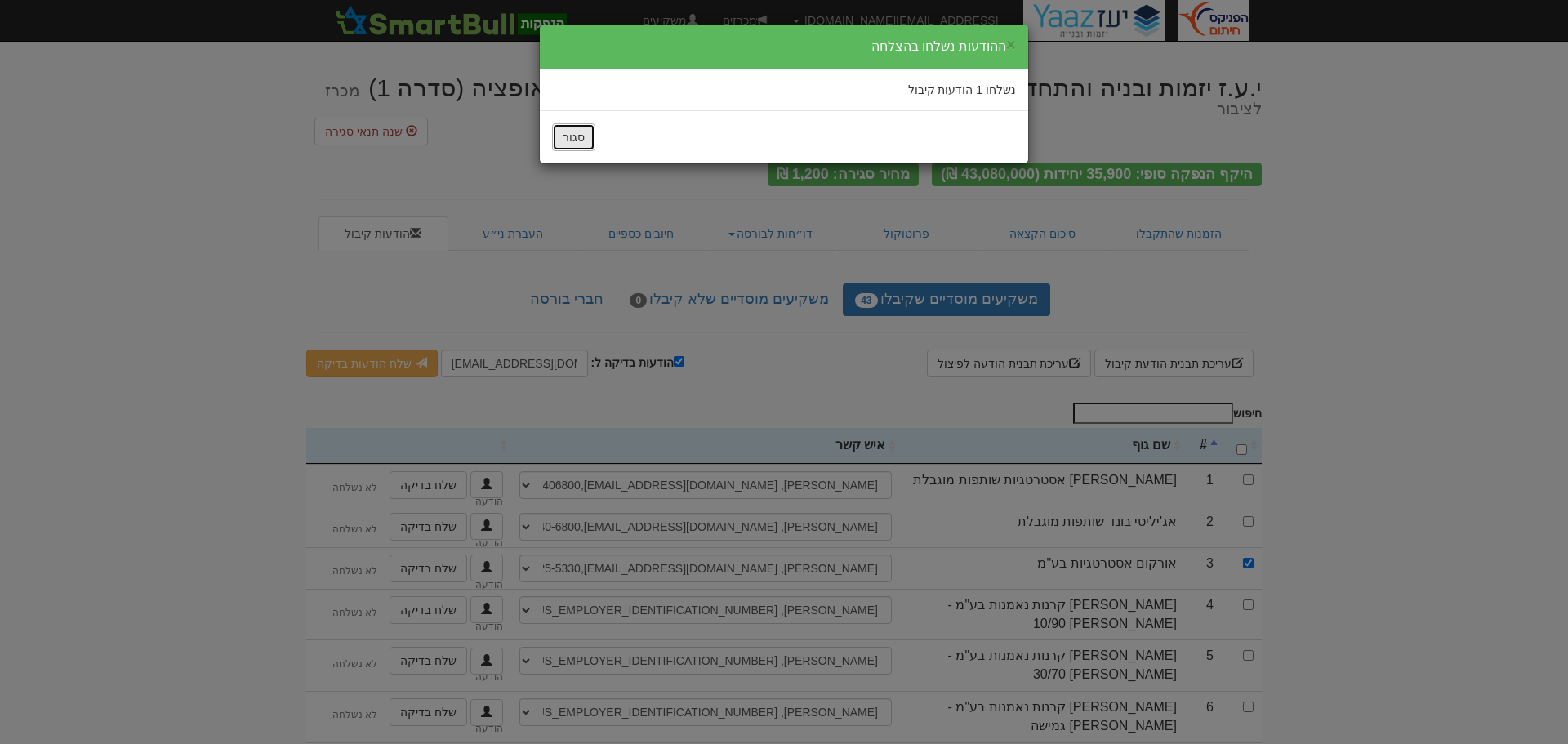
click at [568, 134] on button "סגור" at bounding box center [574, 137] width 43 height 28
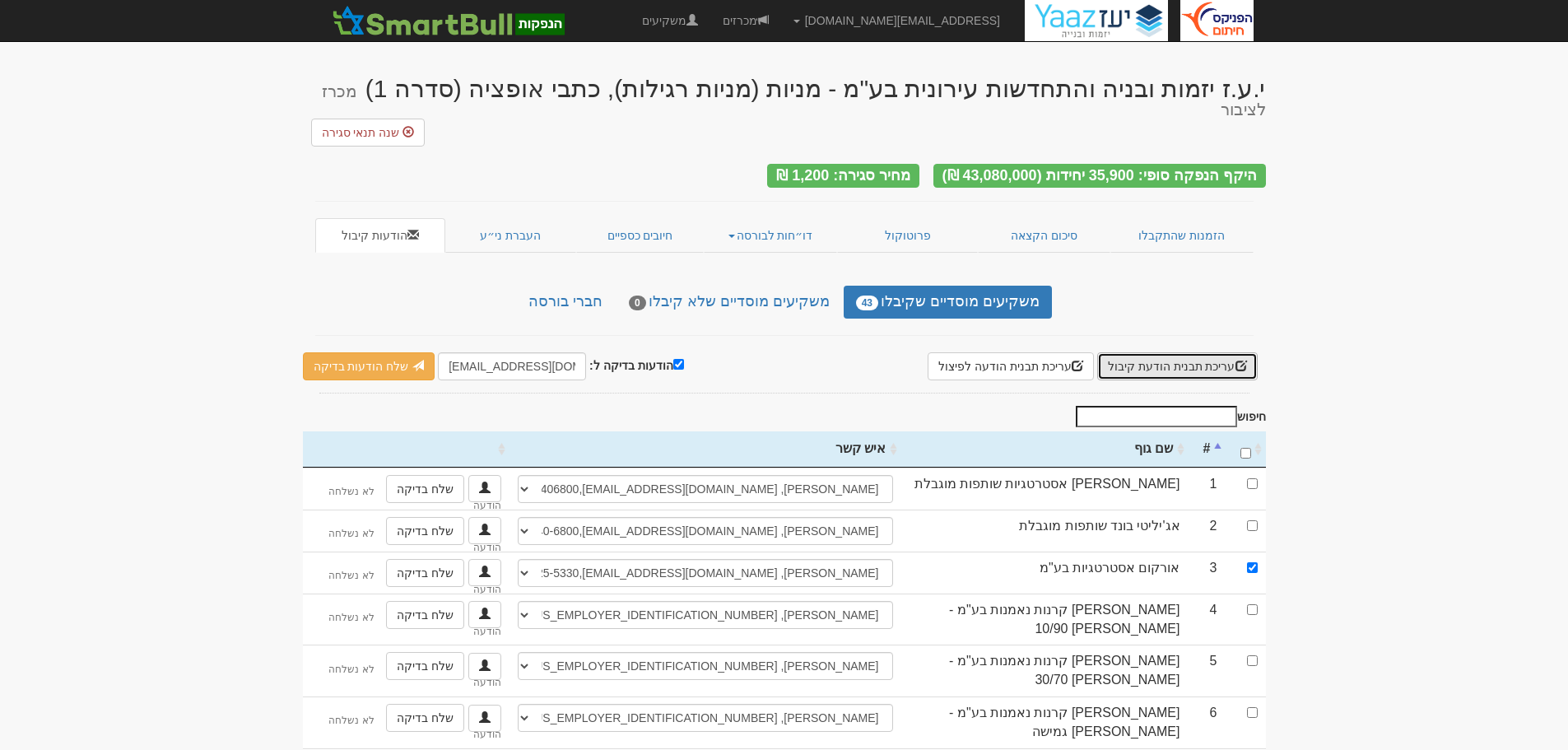
click at [1196, 352] on button "עריכת תבנית הודעת קיבול" at bounding box center [1178, 366] width 161 height 28
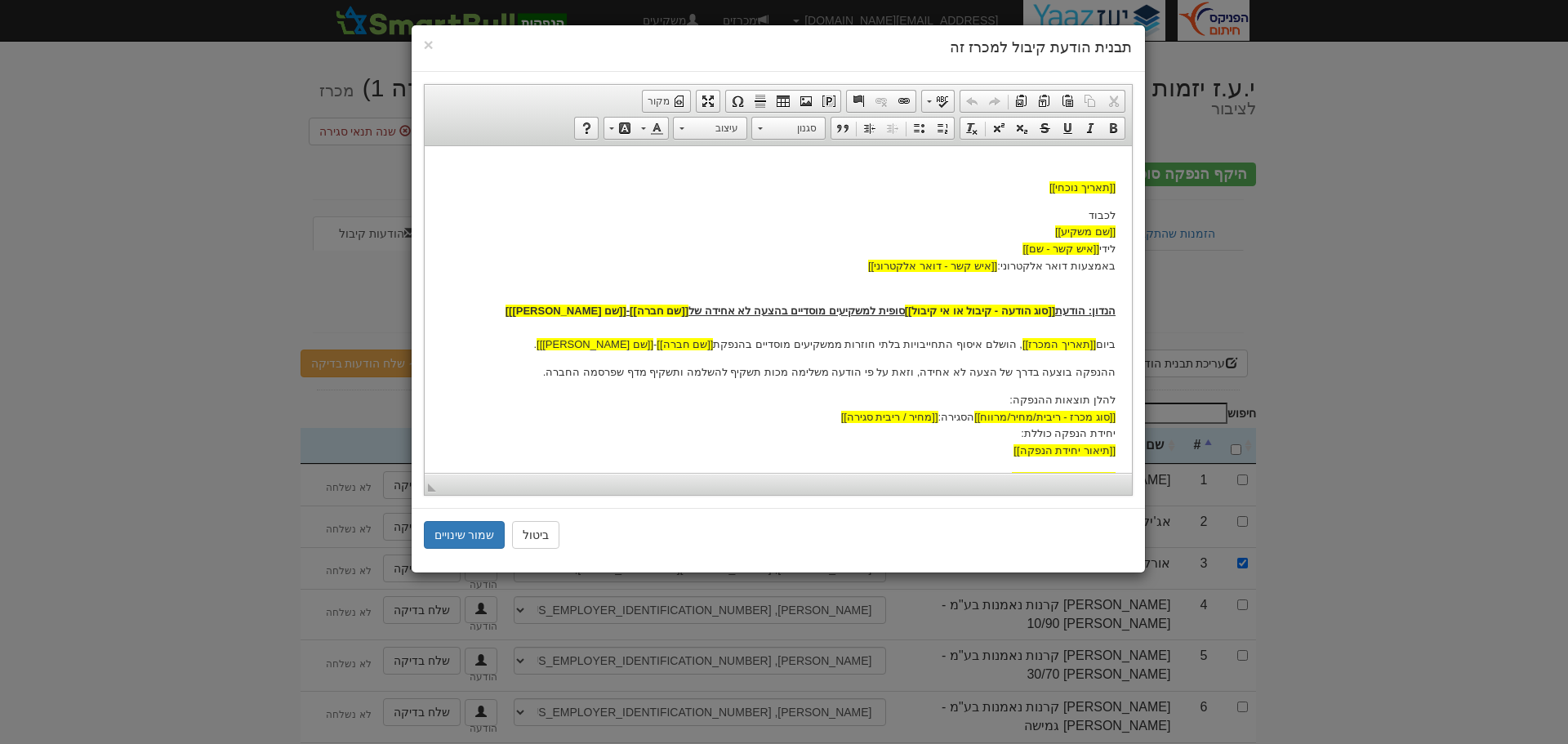
click at [835, 269] on p "לכבוד [[שם משקיע]] לידי [[איש קשר - שם]] באמצעות דואר אלקטרוני: [[איש קשר - דוא…" at bounding box center [778, 240] width 675 height 68
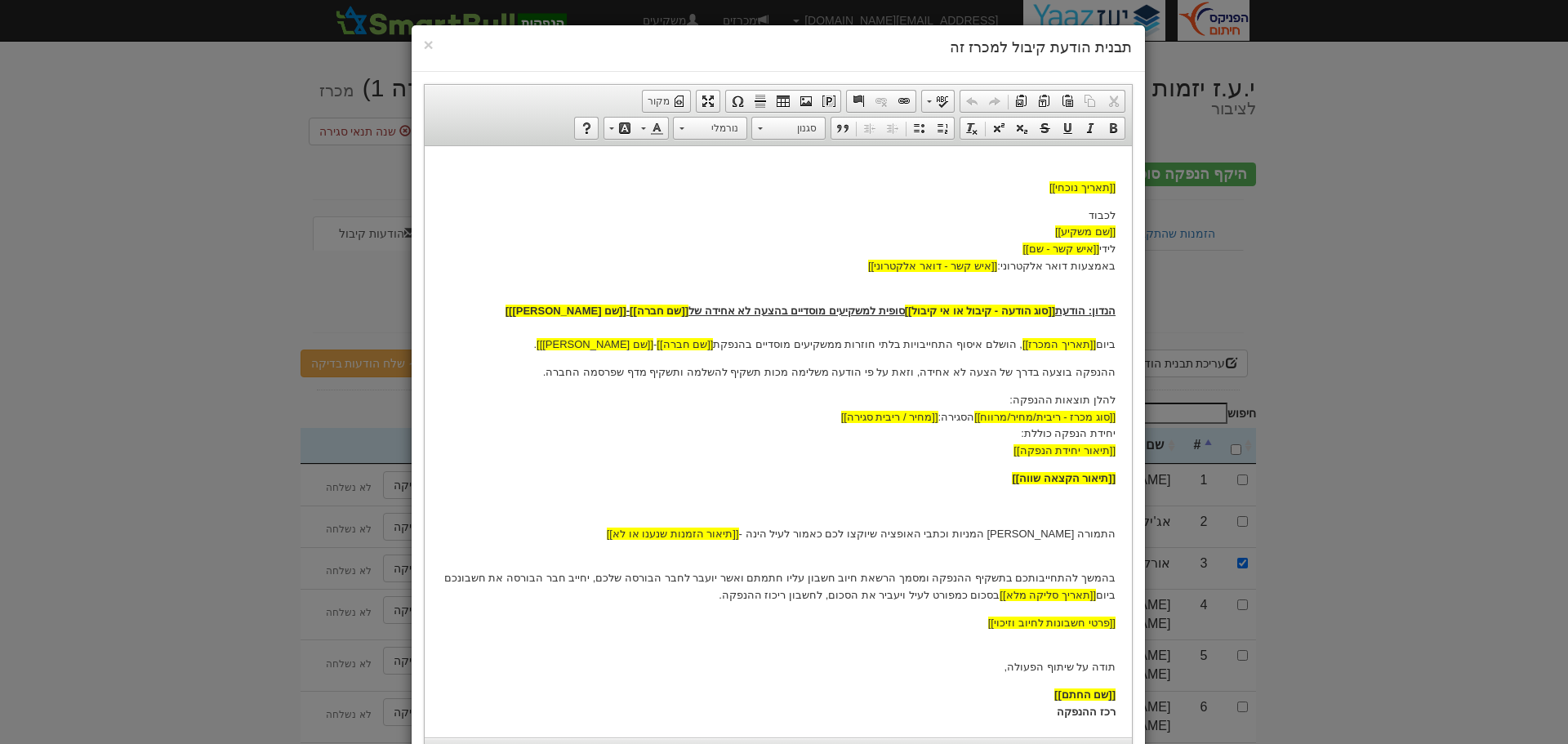
drag, startPoint x: 803, startPoint y: 370, endPoint x: 840, endPoint y: 435, distance: 74.8
click at [801, 370] on p "ההנפקה בוצעה בדרך של הצעה לא אחידה, וזאת על פי הודעה משלימה מכות תשקיף להשלמה ו…" at bounding box center [778, 372] width 675 height 17
click at [844, 532] on p "התמורה בגין המניות וכתבי האופציה שיוקצו לכם כאמור לעיל הינה - [[תיאור הזמנות שנ…" at bounding box center [778, 534] width 675 height 17
click at [974, 595] on p "בהמשך להתחייבותכם בתשקיף ההנפקה ומסמך הרשאת חיוב חשבון עליו חתמתם ואשר יועבר לח…" at bounding box center [778, 578] width 675 height 51
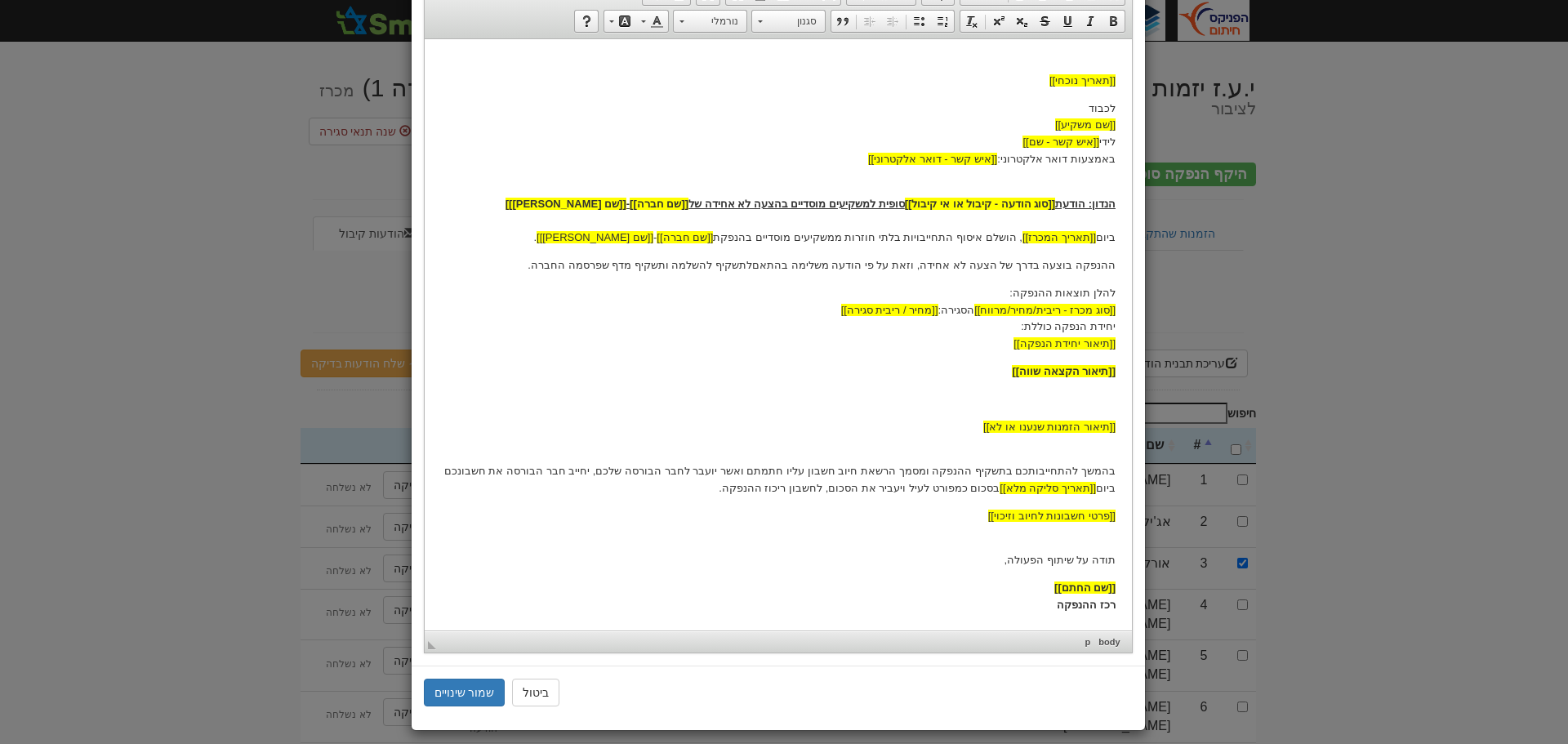
scroll to position [118, 0]
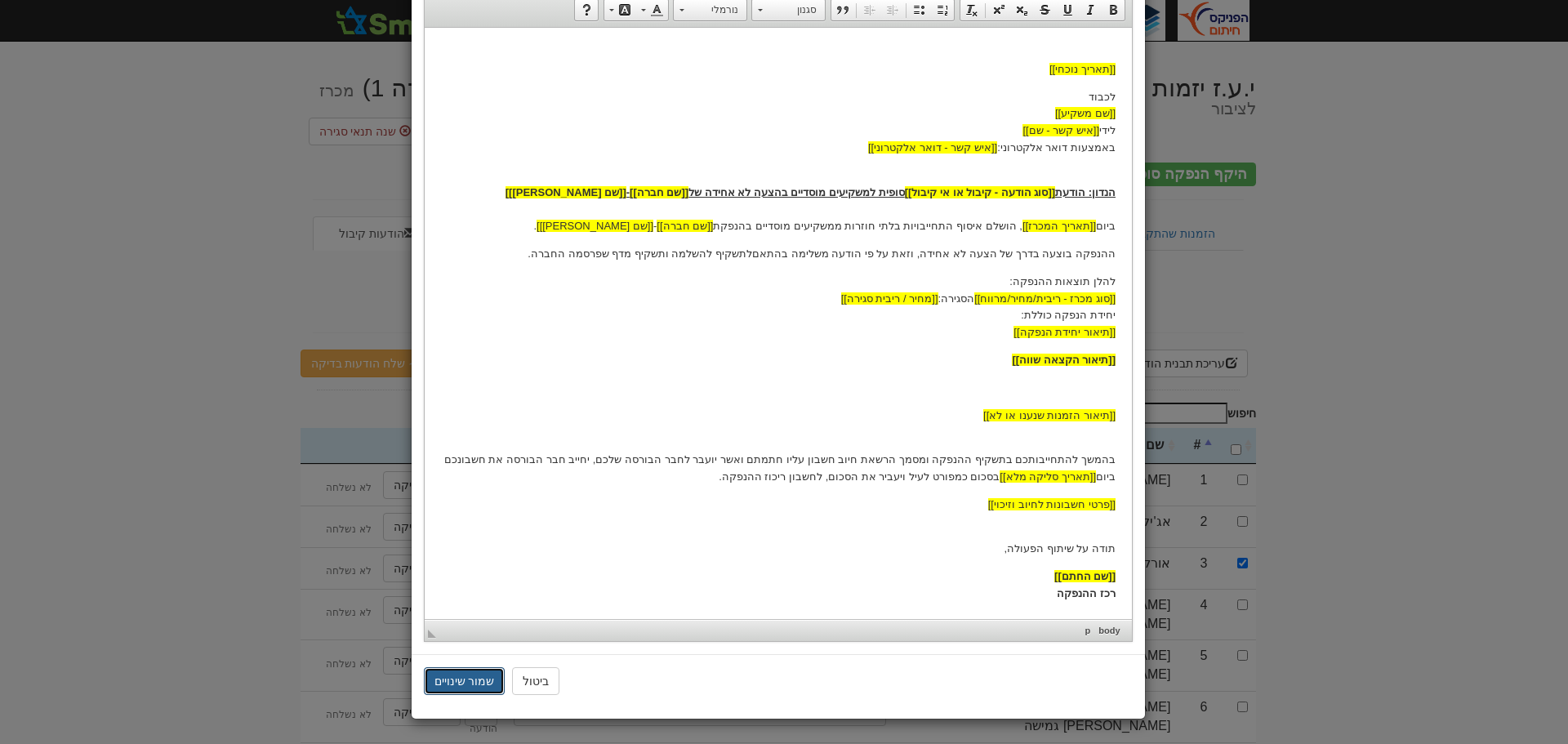
click at [470, 681] on button "שמור שינויים" at bounding box center [464, 681] width 82 height 28
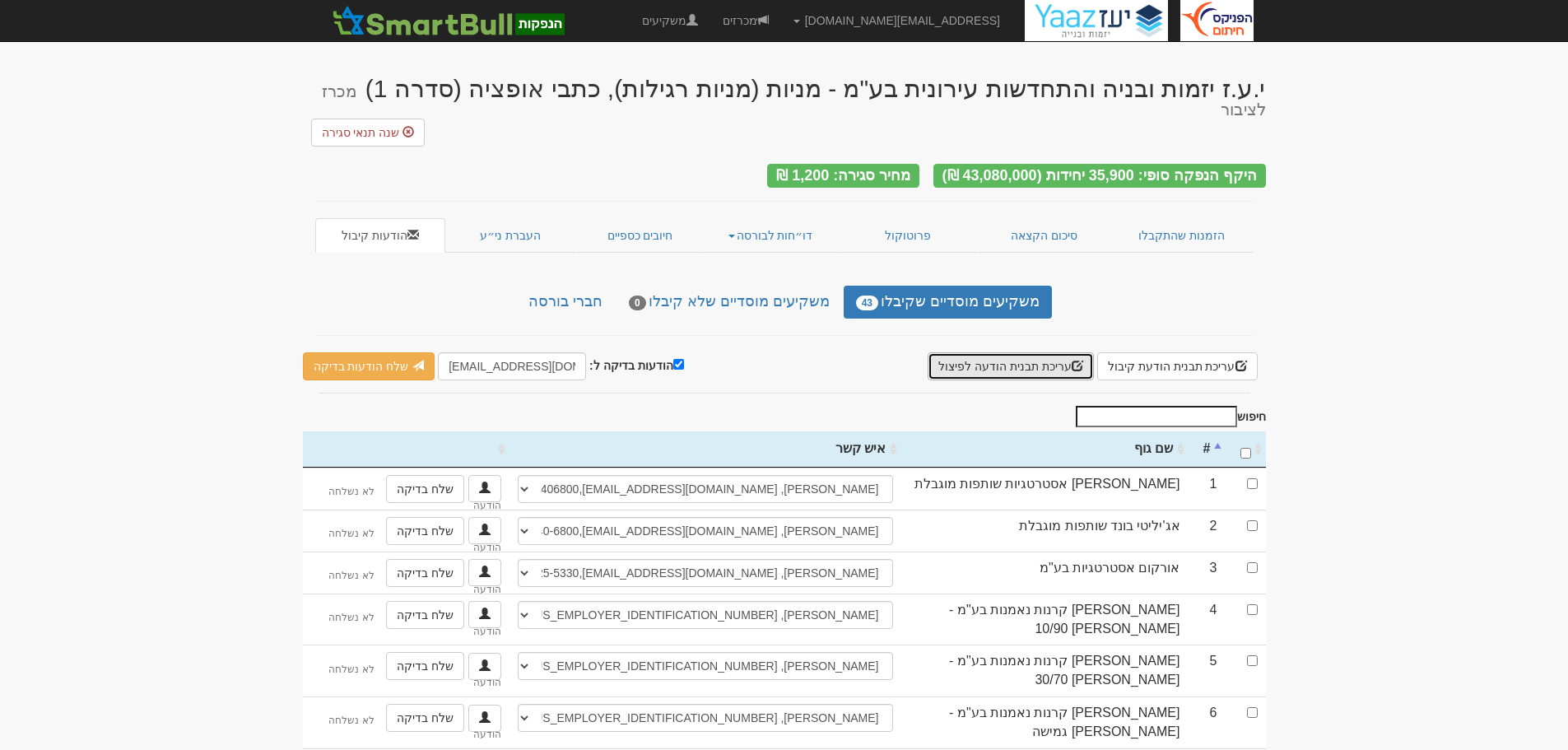
click at [1029, 352] on button "עריכת תבנית הודעה לפיצול" at bounding box center [1011, 366] width 167 height 28
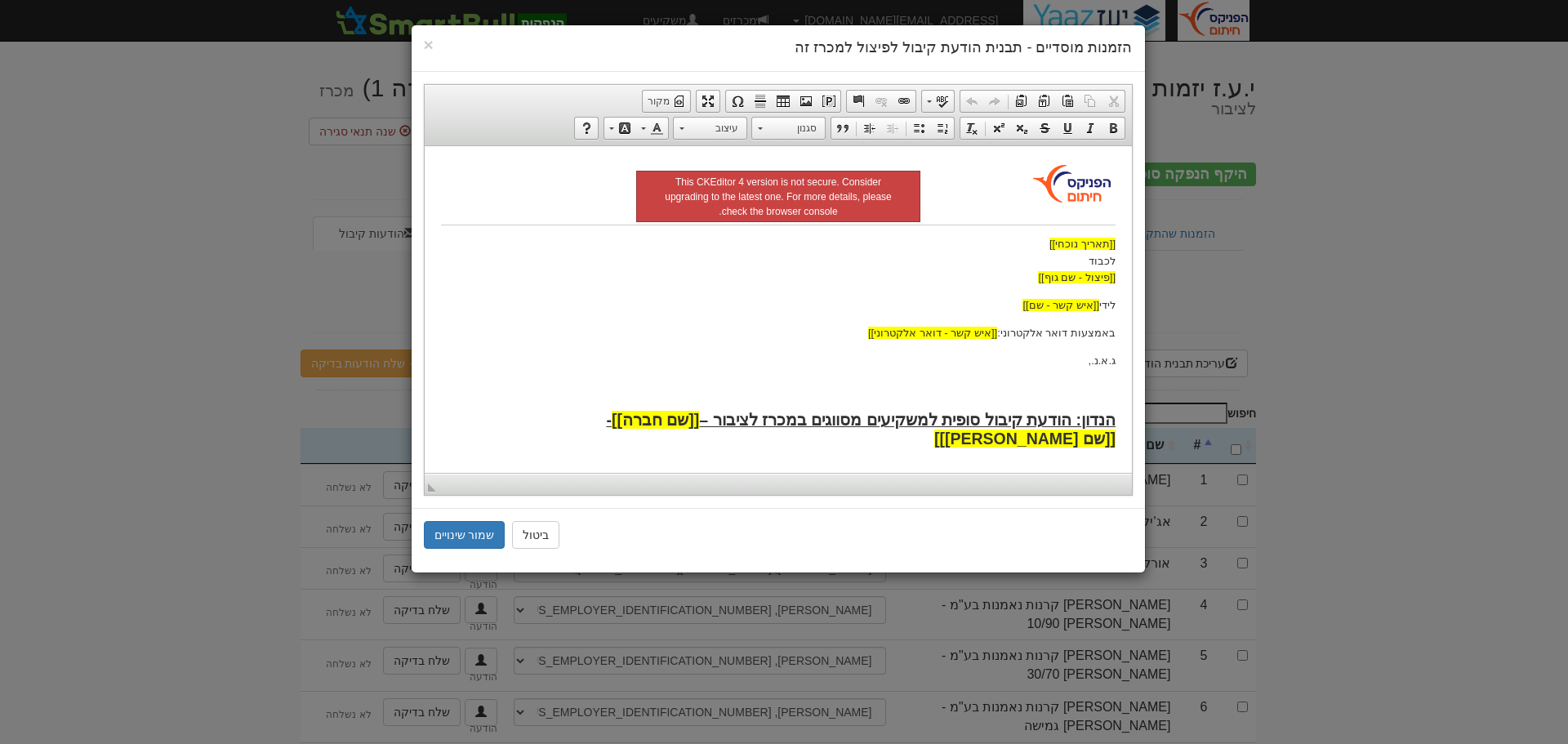
click at [970, 268] on p "[[תאריך נוכחי]] לכבוד [[פיצול - שם גוף]]" at bounding box center [778, 260] width 675 height 51
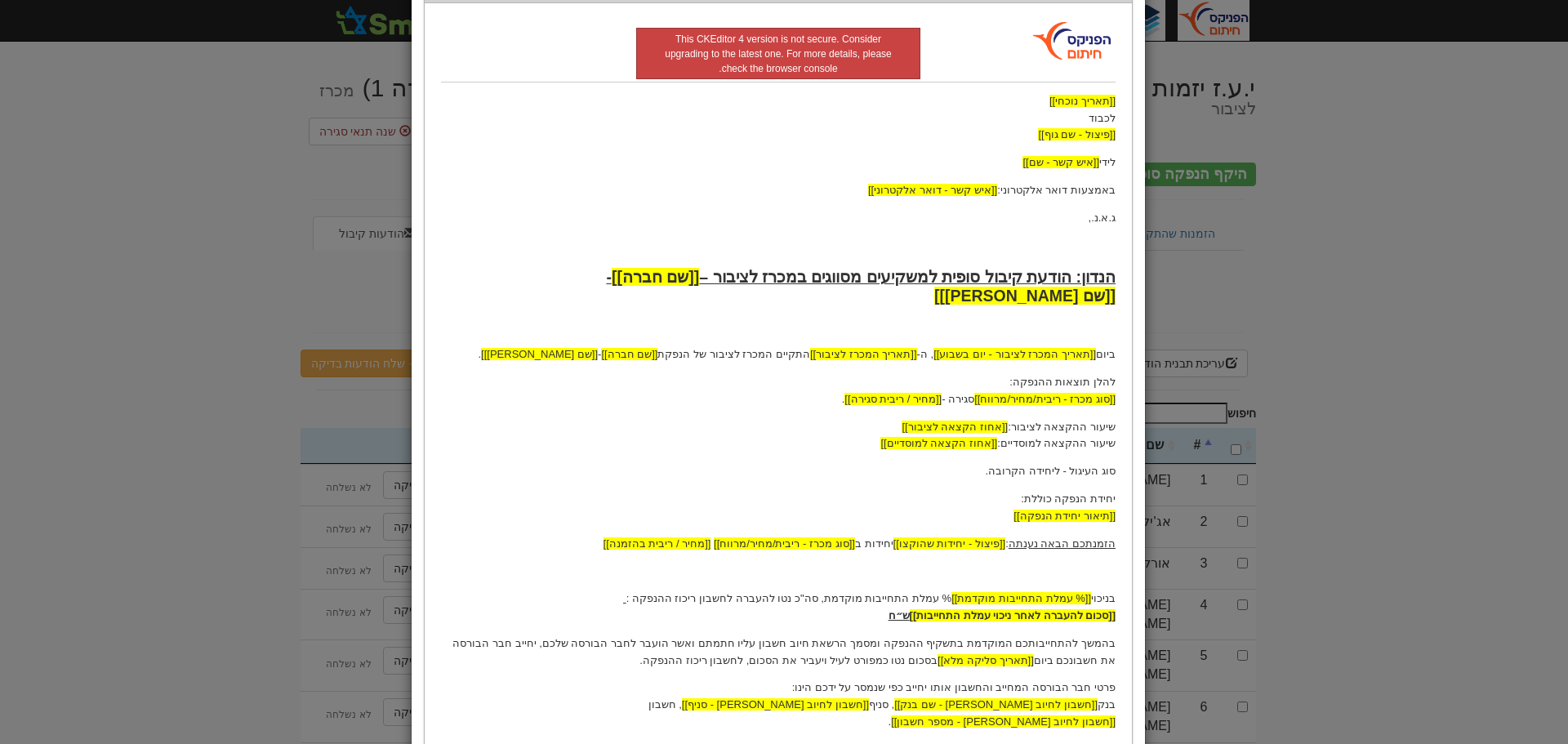
scroll to position [163, 0]
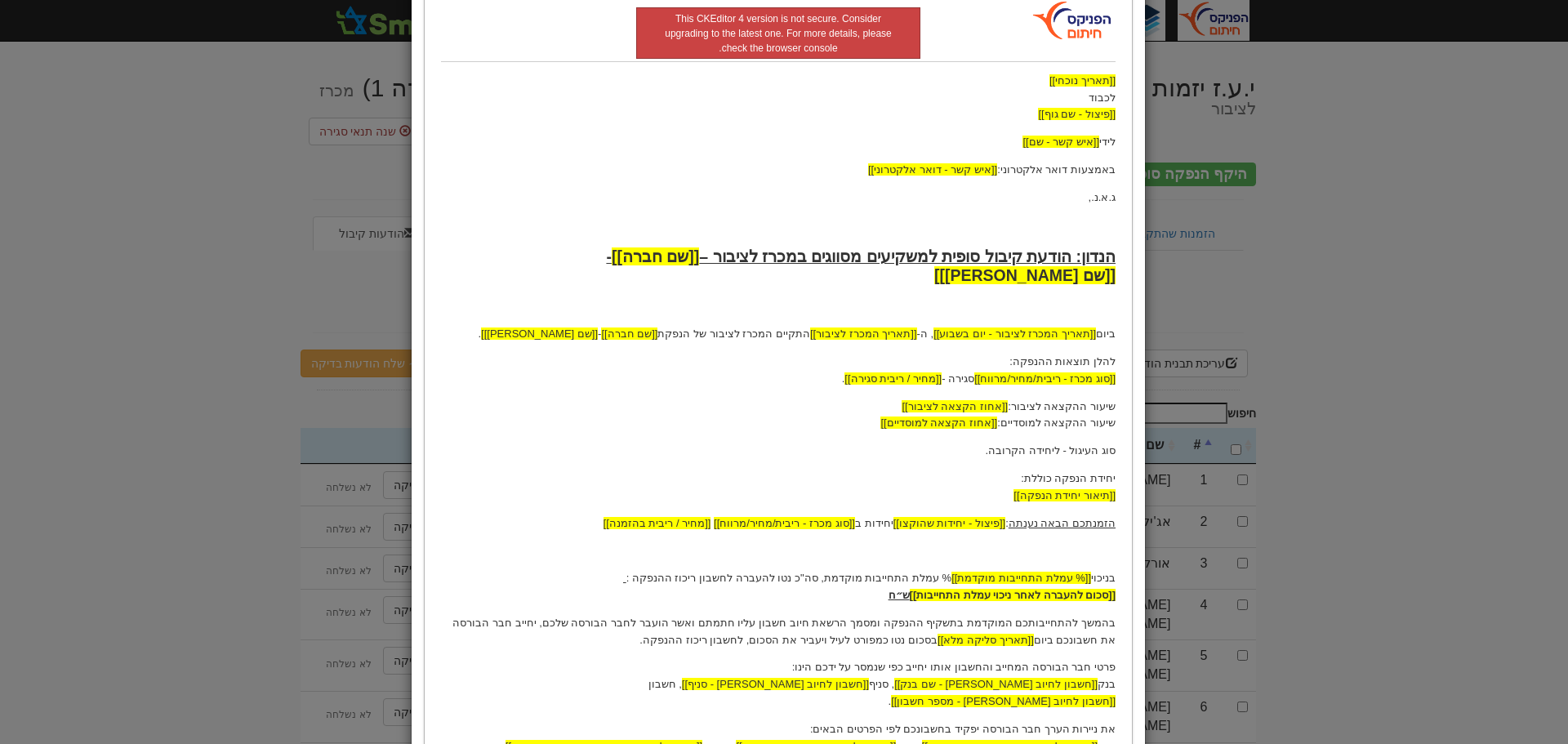
click at [979, 261] on strong "הנדון: הודעת קיבול סופית למשקיעים מסווגים במכרז לציבור – [[שם חברה]] - [[שם ניי…" at bounding box center [860, 265] width 510 height 37
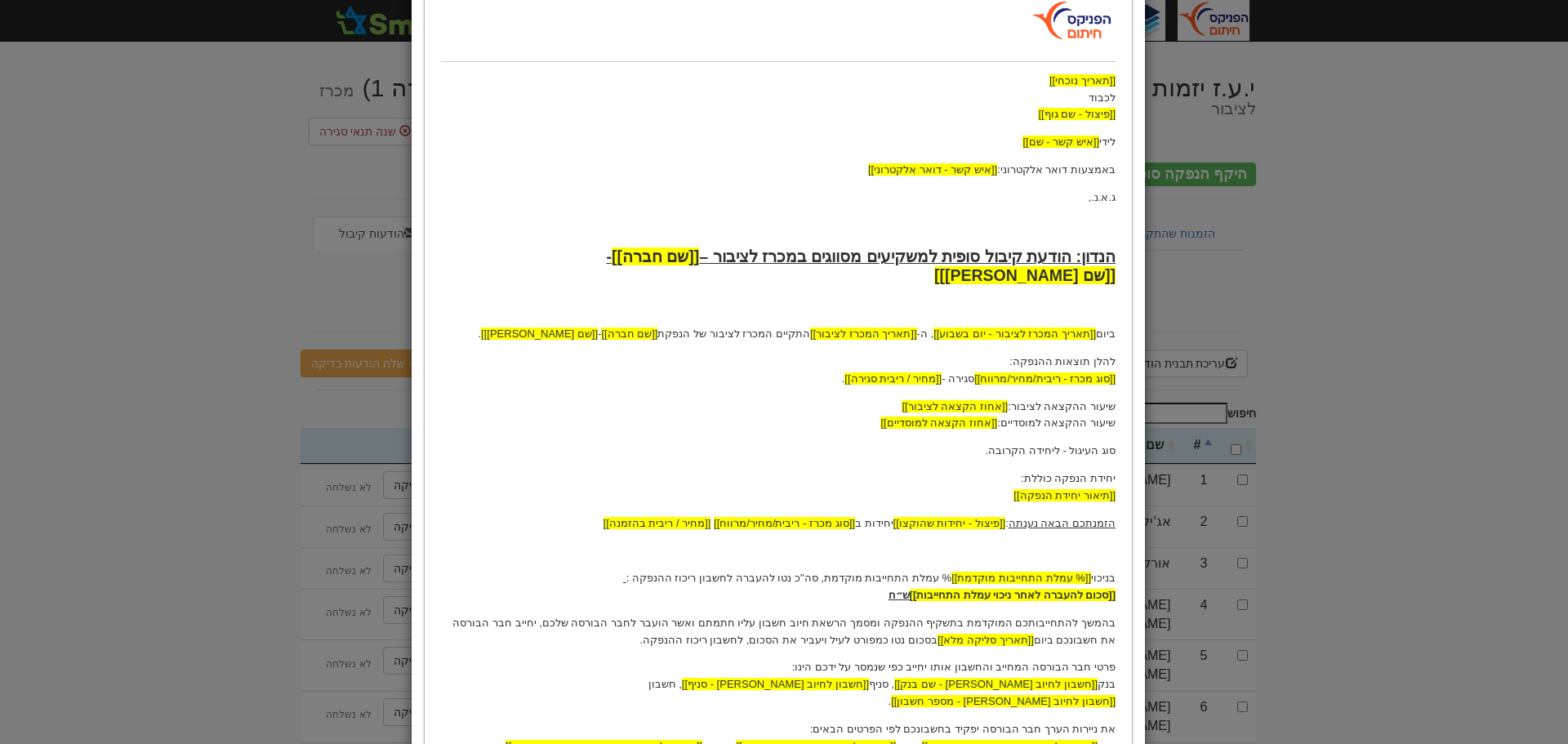
click at [772, 258] on strong "הנדון: הודעת קיבול סופית למשקיעים מסווגים במכרז לציבור – [[שם חברה]] - [[שם ניי…" at bounding box center [860, 265] width 510 height 37
click at [815, 257] on strong "הנדון: הודעת קיבול סופית למשקיעים מסווגים במכרז לציבור – [[שם חברה]] - [[שם ניי…" at bounding box center [860, 265] width 510 height 37
click at [815, 326] on p "ביום [[תאריך המכרז לציבור - יום בשבוע]] , ה- [[תאריך המכרז לציבור]] התקיים המכר…" at bounding box center [778, 334] width 675 height 17
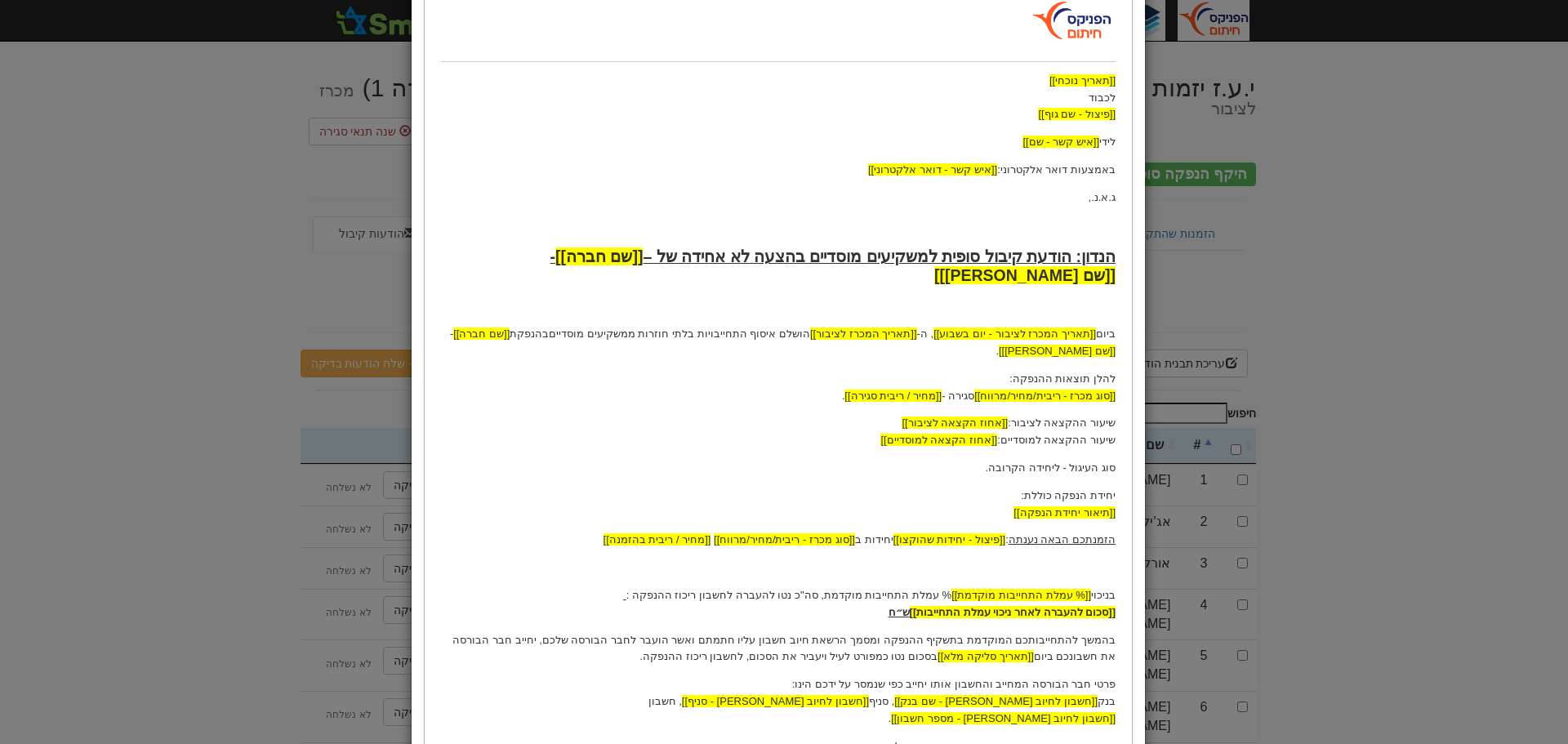
click at [1023, 334] on p "ביום [[תאריך המכרז לציבור - יום בשבוע]] , ה- [[תאריך המכרז לציבור]] הושלם איסוף…" at bounding box center [778, 343] width 675 height 35
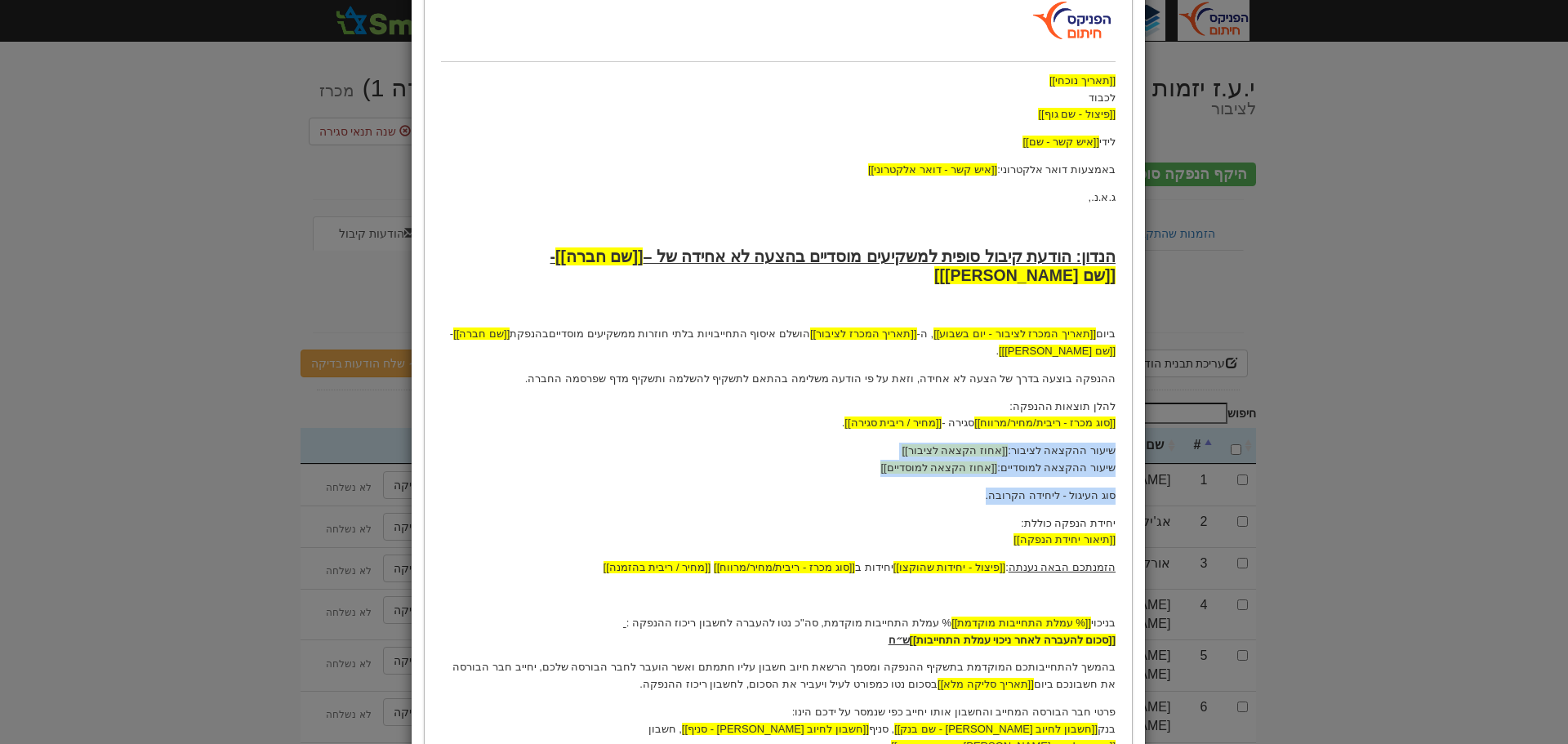
drag, startPoint x: 1111, startPoint y: 433, endPoint x: 932, endPoint y: 466, distance: 182.0
click at [932, 466] on body "[[תאריך נוכחי]] לכבוד [[פיצול - שם גוף]] לידי [[איש קשר - שם]] באמצעות דואר אלק…" at bounding box center [778, 422] width 675 height 845
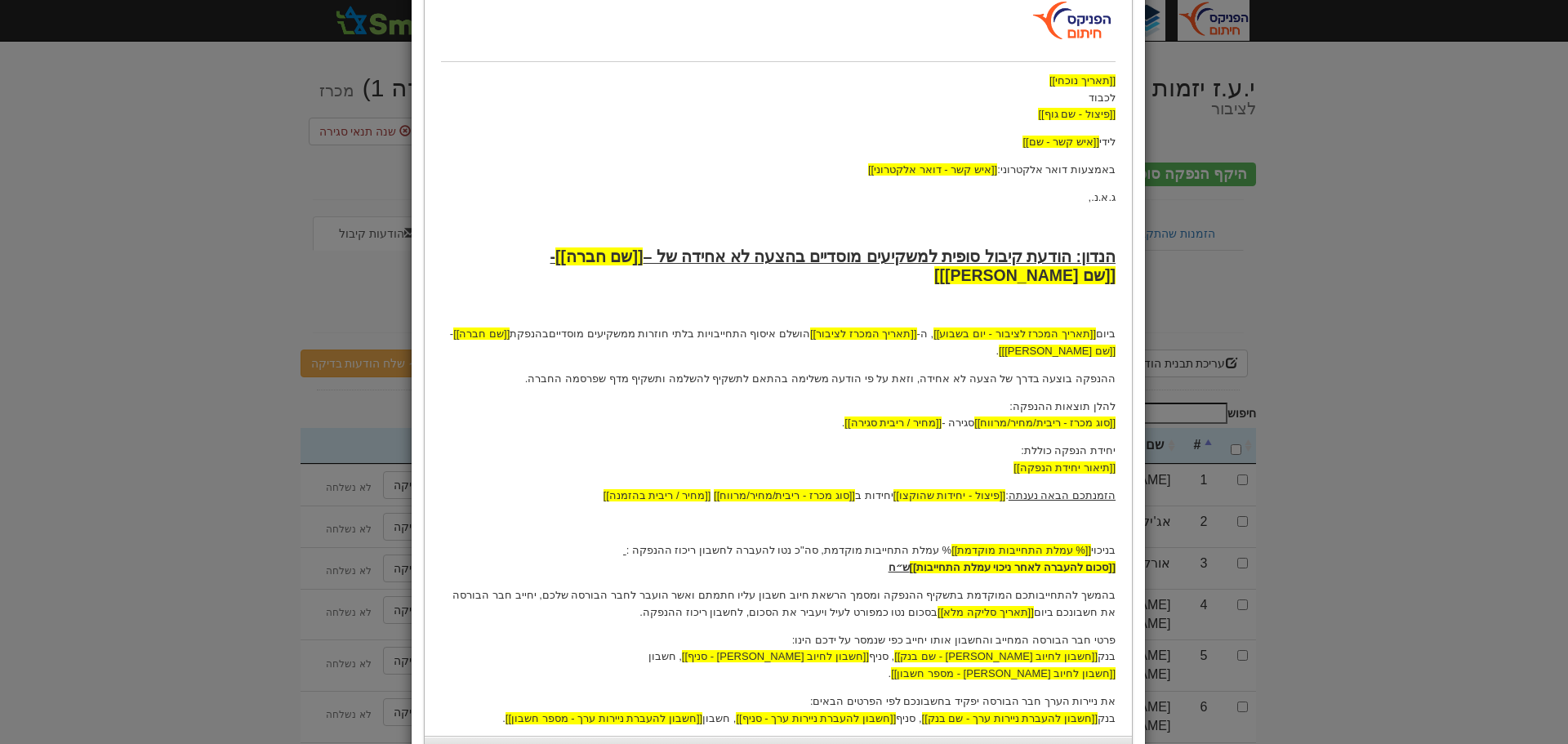
click at [838, 542] on p "בניכוי [[% עמלת התחייבות מוקדמת]] % עמלת התחייבות מוקדמת, סה"כ נטו להעברה לחשבו…" at bounding box center [778, 559] width 675 height 35
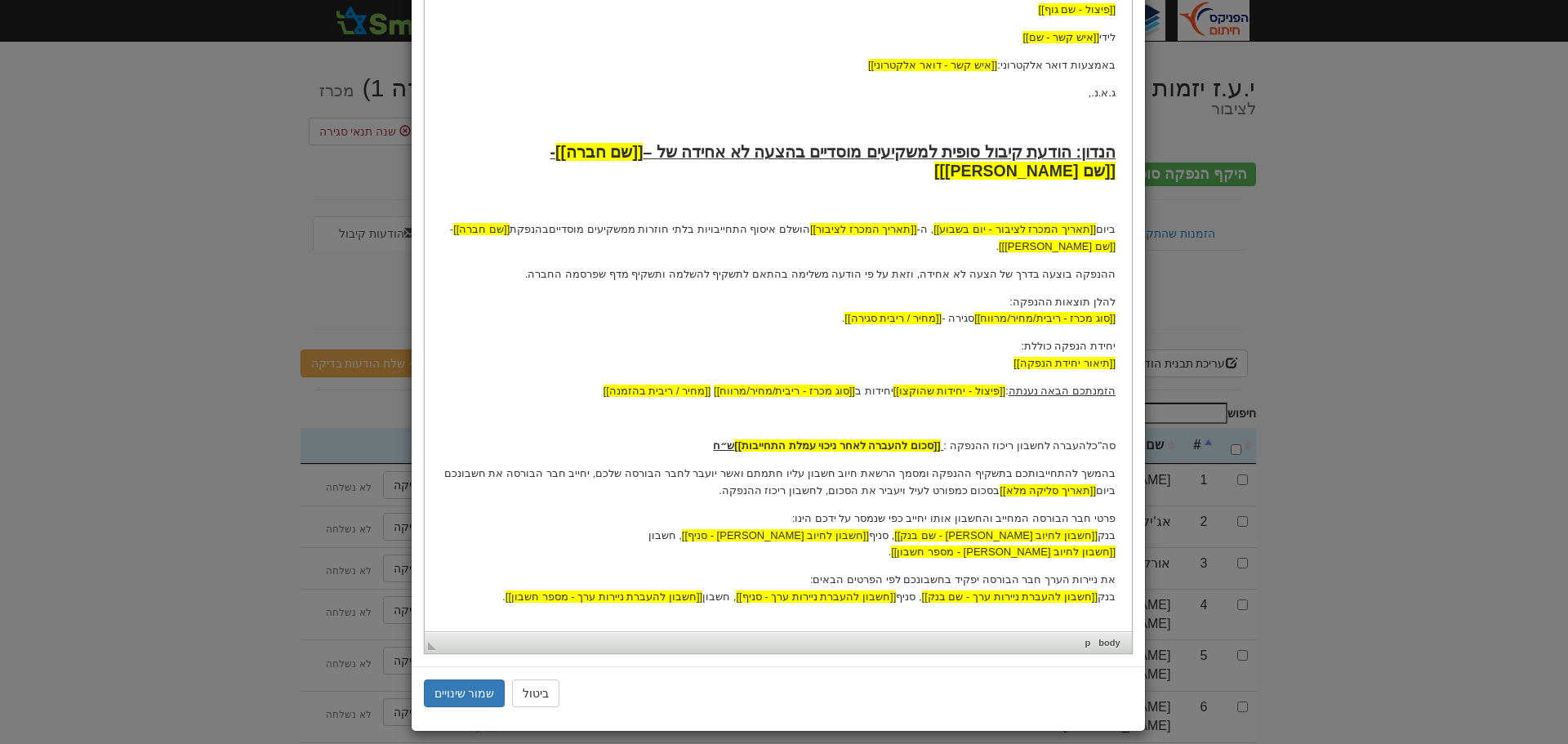
scroll to position [280, 0]
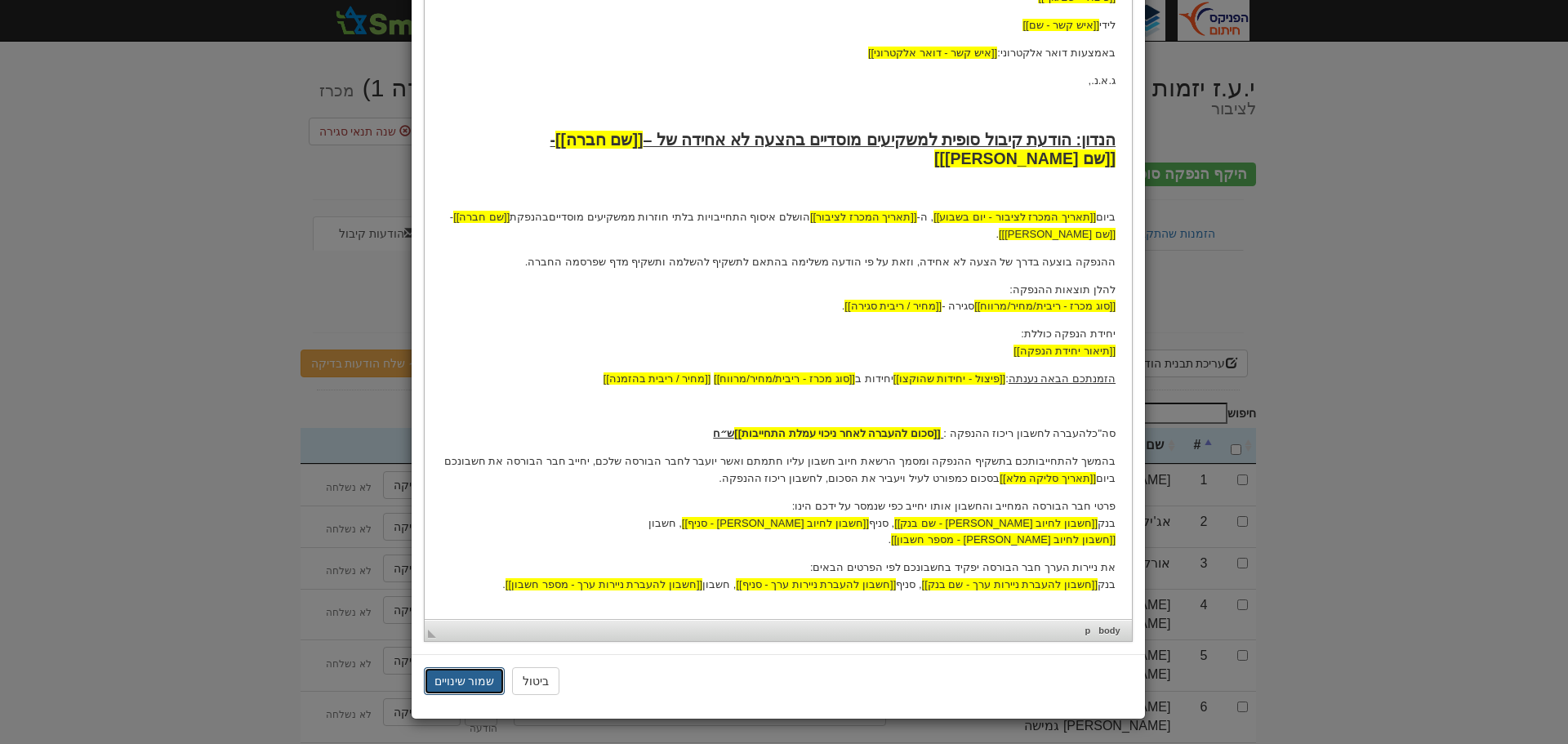
click at [473, 676] on button "שמור שינויים" at bounding box center [464, 681] width 82 height 28
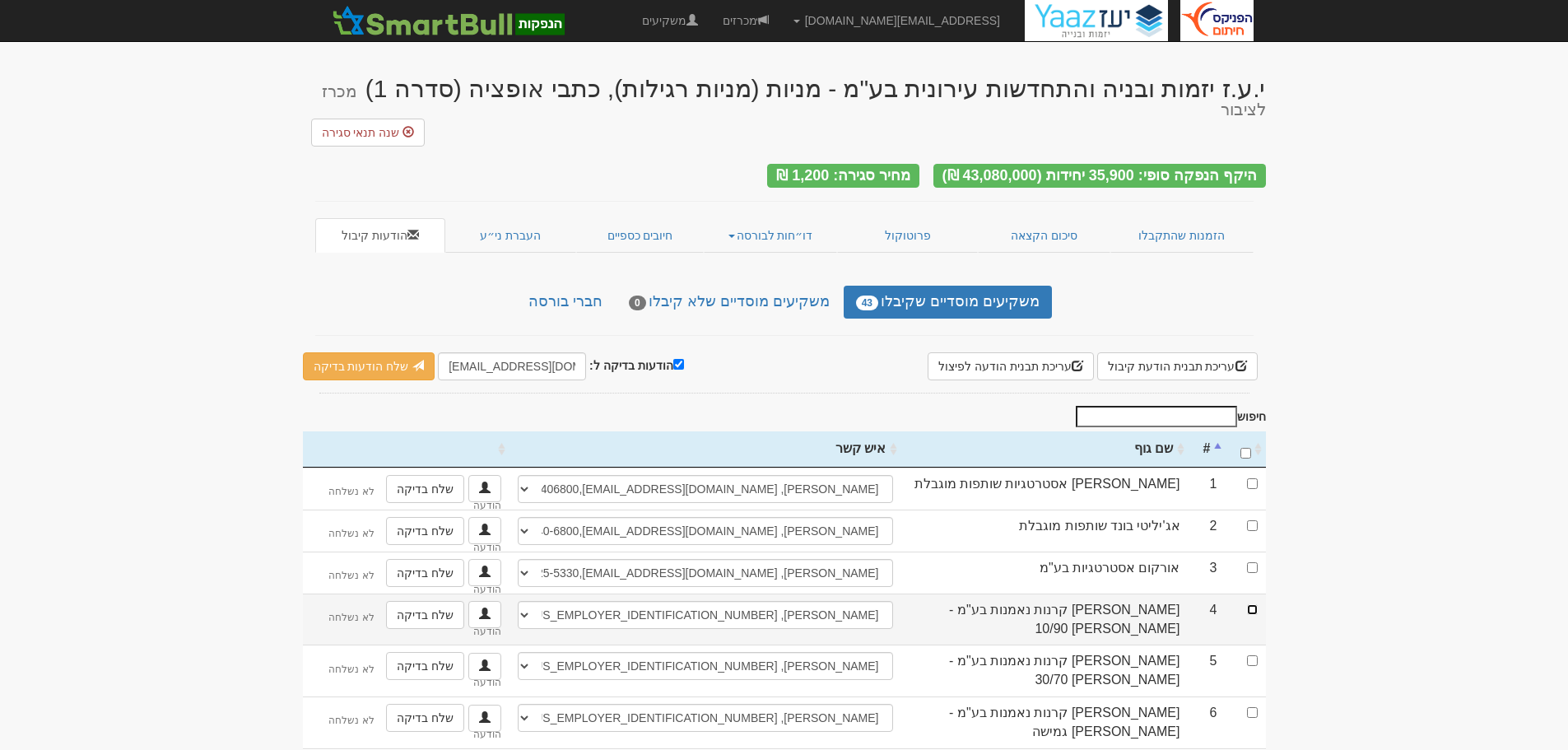
click at [1253, 604] on input "checkbox" at bounding box center [1252, 609] width 10 height 10
checkbox input "false"
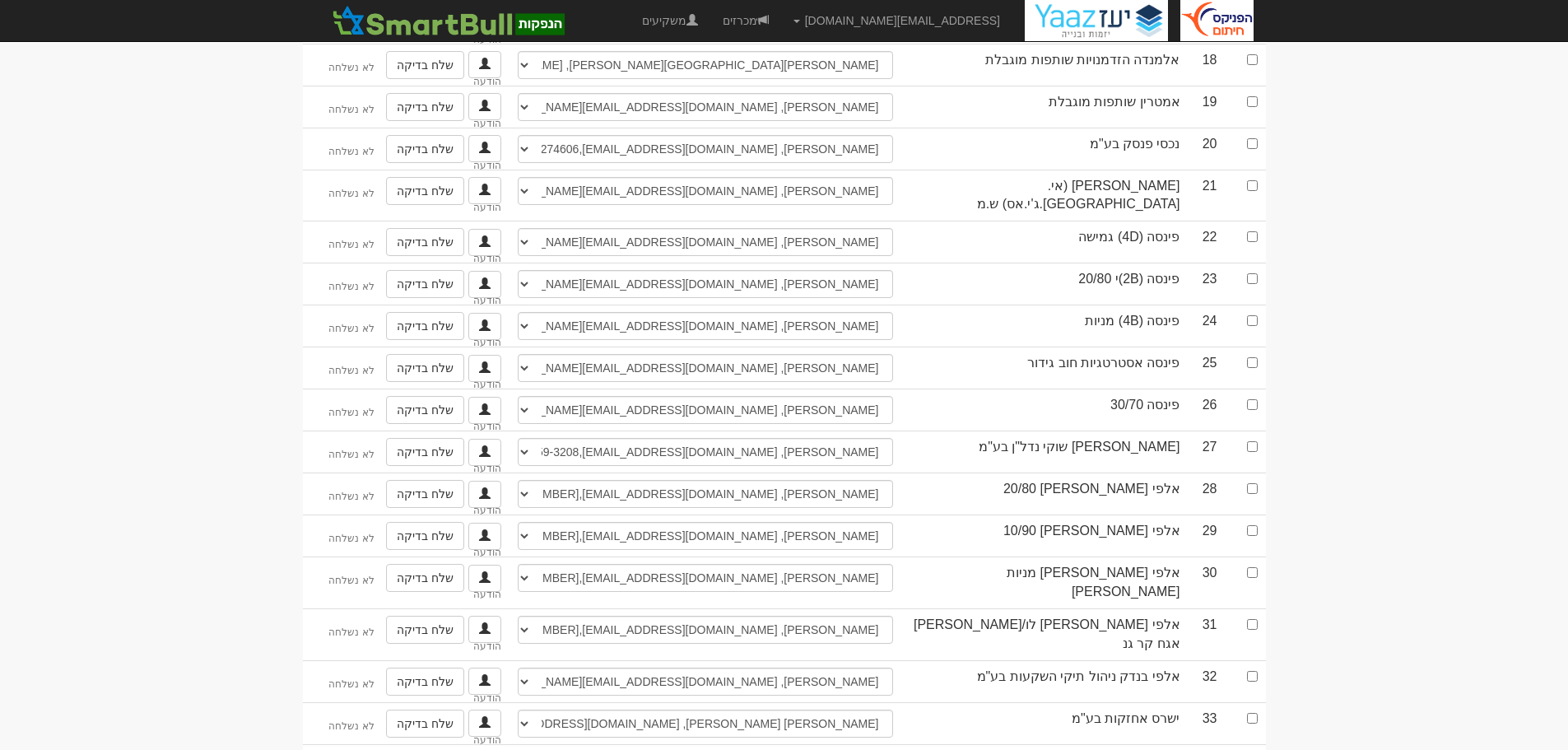
scroll to position [1235, 0]
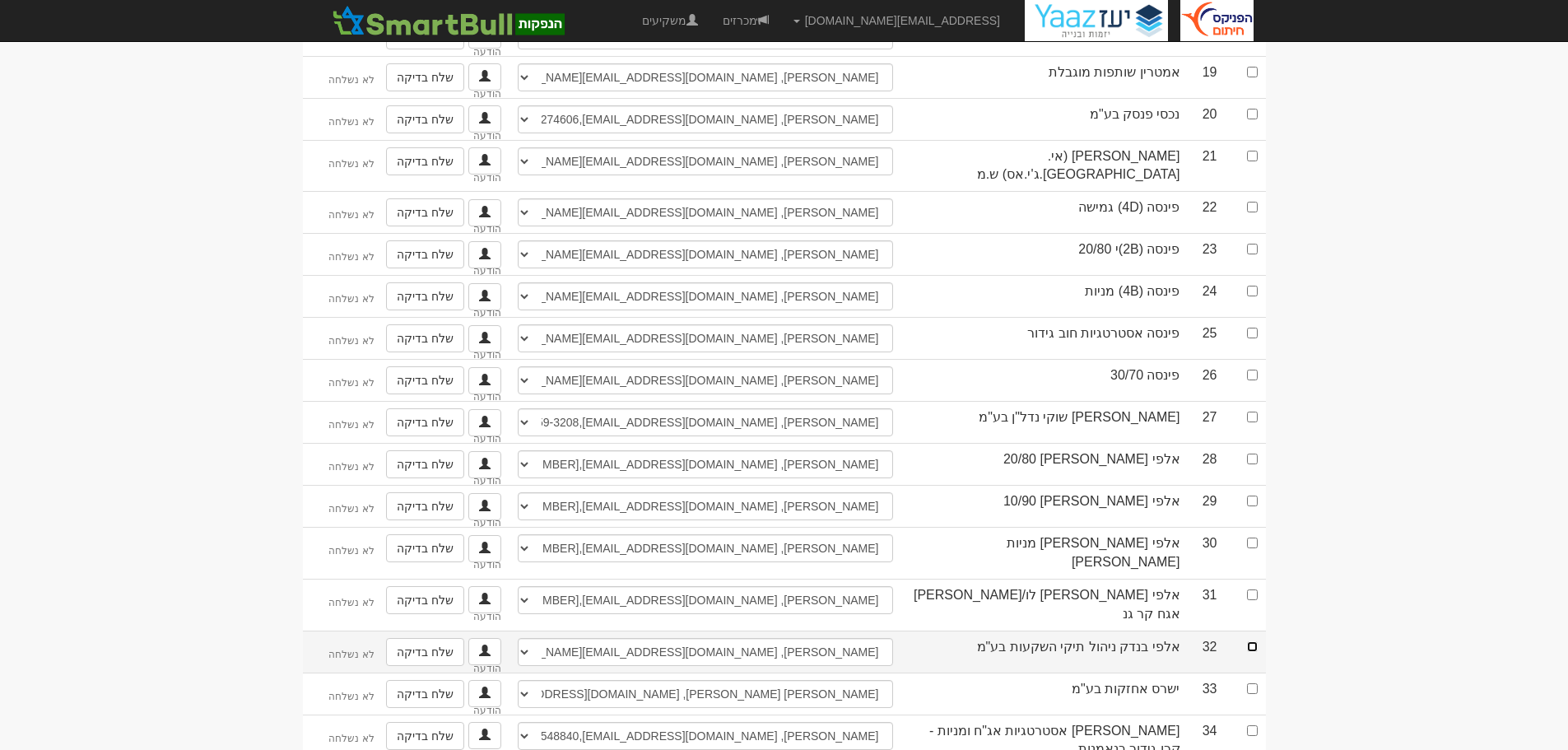
click at [1249, 641] on input "checkbox" at bounding box center [1252, 646] width 10 height 10
checkbox input "true"
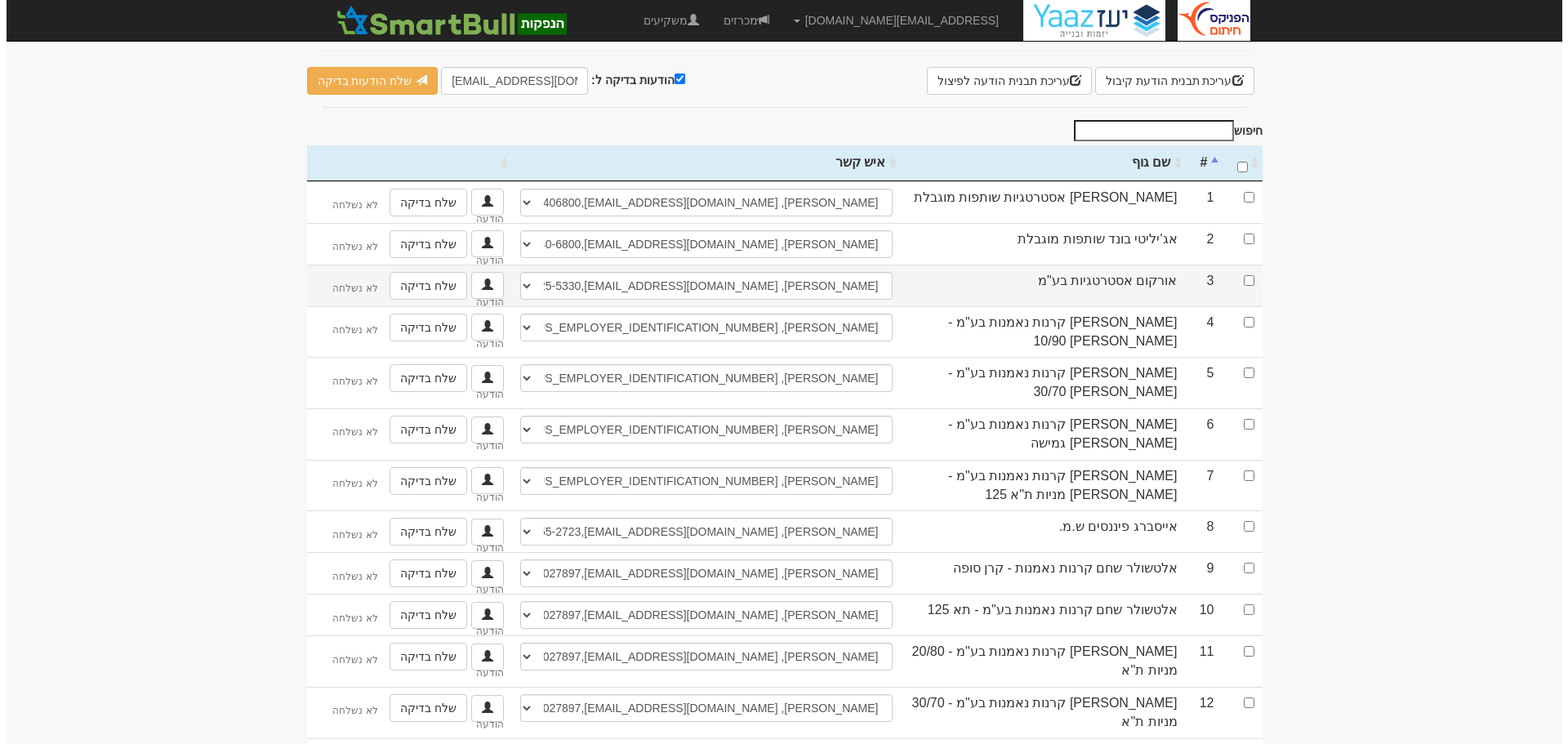
scroll to position [163, 0]
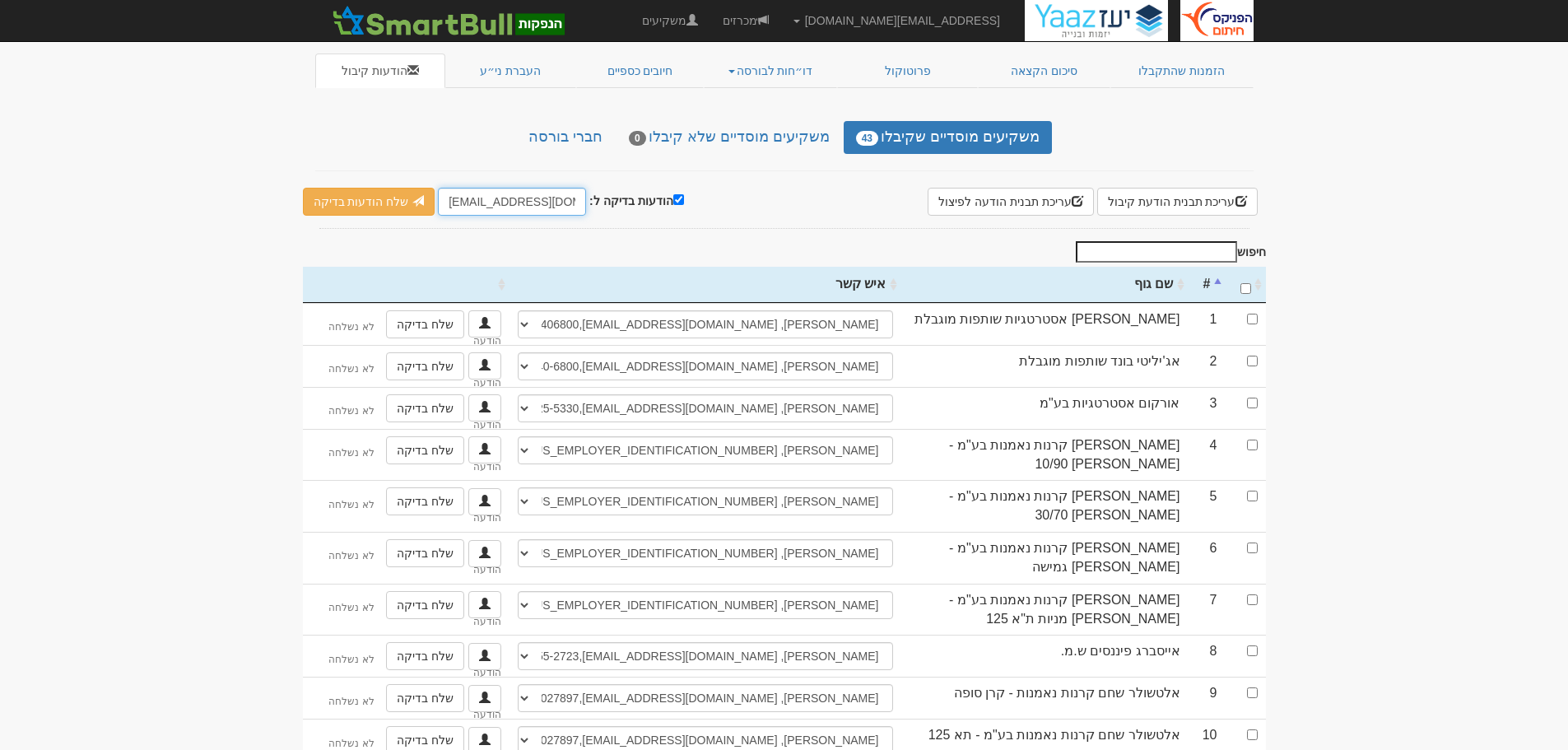
click at [453, 188] on input "[EMAIL_ADDRESS][DOMAIN_NAME]" at bounding box center [512, 202] width 148 height 28
type input "[EMAIL_ADDRESS][DOMAIN_NAME]"
click at [378, 188] on link "שלח הודעות בדיקה" at bounding box center [369, 202] width 133 height 28
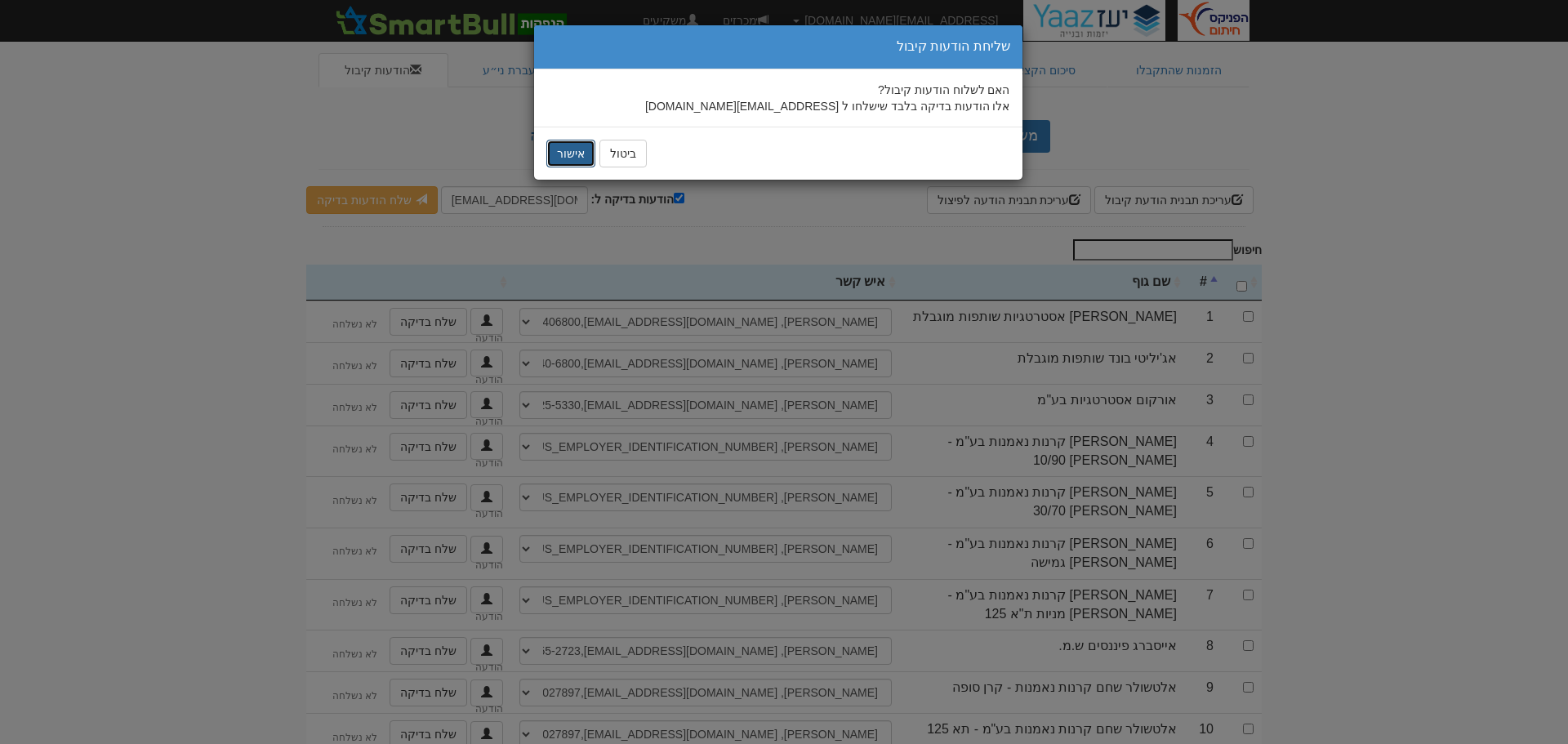
click at [554, 148] on button "אישור" at bounding box center [571, 154] width 49 height 28
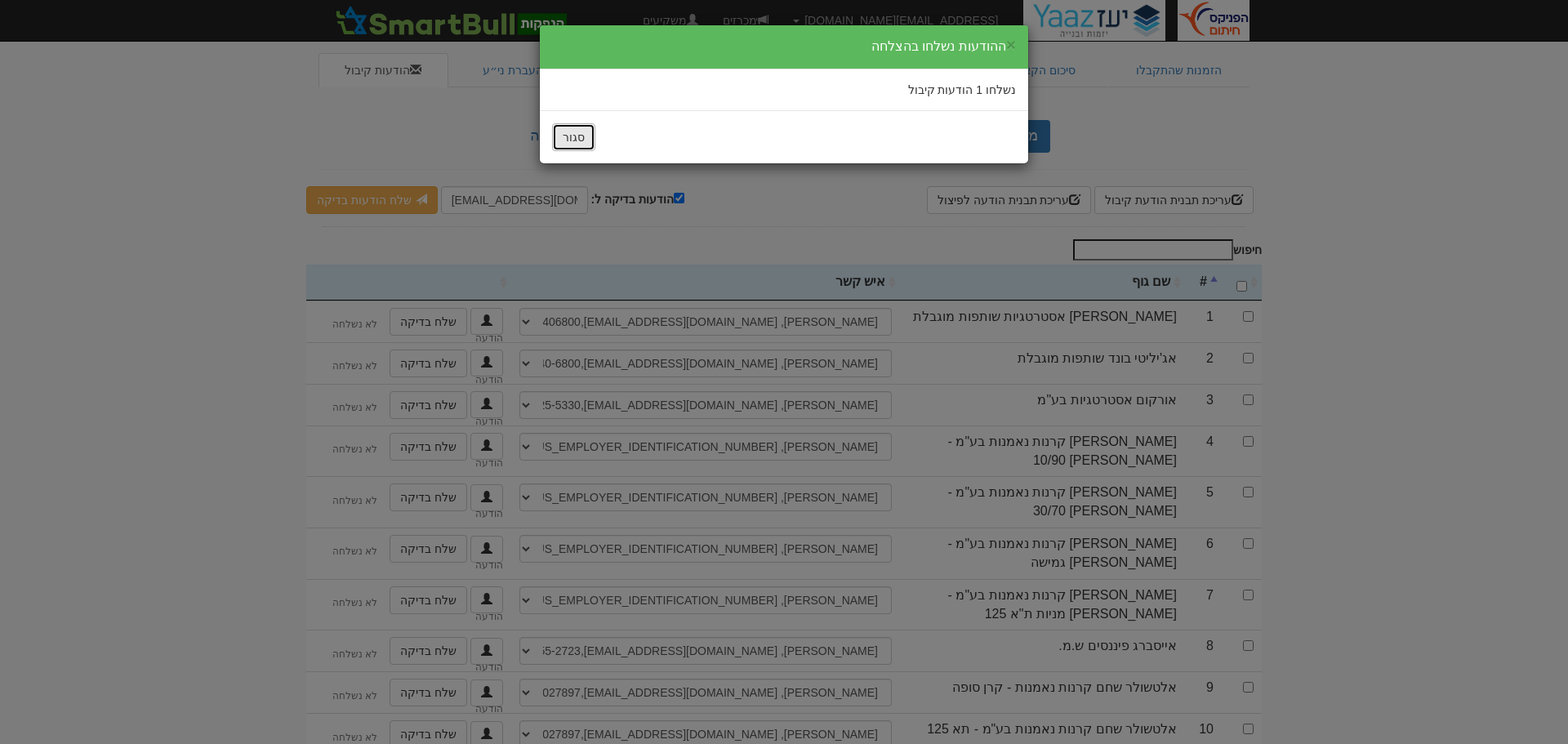
click at [571, 135] on button "סגור" at bounding box center [574, 137] width 43 height 28
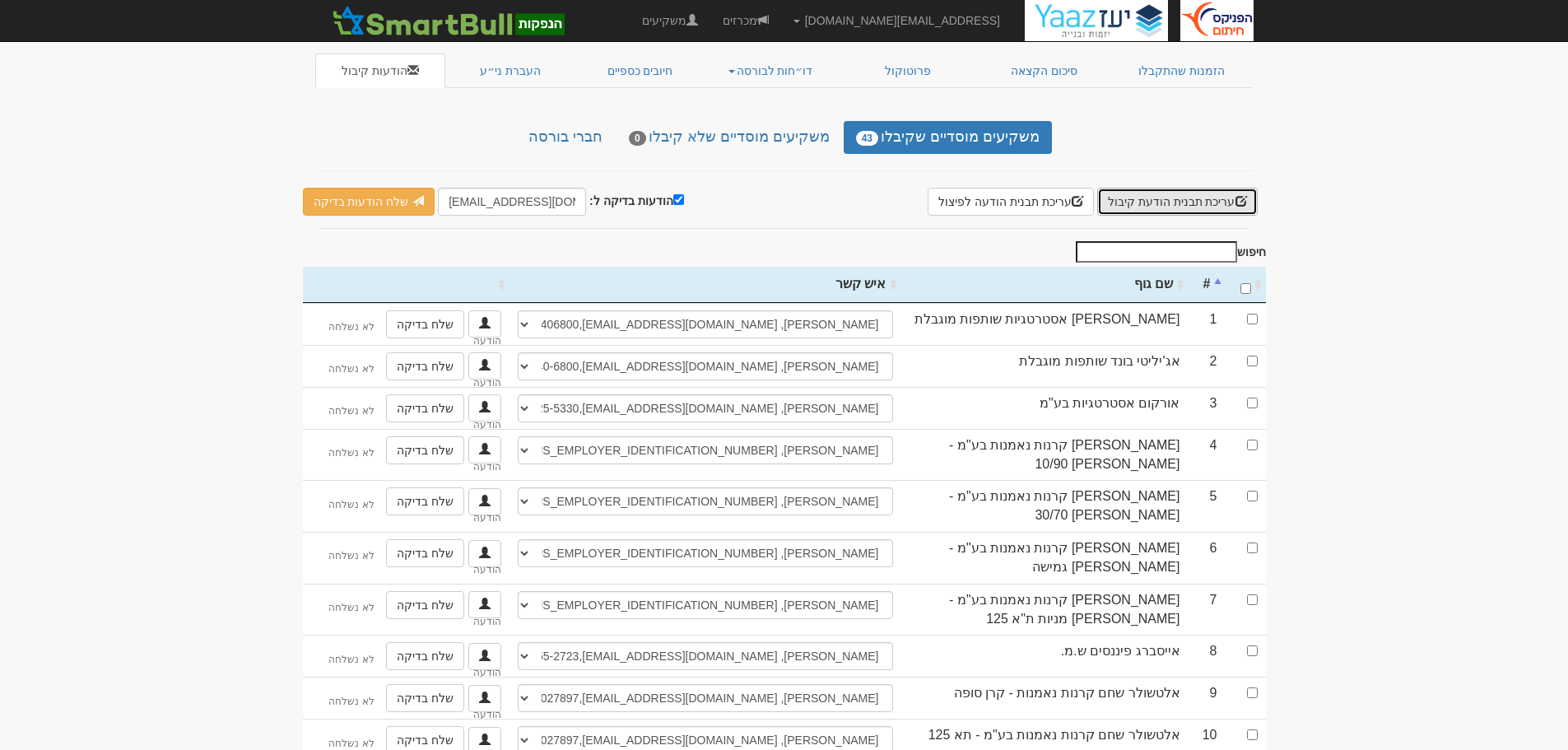
click at [1169, 188] on button "עריכת תבנית הודעת קיבול" at bounding box center [1178, 202] width 161 height 28
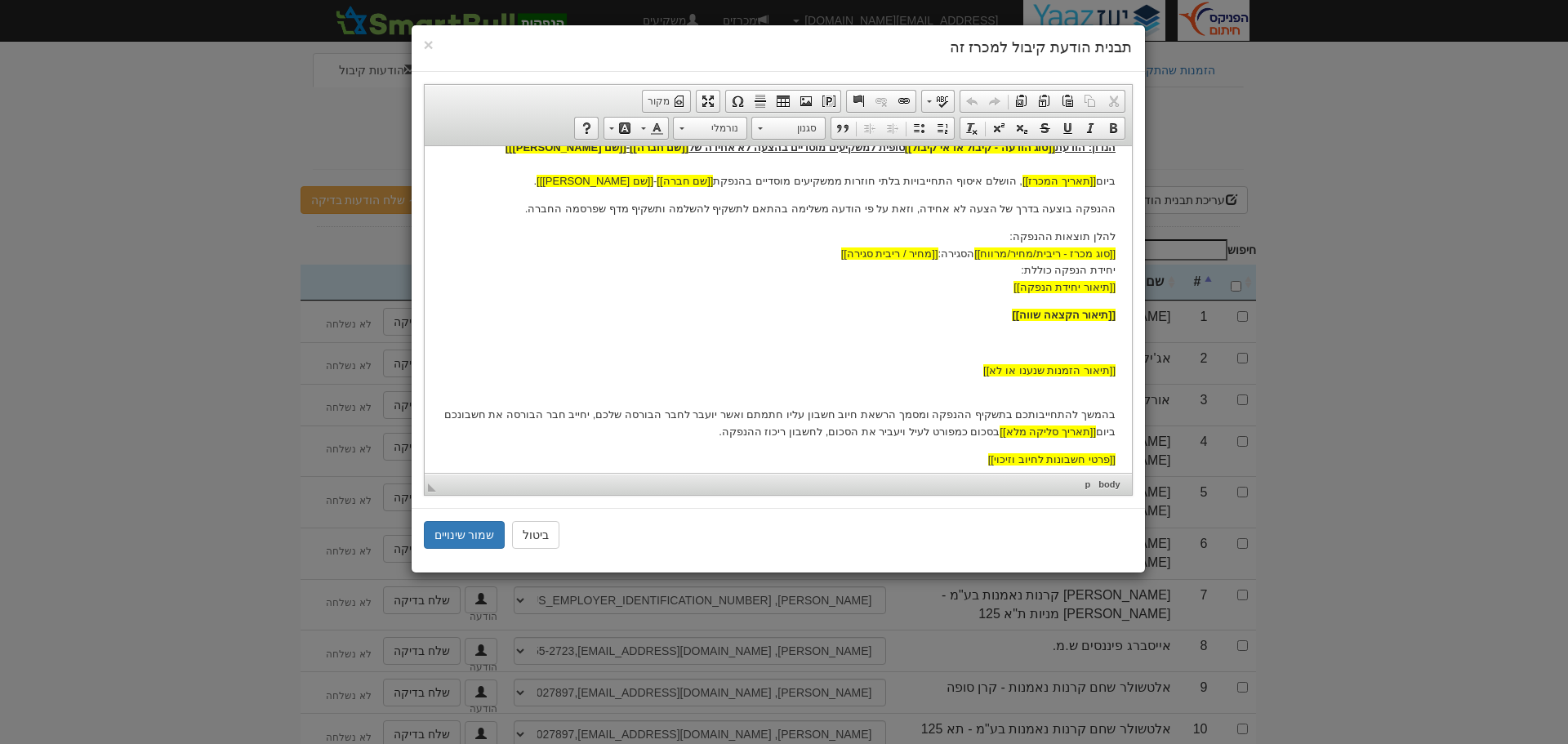
click at [972, 323] on body "[[תאריך נוכחי]] לכבוד [[שם משקיע]] לידי [[איש קשר - שם]] באמצעות דואר אלקטרוני:…" at bounding box center [778, 277] width 675 height 559
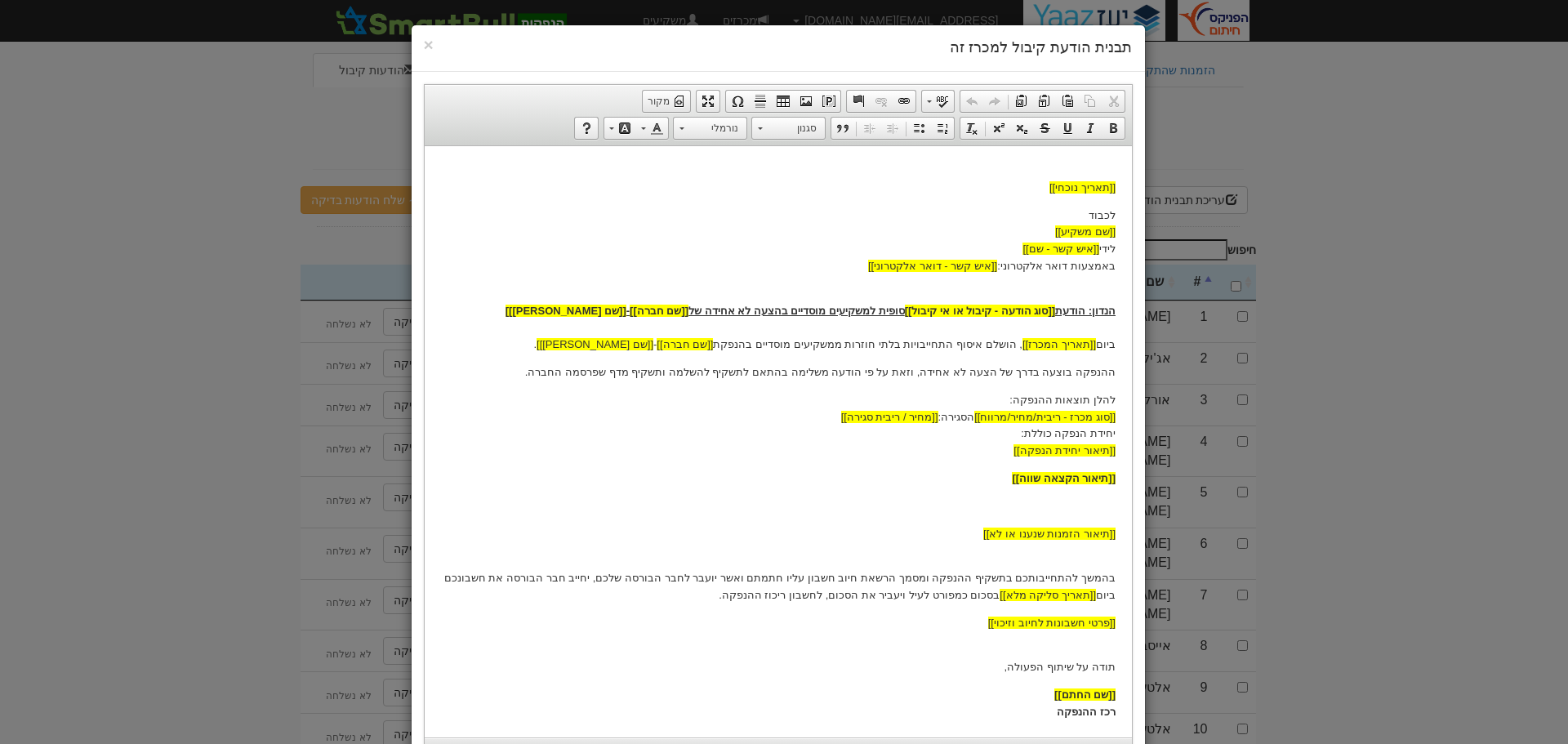
click at [1028, 509] on p at bounding box center [778, 505] width 675 height 17
click at [1095, 511] on p at bounding box center [778, 505] width 675 height 17
click at [1112, 504] on p at bounding box center [778, 505] width 675 height 17
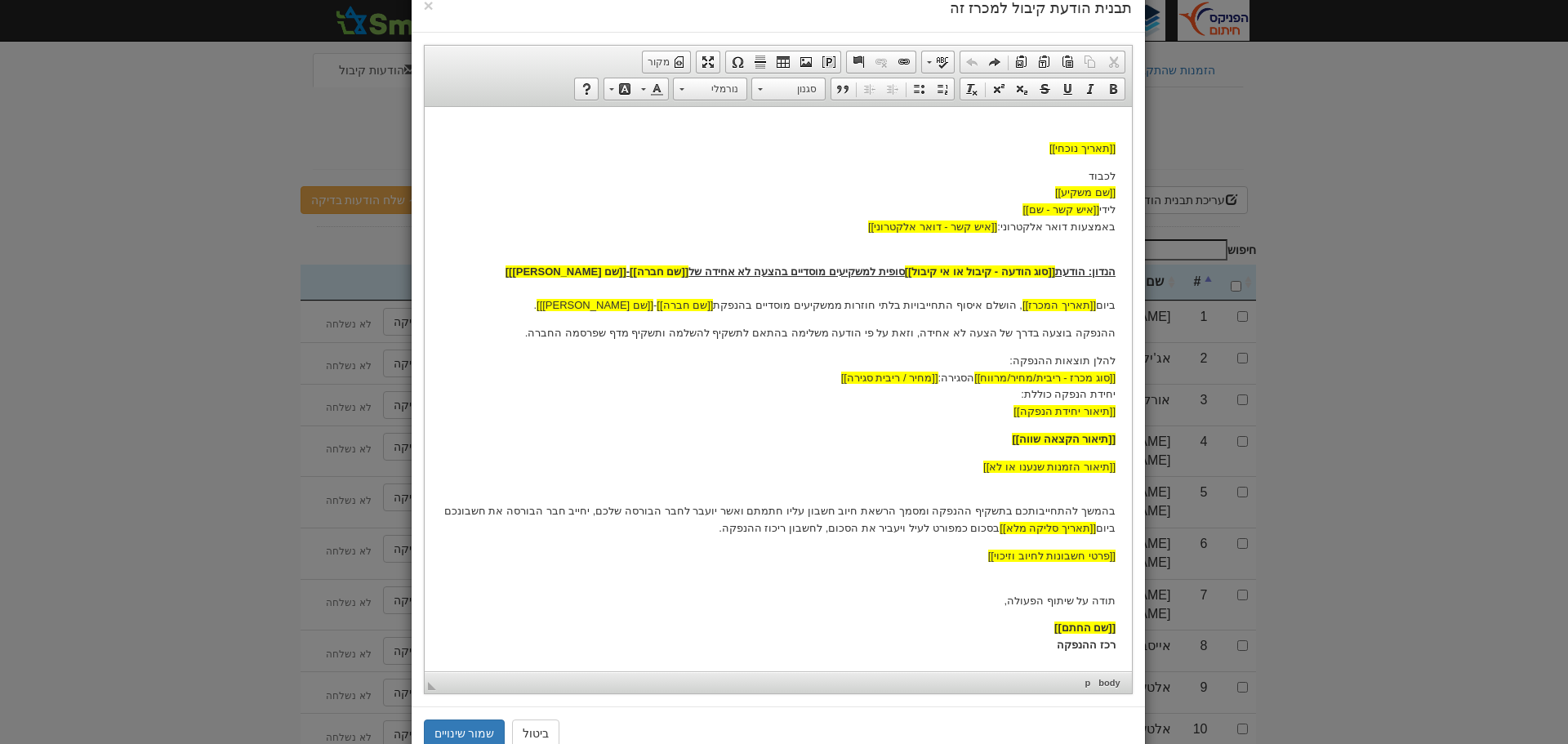
scroll to position [91, 0]
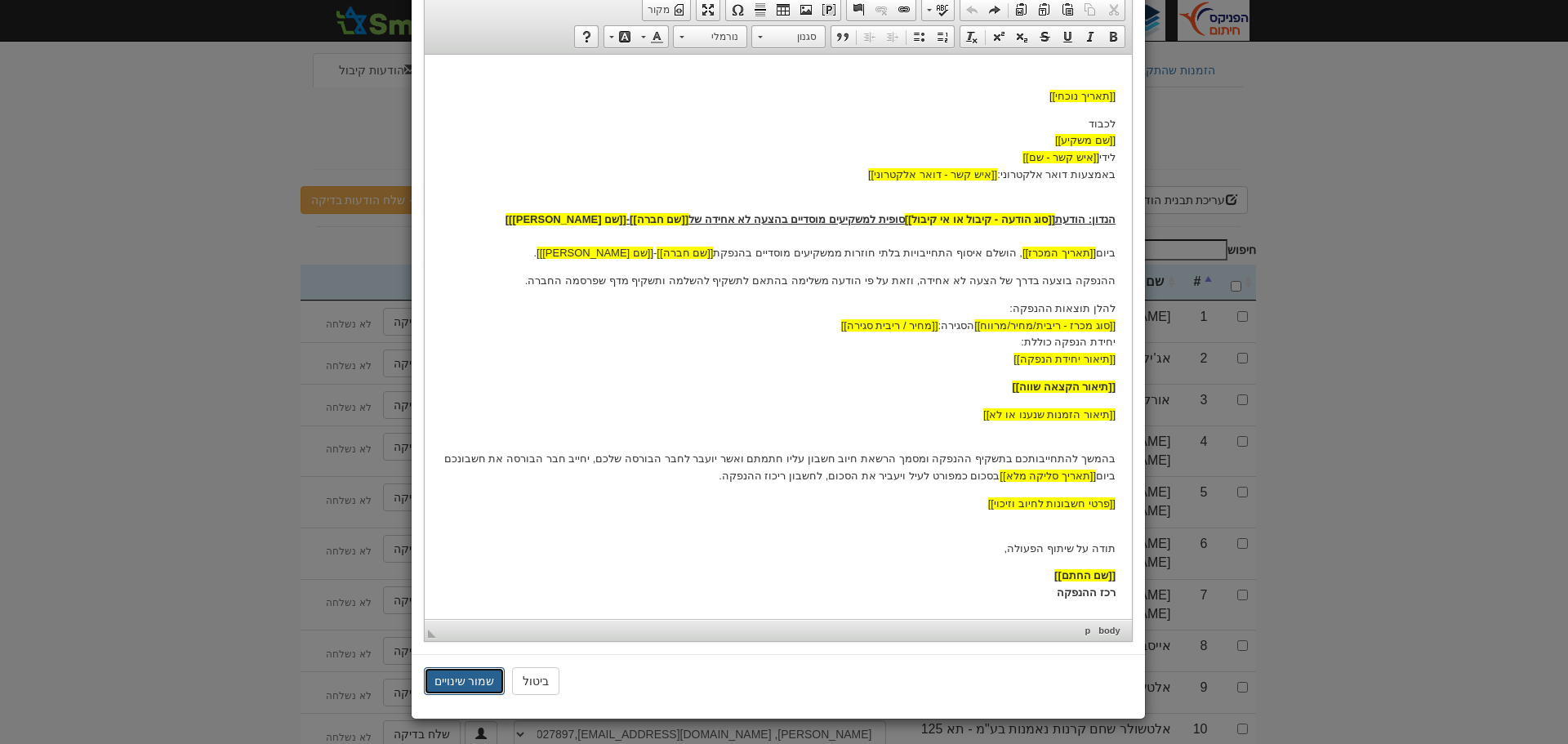
click at [473, 681] on button "שמור שינויים" at bounding box center [464, 681] width 82 height 28
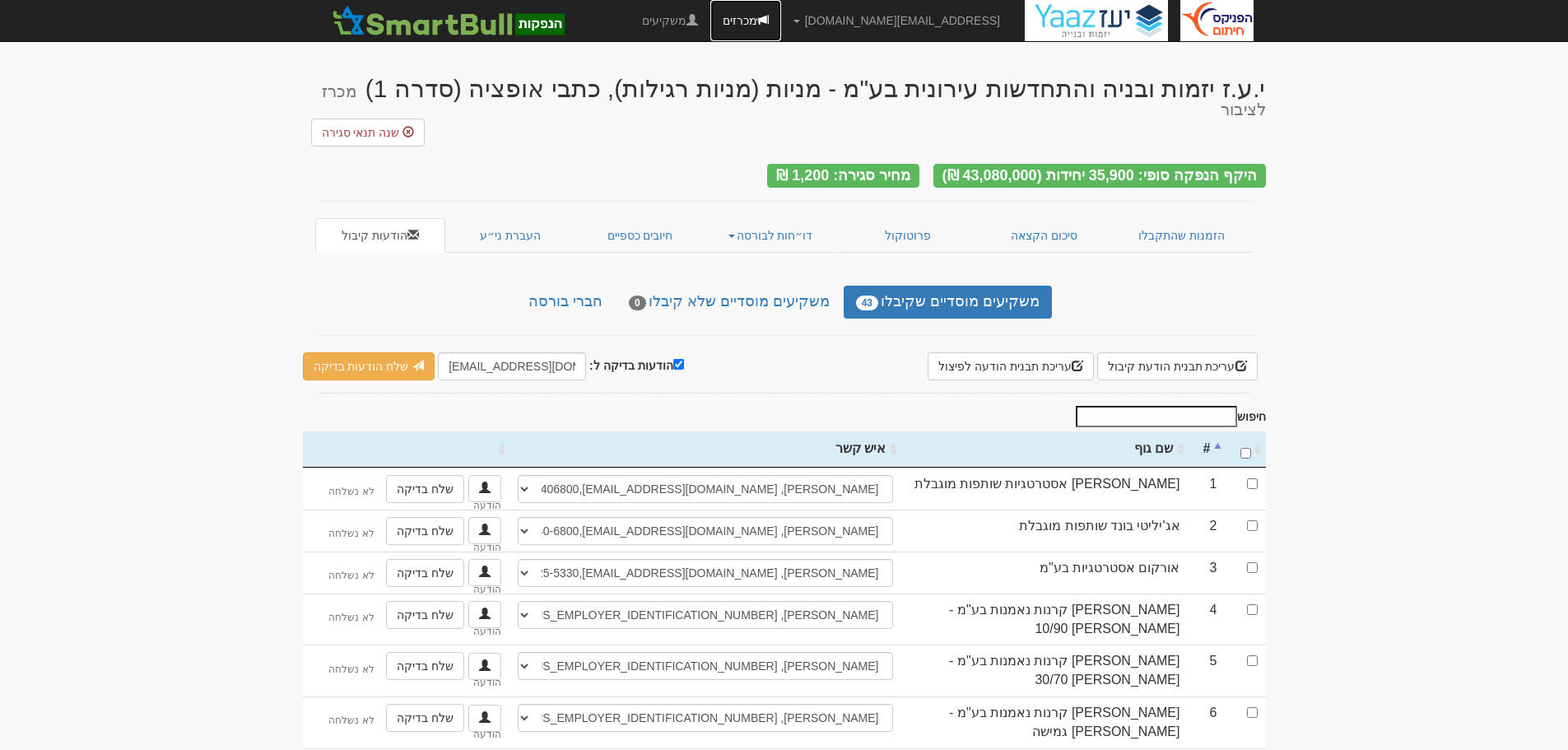
click at [781, 13] on link "מכרזים" at bounding box center [745, 20] width 71 height 41
